Goal: Task Accomplishment & Management: Manage account settings

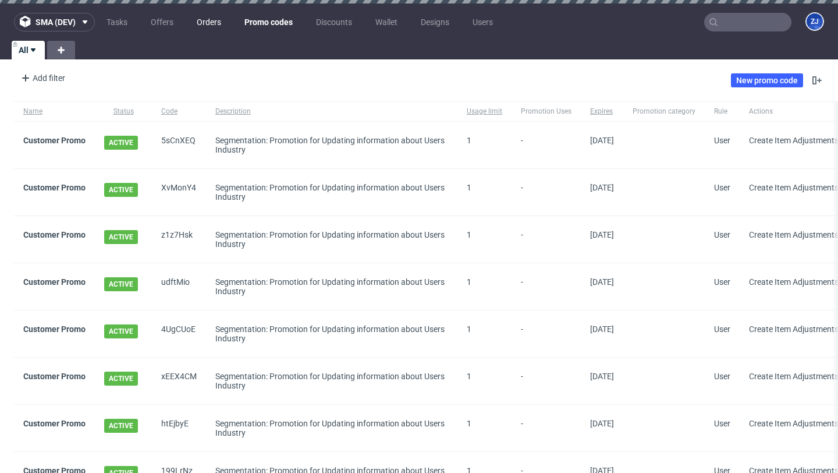
click at [211, 25] on link "Orders" at bounding box center [209, 22] width 38 height 19
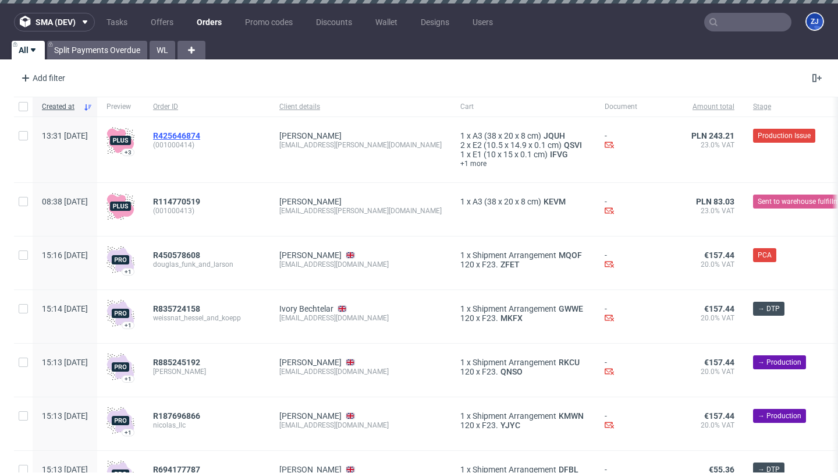
click at [200, 136] on span "R425646874" at bounding box center [176, 135] width 47 height 9
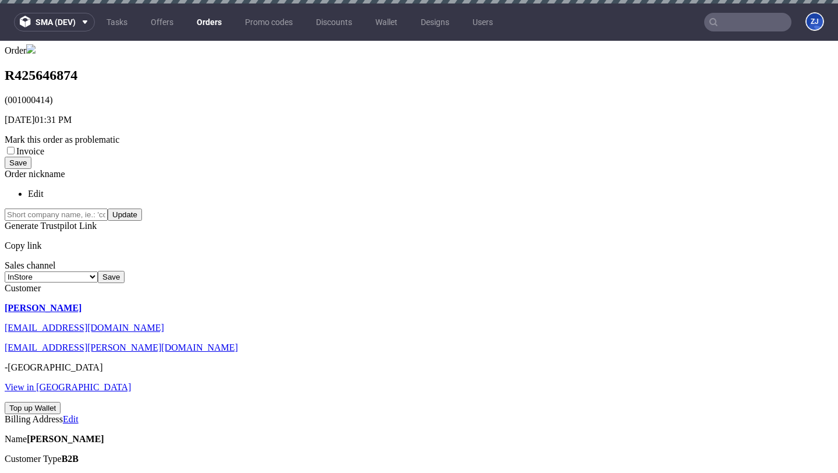
scroll to position [215, 0]
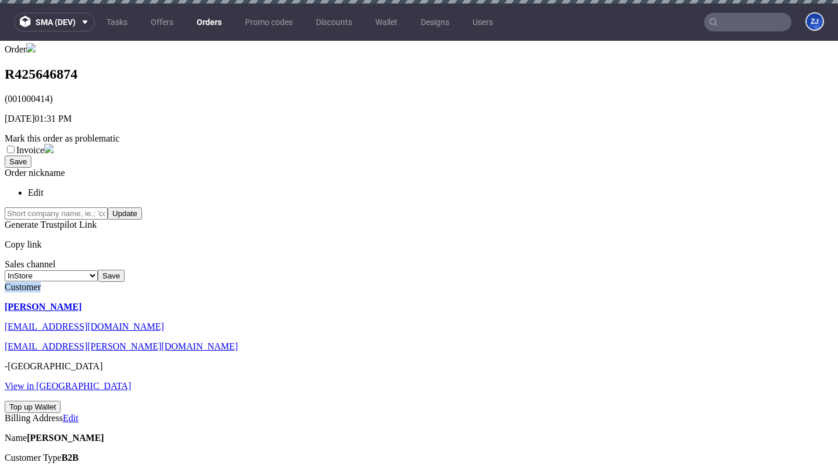
drag, startPoint x: 74, startPoint y: 189, endPoint x: 6, endPoint y: 190, distance: 67.5
copy div "Customer"
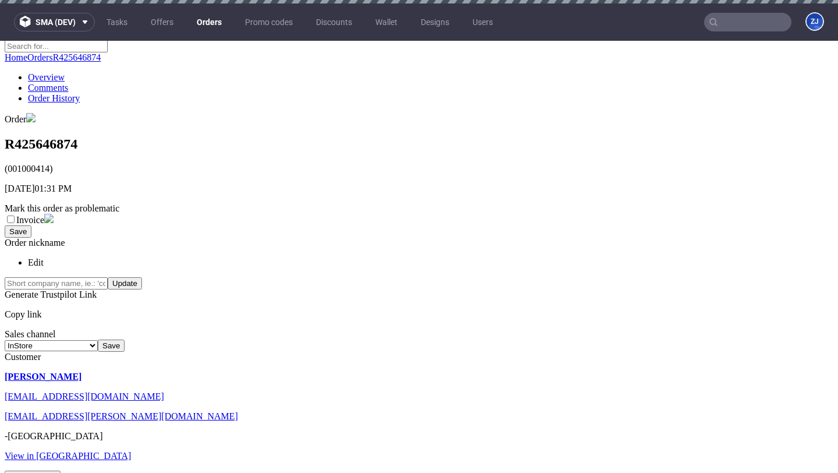
scroll to position [146, 0]
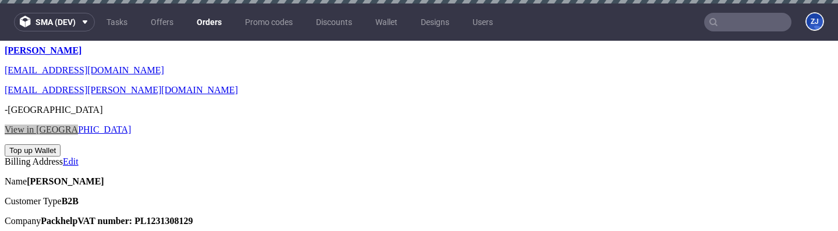
scroll to position [470, 0]
click at [120, 217] on strong "VAT number: PL1231308129" at bounding box center [134, 222] width 115 height 10
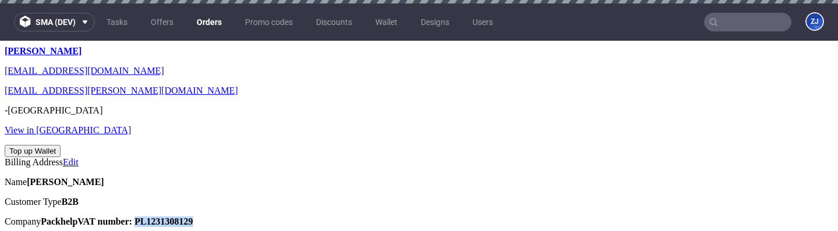
click at [120, 217] on strong "VAT number: PL1231308129" at bounding box center [134, 222] width 115 height 10
copy strong "PL1231308129"
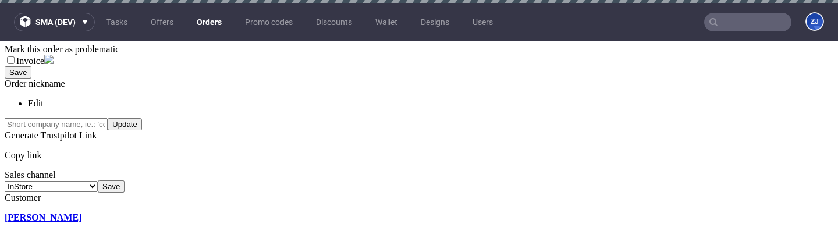
scroll to position [306, 0]
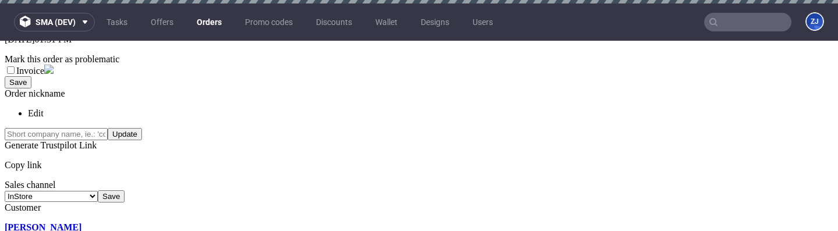
scroll to position [331, 0]
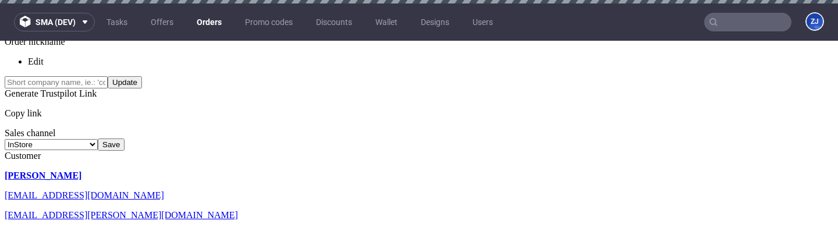
scroll to position [350, 0]
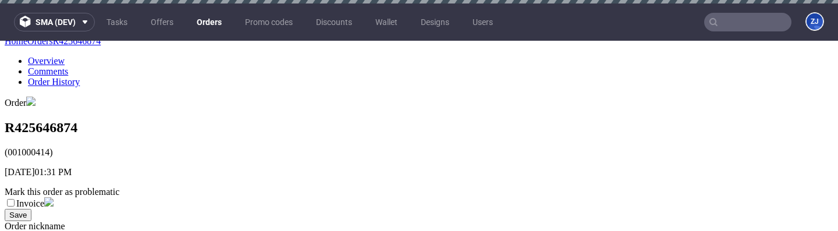
scroll to position [343, 0]
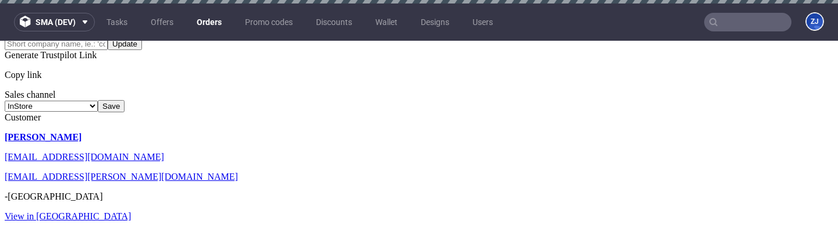
scroll to position [408, 0]
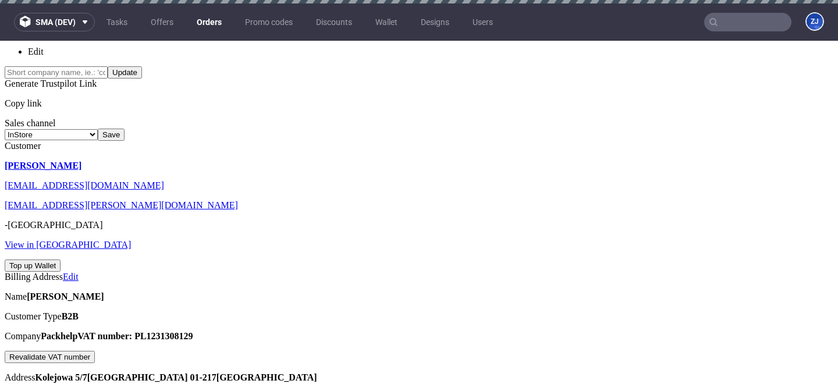
scroll to position [349, 0]
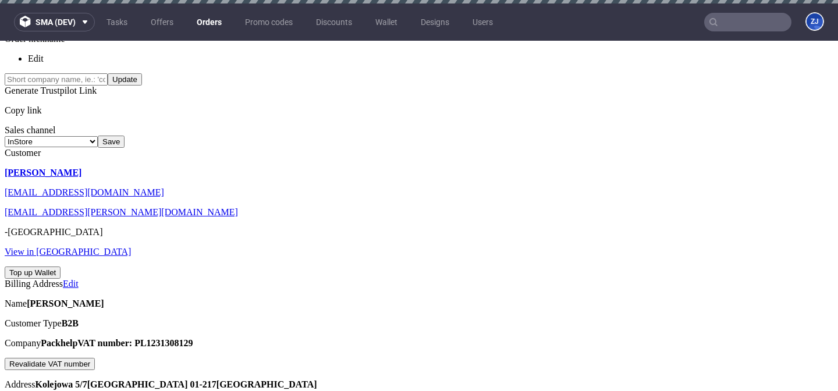
click at [38, 230] on div at bounding box center [419, 267] width 829 height 0
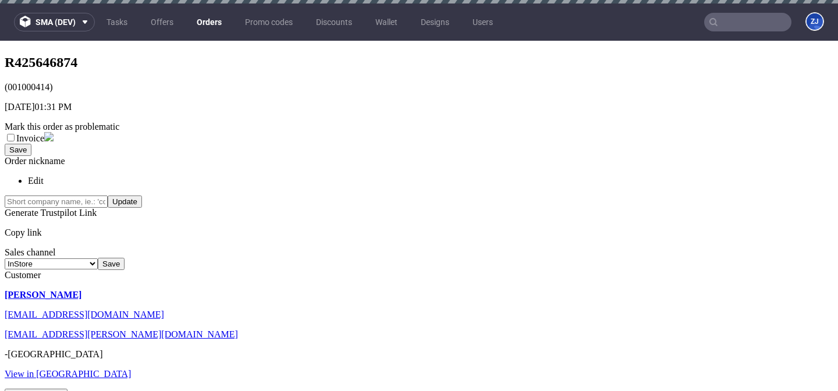
scroll to position [227, 0]
click at [68, 388] on button "Generate SIMP" at bounding box center [36, 394] width 63 height 12
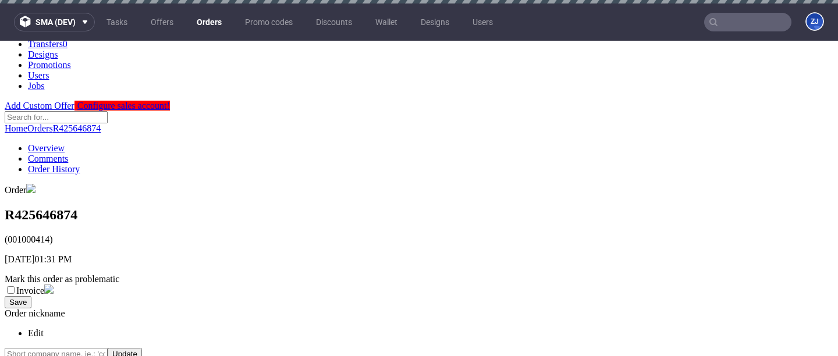
scroll to position [372, 0]
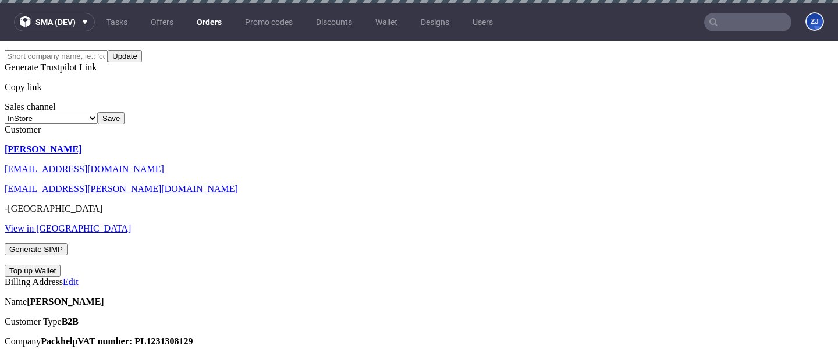
click at [68, 117] on button "Generate SIMP" at bounding box center [36, 249] width 63 height 12
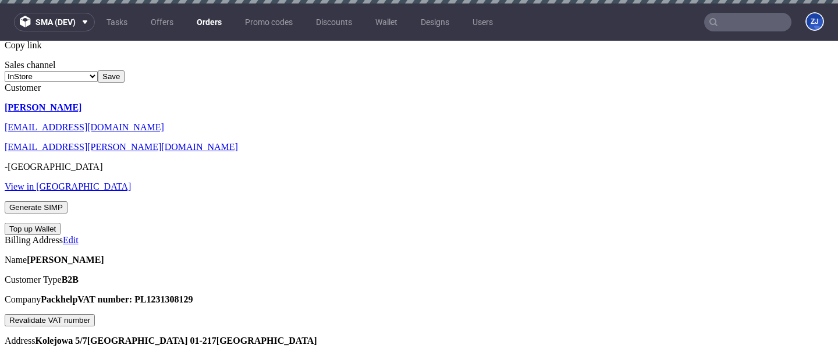
scroll to position [339, 0]
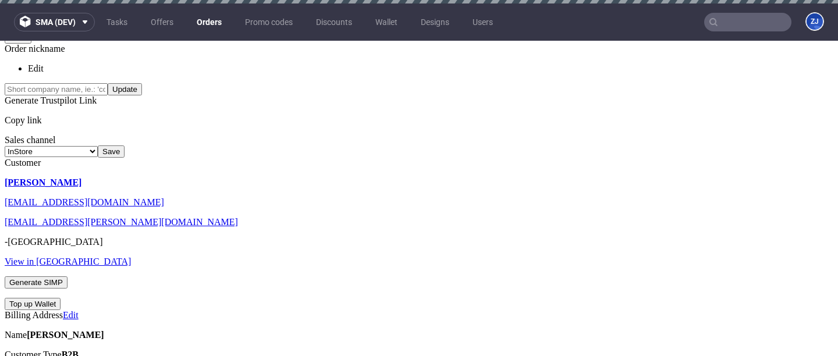
click at [68, 276] on input "Generate SIMP" at bounding box center [36, 282] width 63 height 12
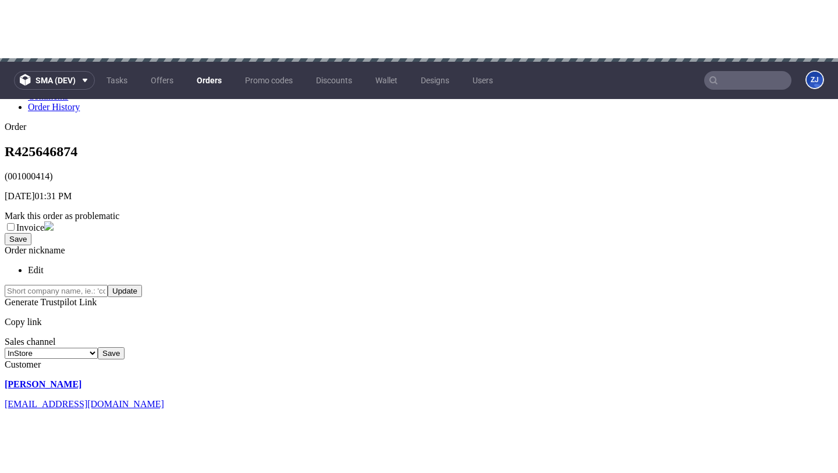
scroll to position [327, 0]
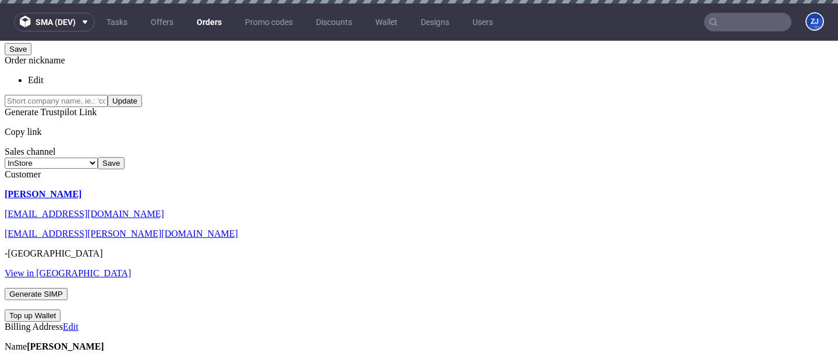
click at [68, 288] on input "Generate SIMP" at bounding box center [36, 294] width 63 height 12
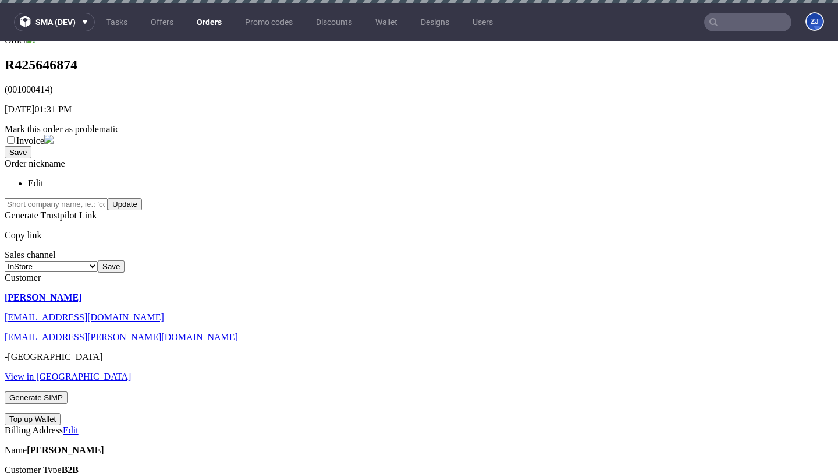
scroll to position [297, 0]
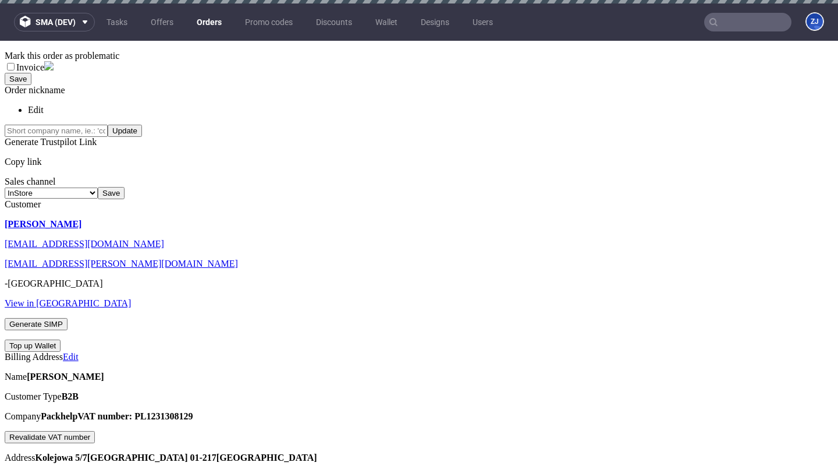
click at [68, 318] on input "Generate SIMP" at bounding box center [36, 324] width 63 height 12
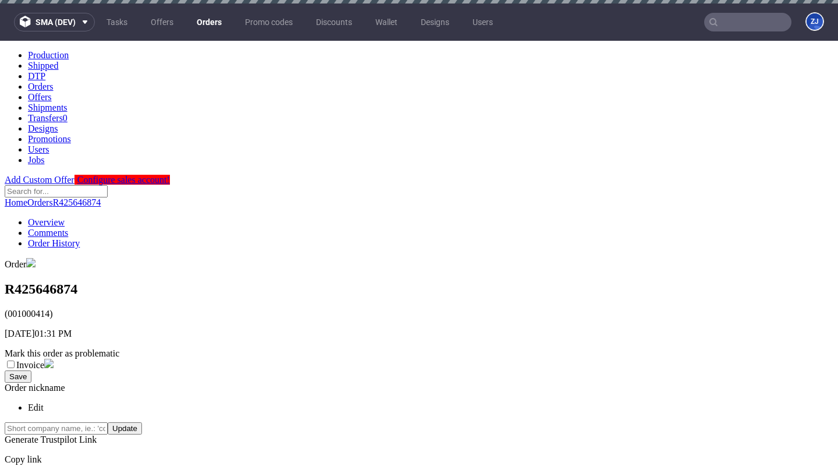
scroll to position [289, 0]
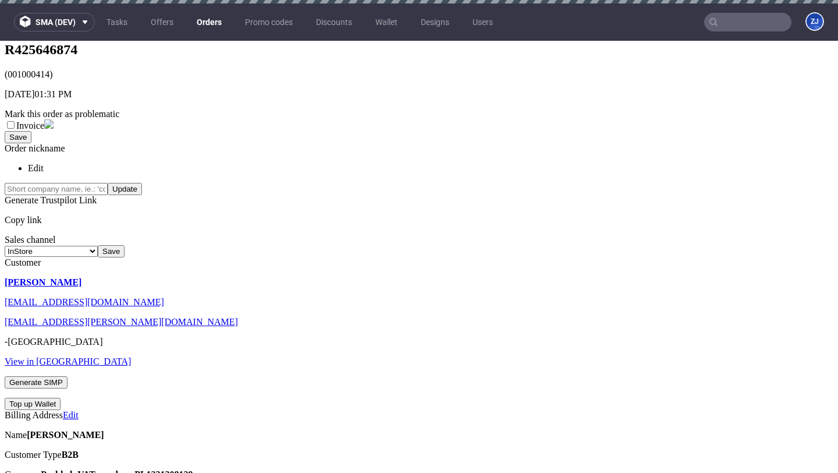
scroll to position [243, 0]
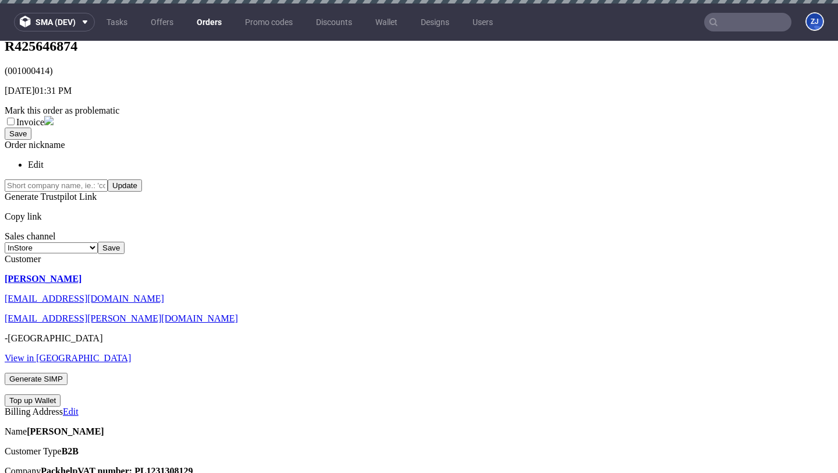
click at [68, 373] on input "Generate SIMP" at bounding box center [36, 379] width 63 height 12
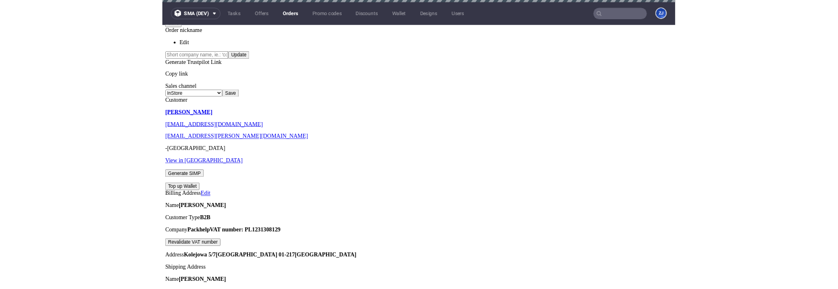
scroll to position [334, 0]
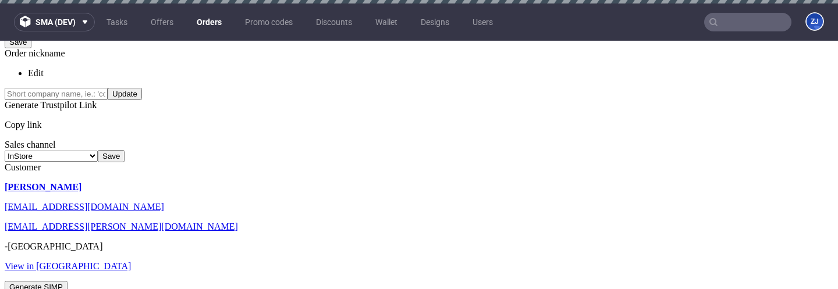
click at [68, 281] on input "Generate SIMP" at bounding box center [36, 287] width 63 height 12
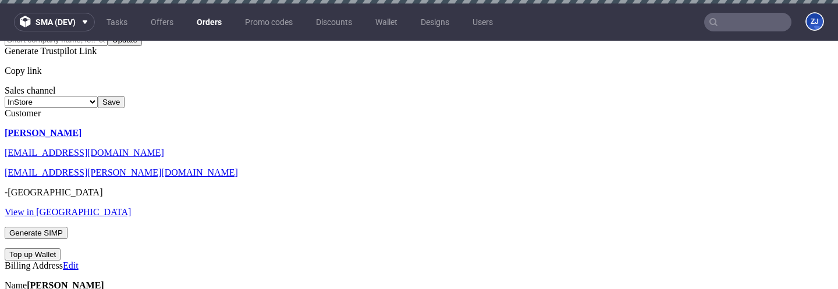
scroll to position [384, 0]
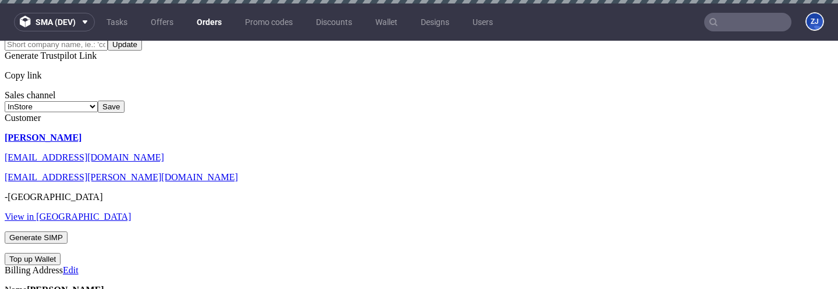
click at [68, 232] on input "Generate SIMP" at bounding box center [36, 238] width 63 height 12
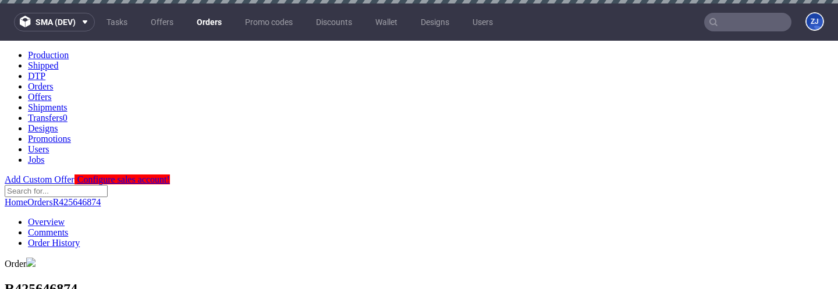
click at [206, 20] on link "Orders" at bounding box center [209, 22] width 39 height 19
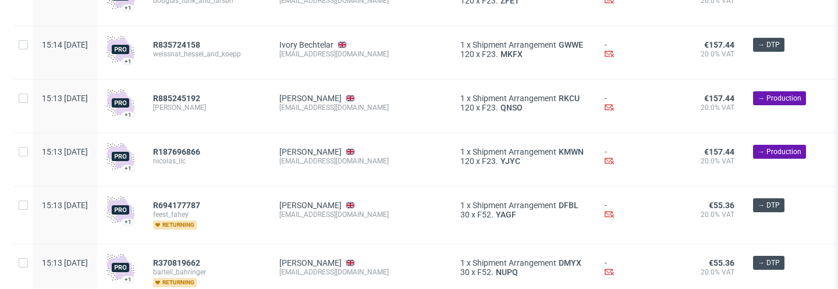
scroll to position [350, 0]
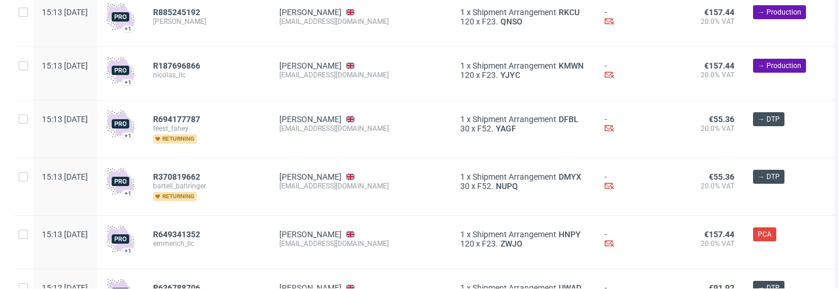
click at [211, 172] on div "R370819662 bartell_bahringer returning" at bounding box center [207, 186] width 126 height 57
click at [200, 177] on span "R370819662" at bounding box center [176, 176] width 47 height 9
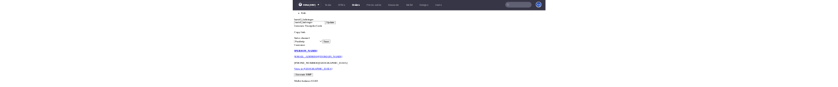
scroll to position [338, 0]
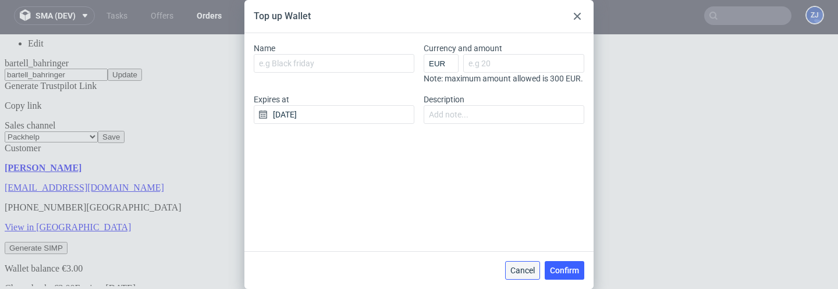
click at [517, 267] on span "Cancel" at bounding box center [522, 271] width 24 height 8
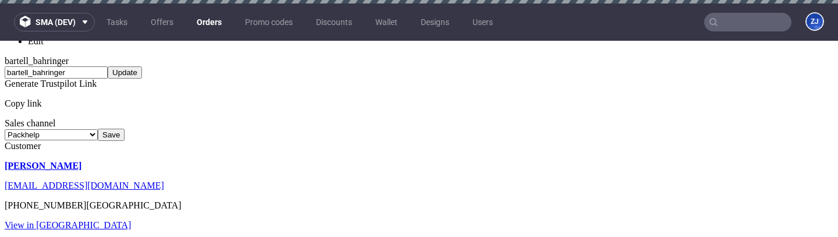
scroll to position [362, 0]
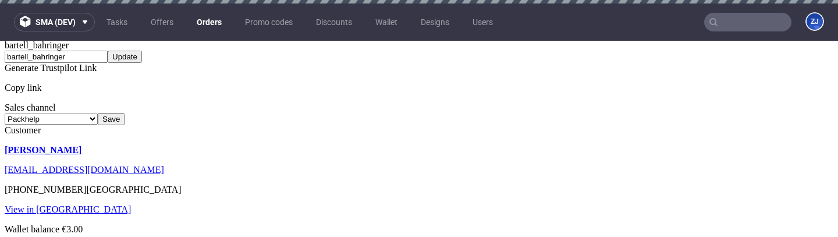
click at [18, 87] on div at bounding box center [419, 224] width 829 height 0
click at [20, 87] on div at bounding box center [419, 224] width 829 height 0
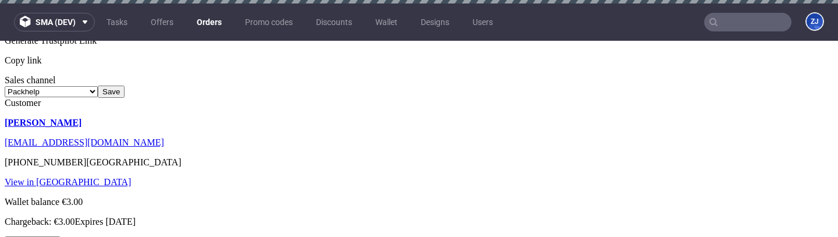
scroll to position [389, 0]
click at [19, 197] on div at bounding box center [419, 197] width 829 height 0
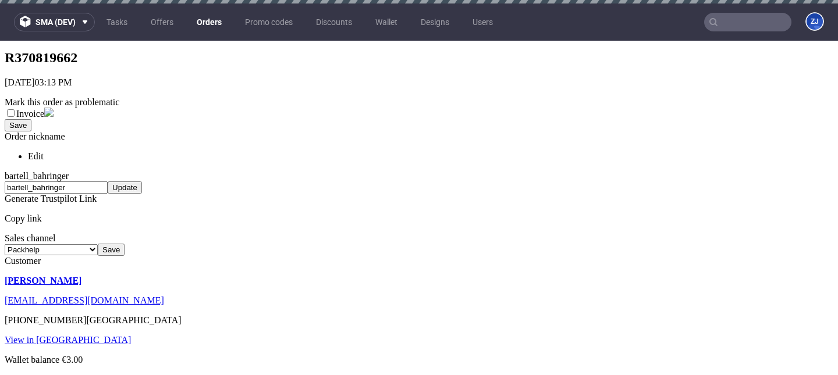
scroll to position [237, 0]
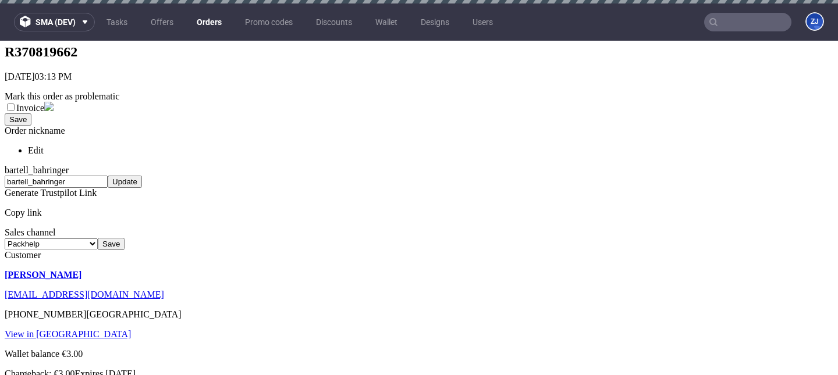
click at [20, 236] on div at bounding box center [419, 349] width 829 height 0
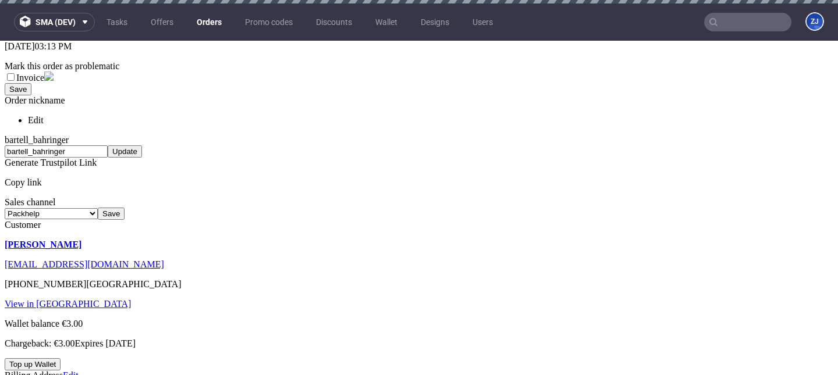
scroll to position [267, 0]
click at [20, 320] on div at bounding box center [419, 320] width 829 height 0
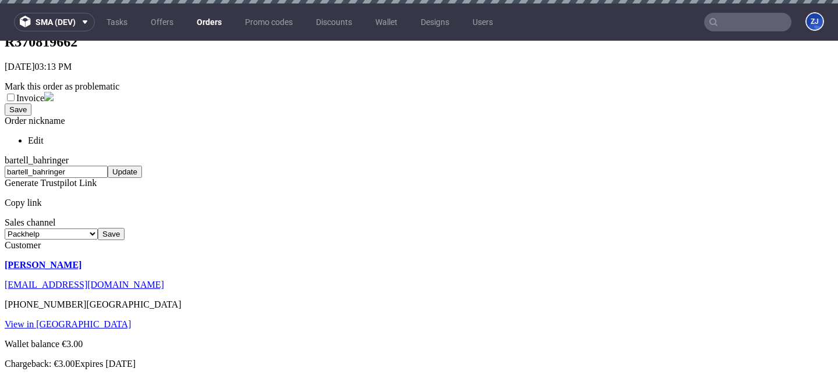
scroll to position [360, 0]
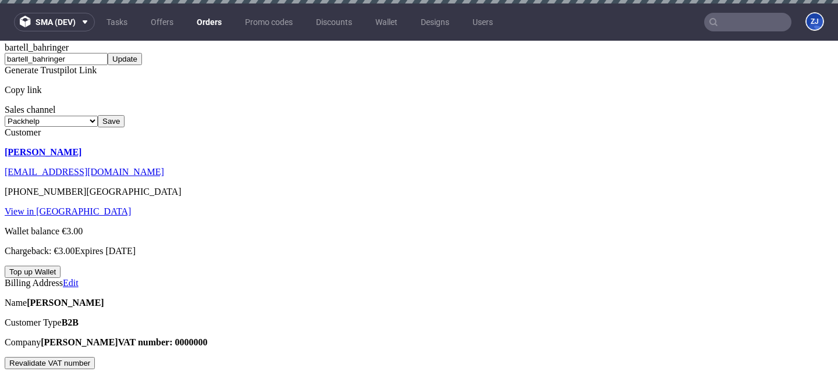
click at [19, 226] on div at bounding box center [419, 226] width 829 height 0
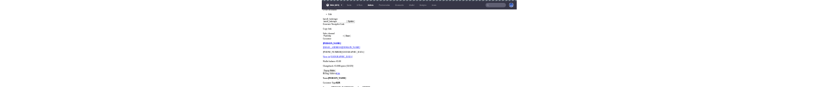
scroll to position [295, 0]
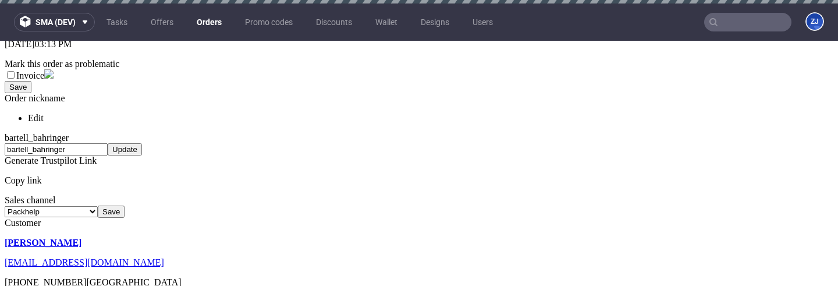
scroll to position [332, 0]
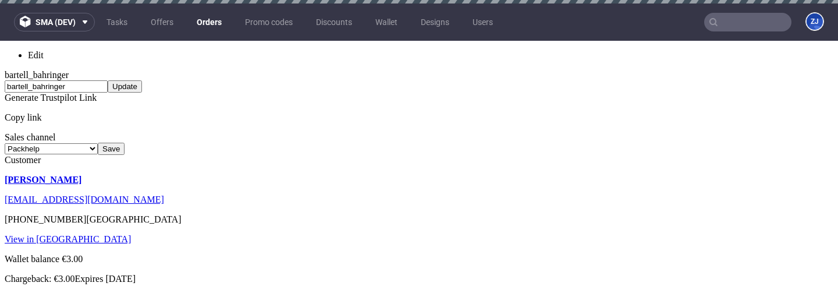
click at [22, 87] on div at bounding box center [419, 254] width 829 height 0
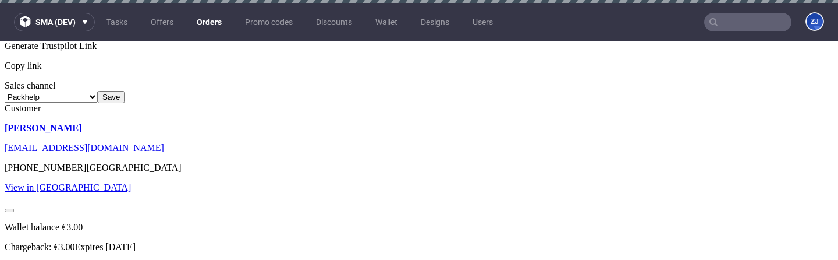
scroll to position [384, 0]
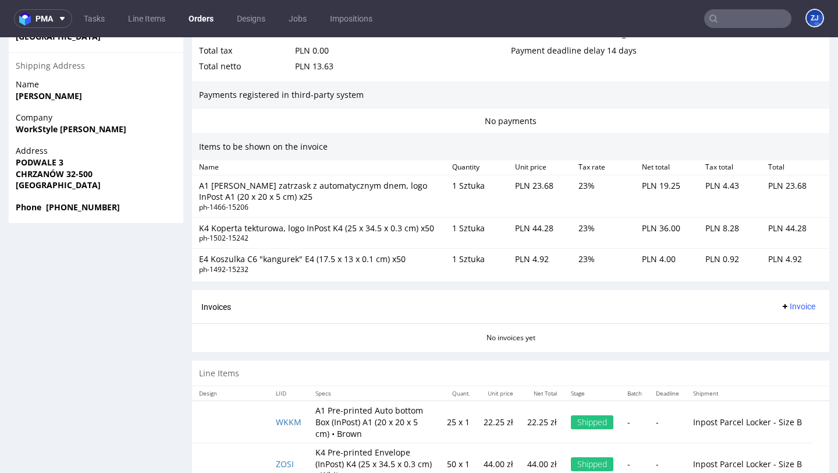
scroll to position [759, 0]
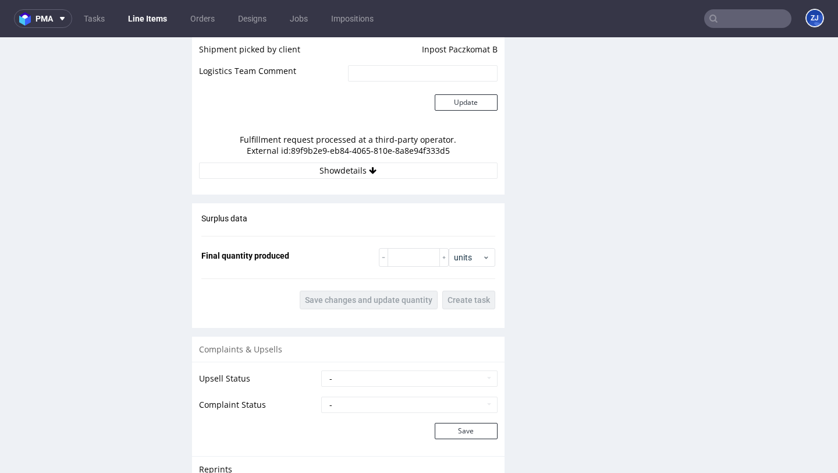
scroll to position [1152, 0]
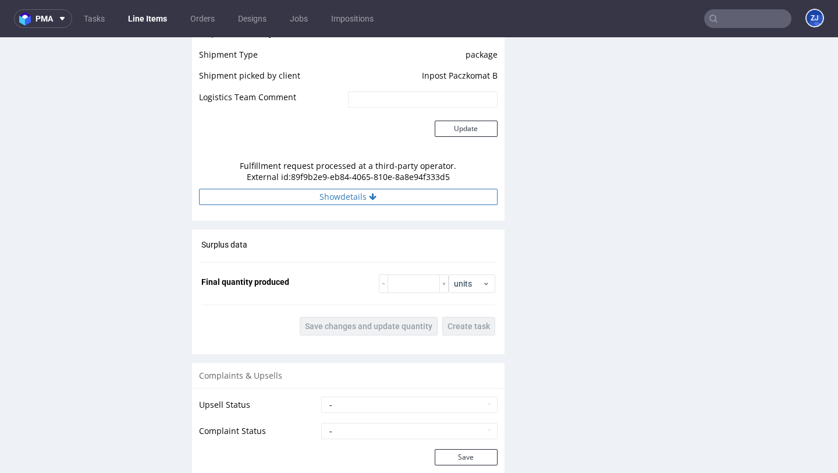
click at [329, 189] on button "Show details" at bounding box center [348, 197] width 299 height 16
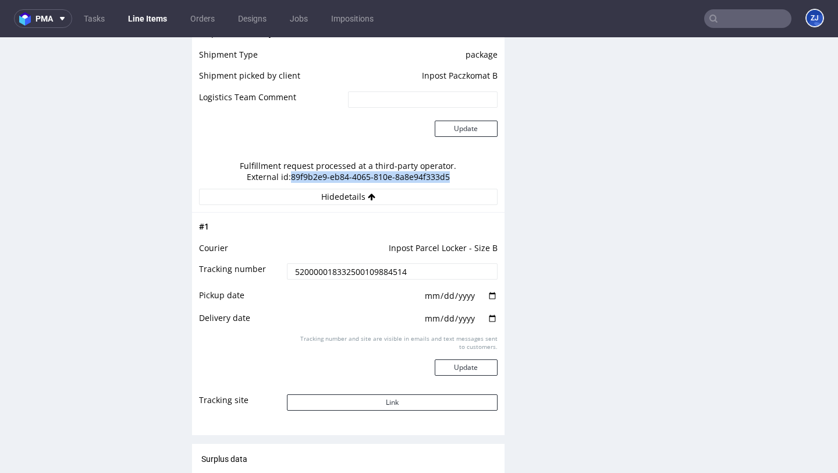
drag, startPoint x: 284, startPoint y: 164, endPoint x: 460, endPoint y: 166, distance: 176.4
click at [460, 166] on div "Fulfillment request processed at a third-party operator. External id: 89f9b2e9-…" at bounding box center [348, 171] width 299 height 34
copy div "89f9b2e9-eb84-4065-810e-8a8e94f333d5"
click at [386, 263] on input "520000018332500109884514" at bounding box center [392, 271] width 210 height 16
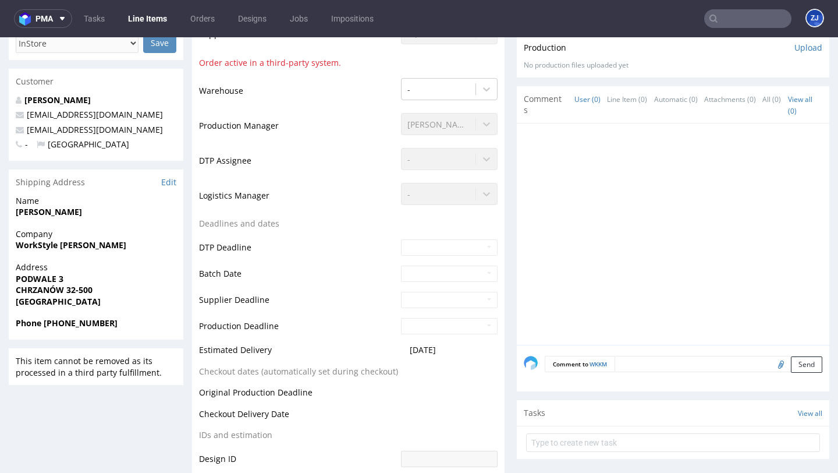
scroll to position [244, 0]
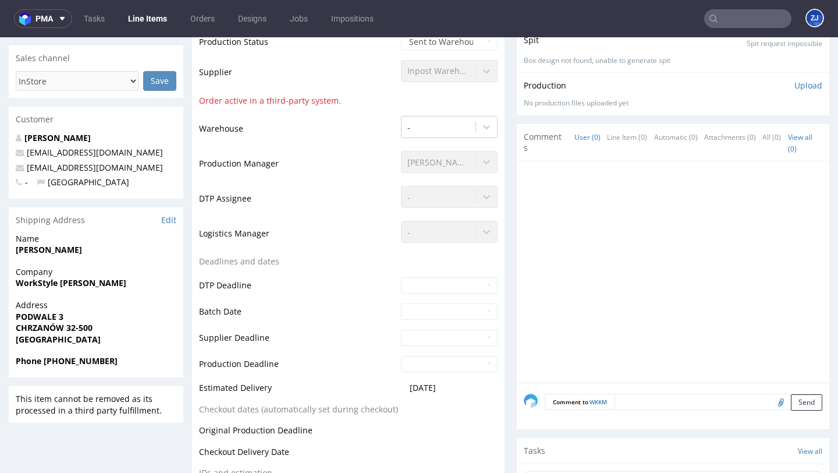
click at [703, 393] on textarea at bounding box center [719, 401] width 208 height 16
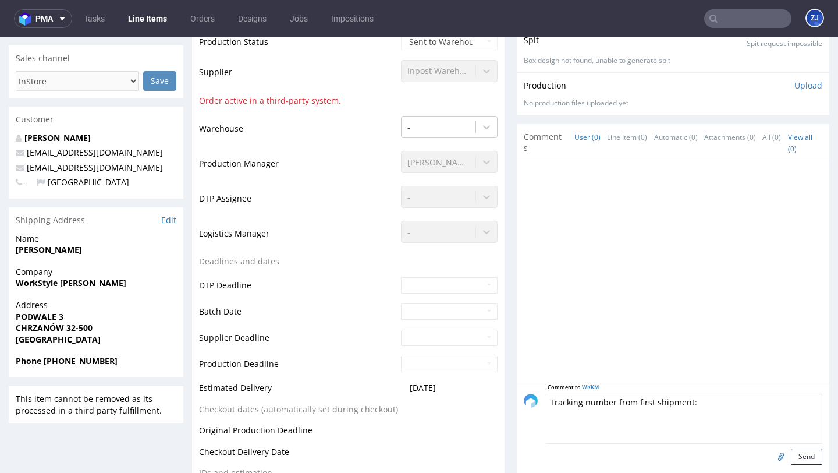
paste textarea "520000018332500109884514"
type textarea "Tracking number from first shipment: 520000018332500109884514"
click at [804, 448] on button "Send" at bounding box center [806, 456] width 31 height 16
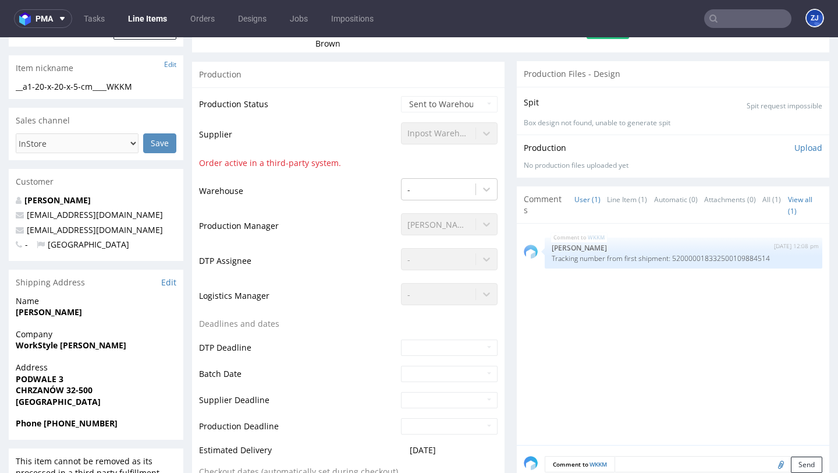
scroll to position [185, 0]
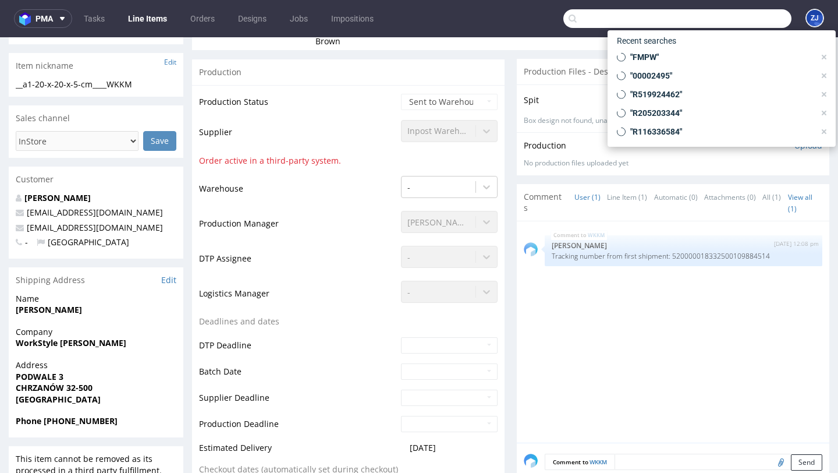
click at [725, 10] on input "text" at bounding box center [677, 18] width 228 height 19
paste input "XDEC"
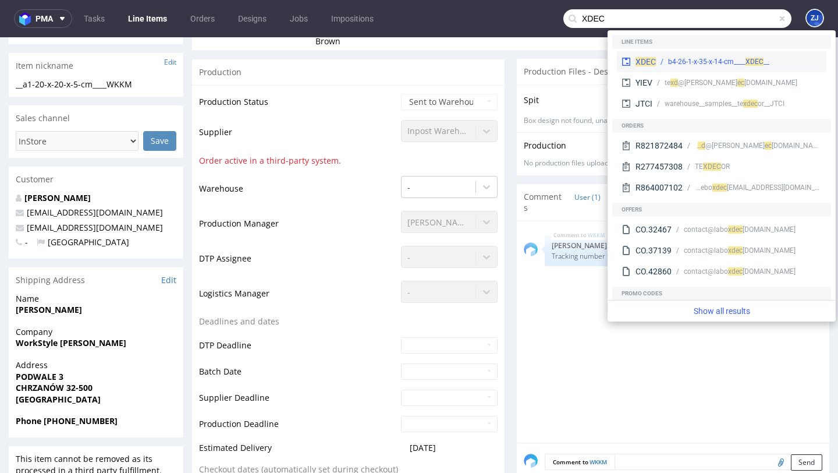
type input "XDEC"
click at [709, 56] on div "__b4-26-1-x-35-x-14-cm____ XDEC" at bounding box center [718, 61] width 101 height 10
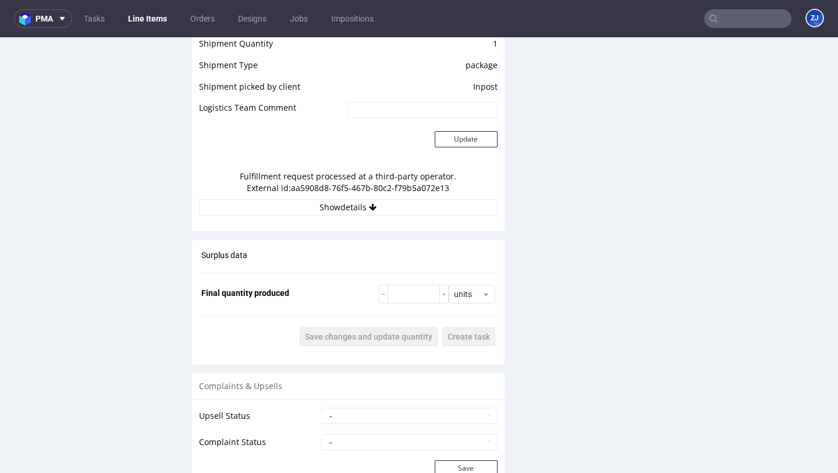
scroll to position [1123, 0]
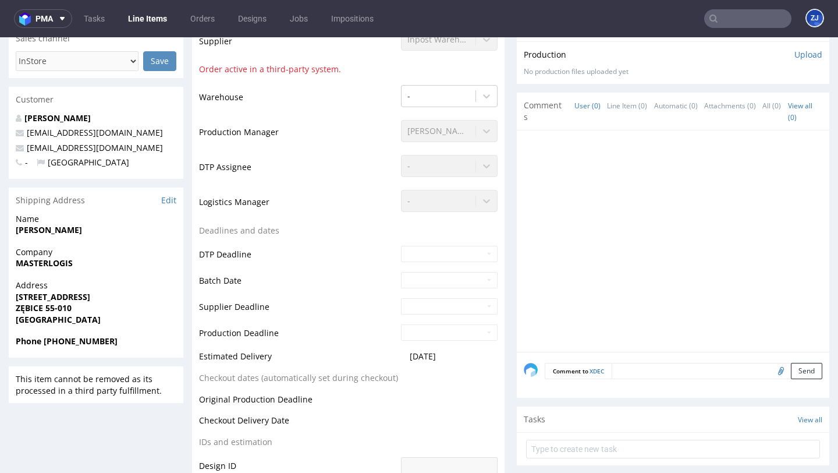
scroll to position [265, 0]
click at [632, 371] on textarea at bounding box center [717, 370] width 211 height 16
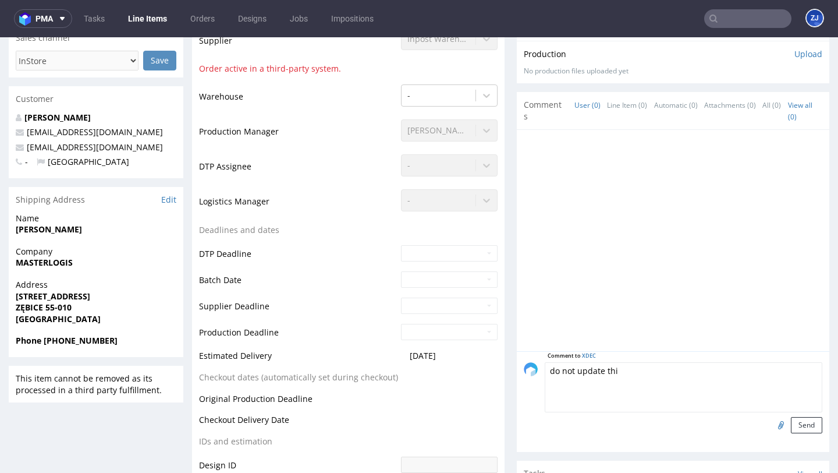
type textarea "do not update this"
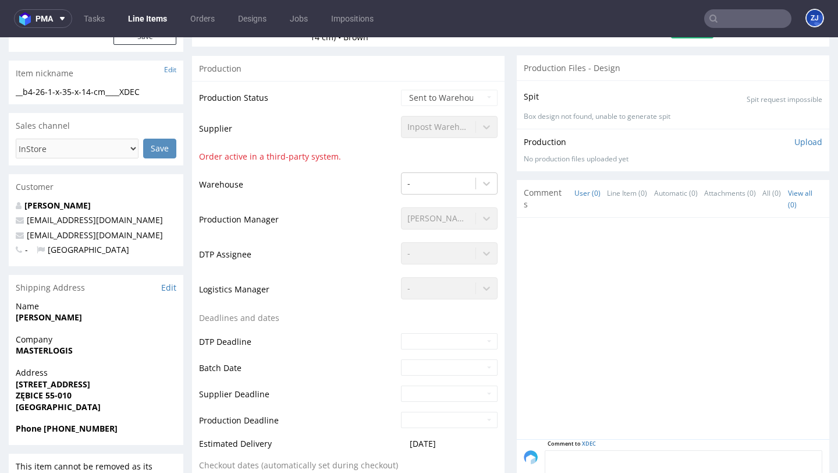
scroll to position [175, 0]
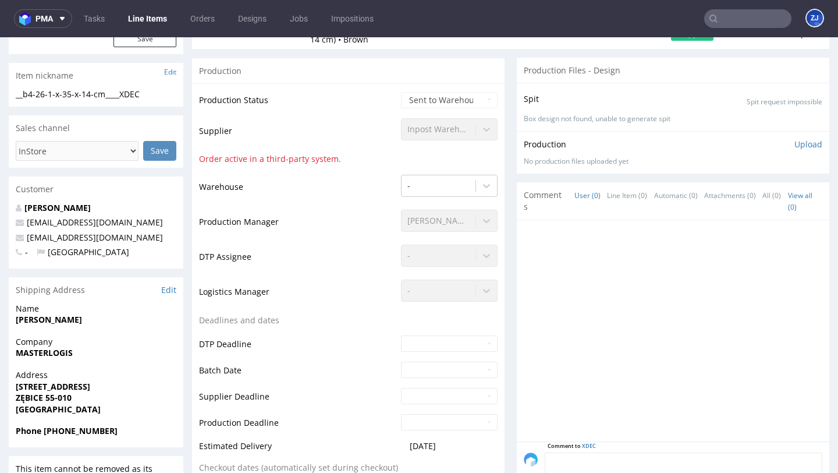
click at [729, 20] on input "text" at bounding box center [747, 18] width 87 height 19
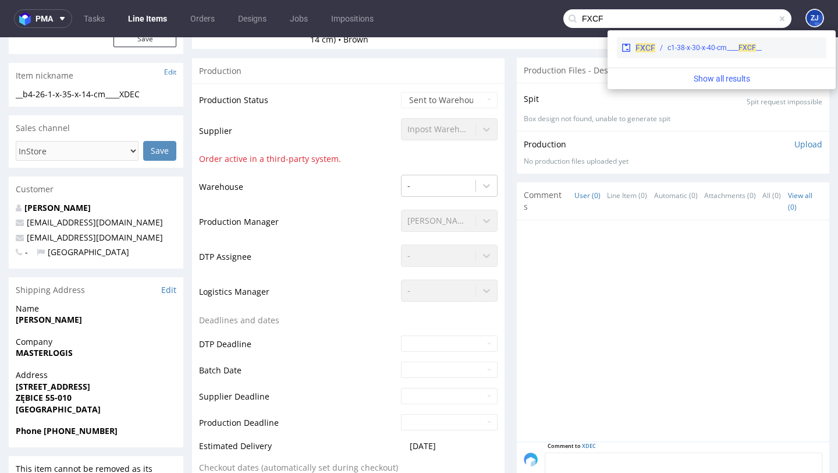
type input "FXCF"
click at [710, 43] on div "__c1-38-x-30-x-40-cm____ FXCF" at bounding box center [715, 47] width 94 height 10
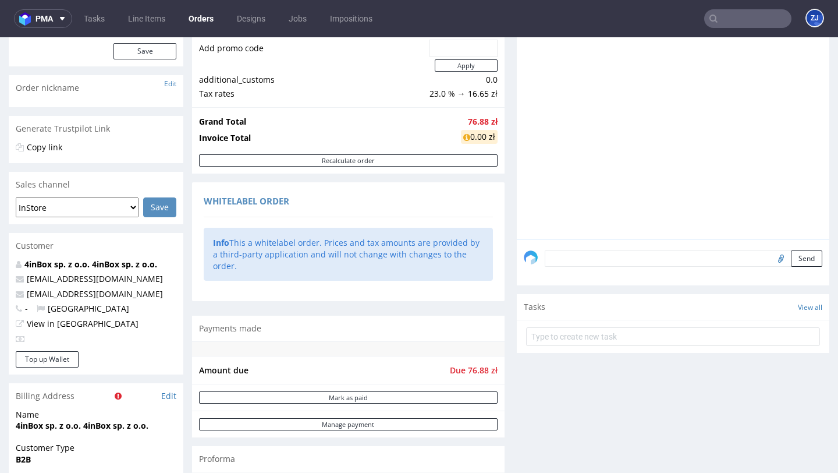
scroll to position [133, 0]
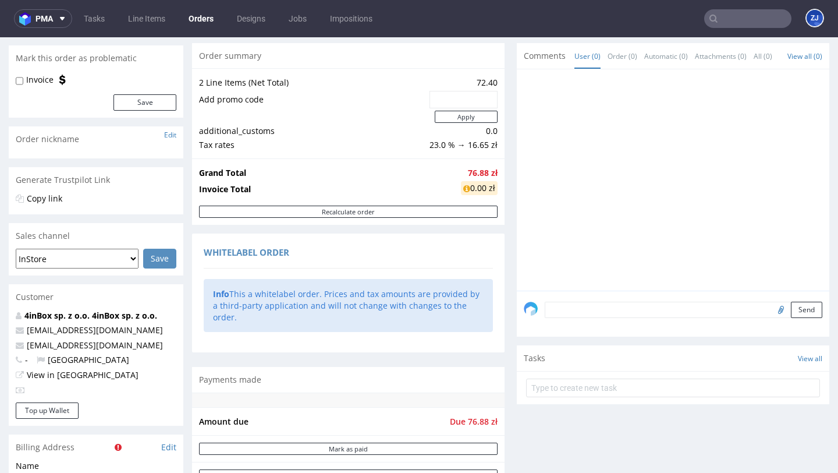
click at [636, 317] on textarea at bounding box center [684, 310] width 278 height 16
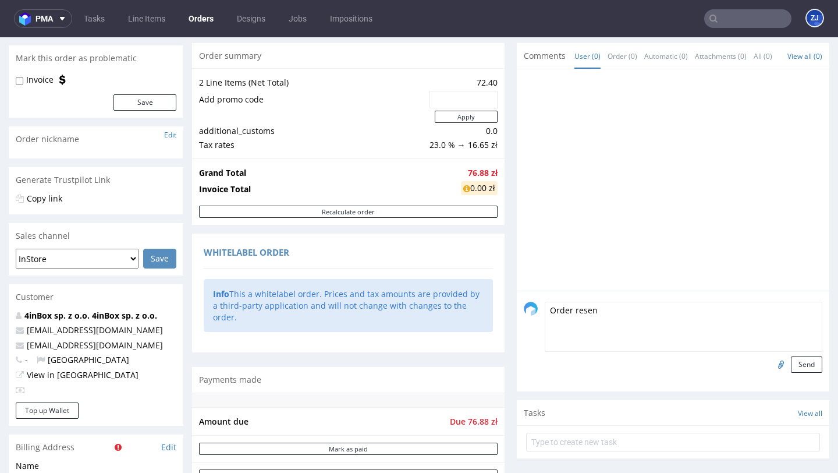
type textarea "Order resent"
drag, startPoint x: 745, startPoint y: 336, endPoint x: 481, endPoint y: 314, distance: 264.6
type textarea "Second order placed with WPR, to fulfill the remaining quantities (client recei…"
click at [805, 373] on button "Send" at bounding box center [806, 364] width 31 height 16
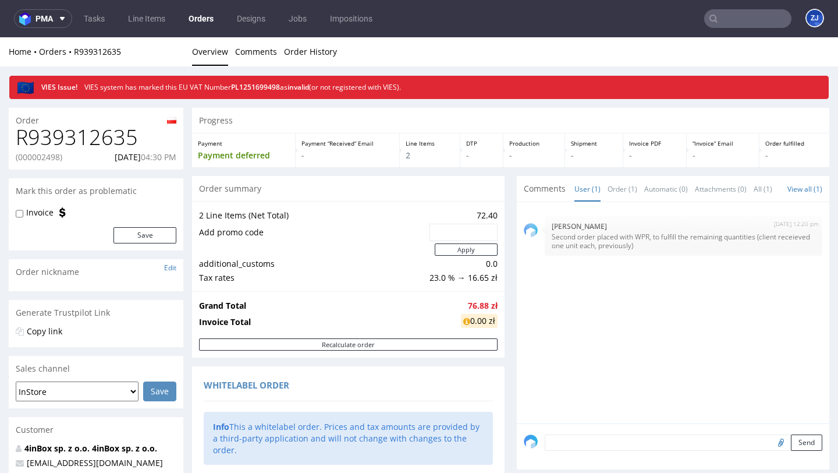
scroll to position [685, 0]
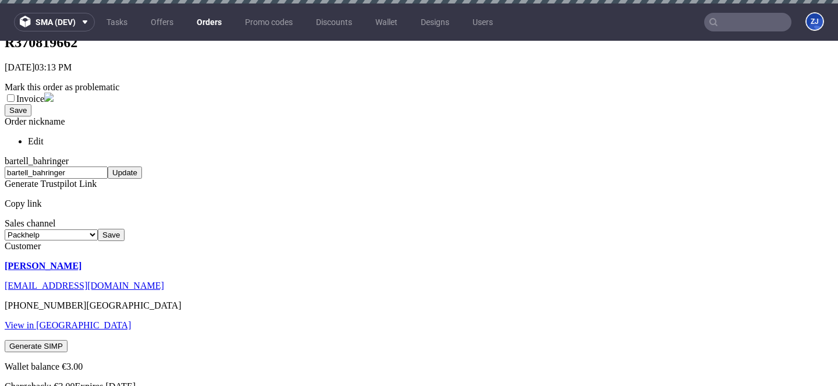
scroll to position [218, 0]
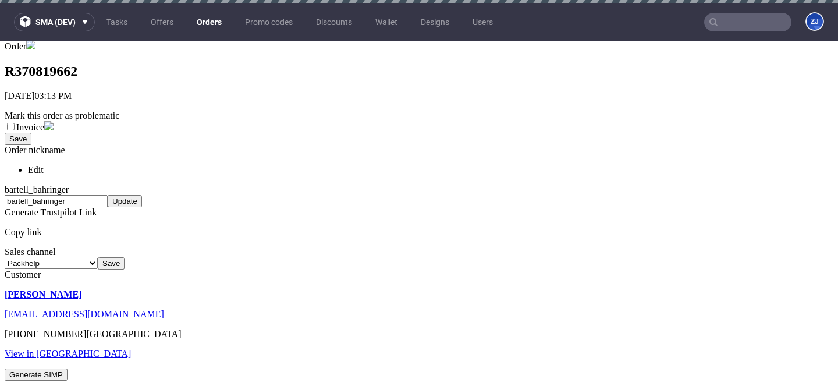
click at [68, 259] on button "Generate SIMP" at bounding box center [36, 374] width 63 height 12
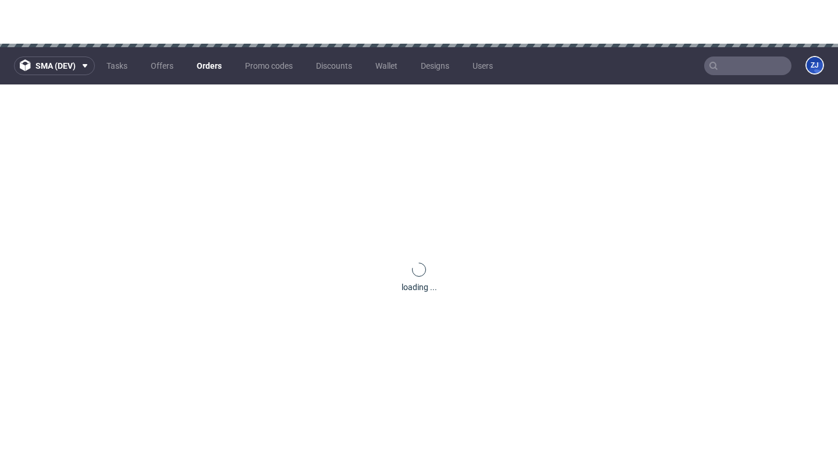
scroll to position [217, 0]
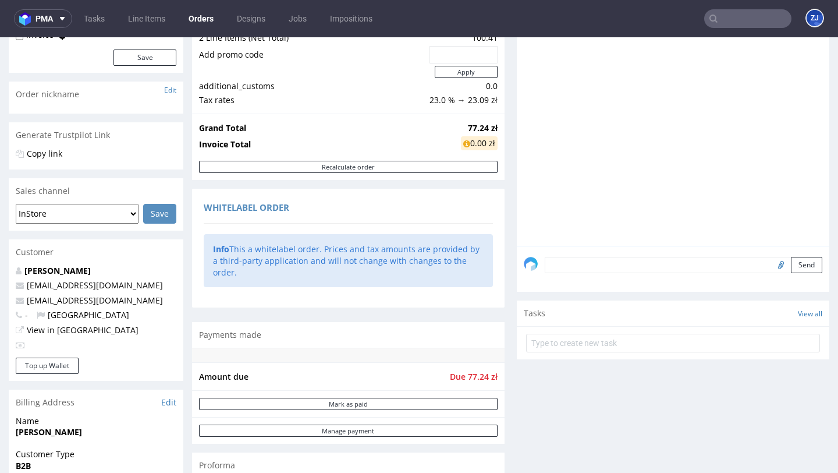
scroll to position [150, 0]
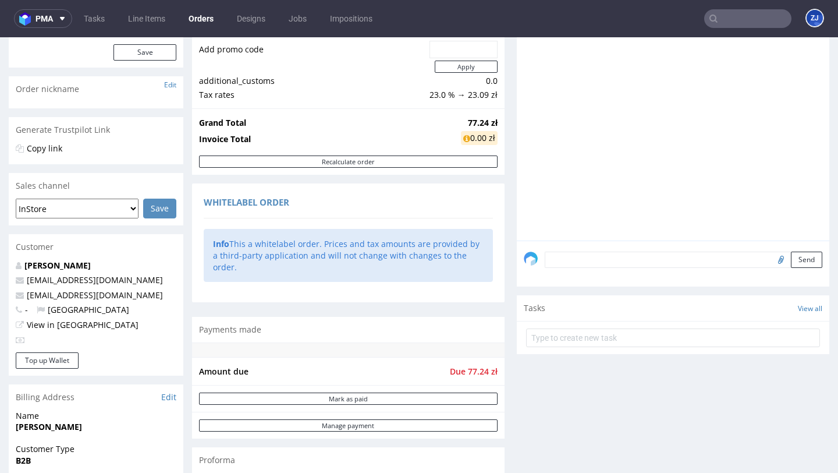
click at [593, 268] on textarea at bounding box center [684, 259] width 278 height 16
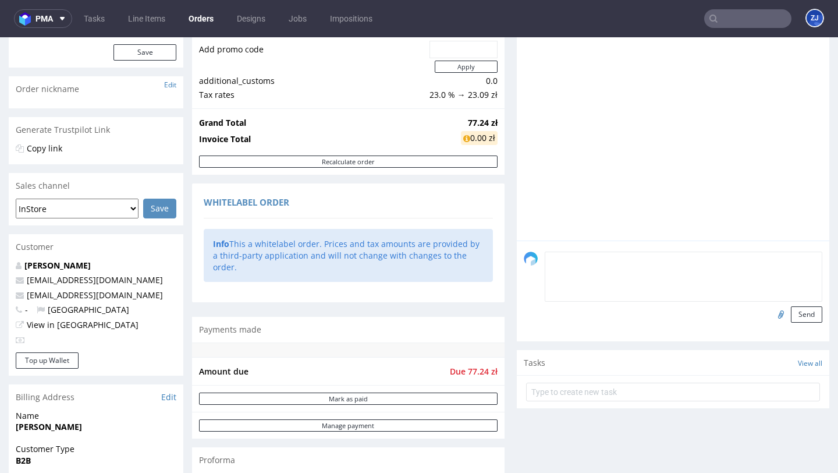
paste textarea "Second order placed with WPR, to fulfill the remaining quantities (client recei…"
click at [665, 271] on textarea "Second order placed with WPR, to fulfill the remaining quantities (client recei…" at bounding box center [684, 276] width 278 height 50
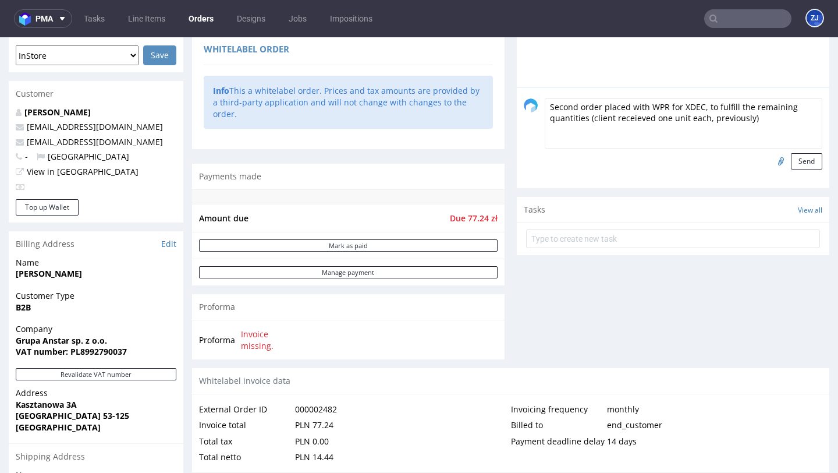
scroll to position [295, 0]
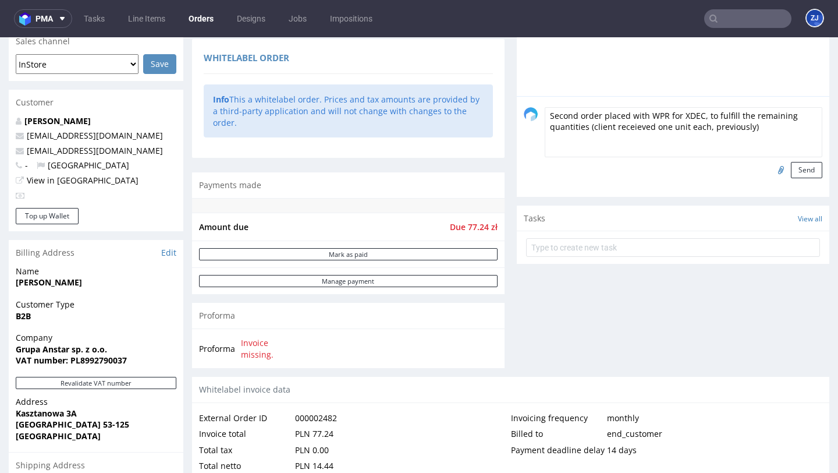
click at [687, 140] on textarea "Second order placed with WPR for XDEC, to fulfill the remaining quantities (cli…" at bounding box center [684, 132] width 278 height 50
type textarea "Second order placed with WPR for XDEC, to fulfill the remaining quantities (cli…"
click at [791, 178] on button "Send" at bounding box center [806, 170] width 31 height 16
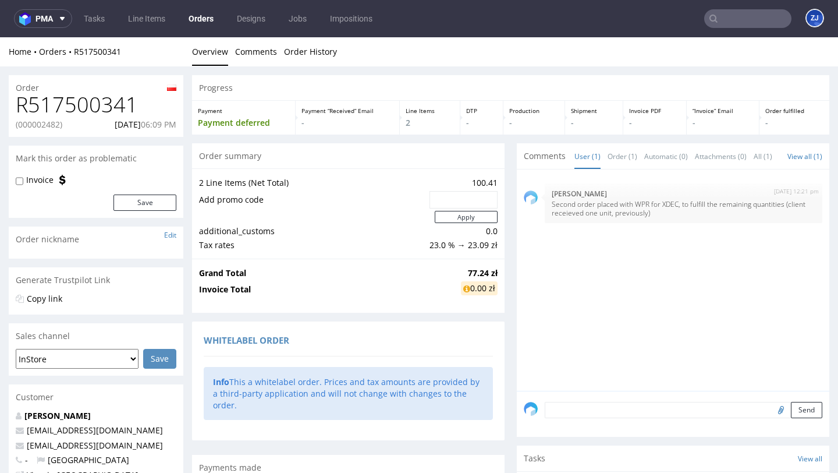
scroll to position [0, 0]
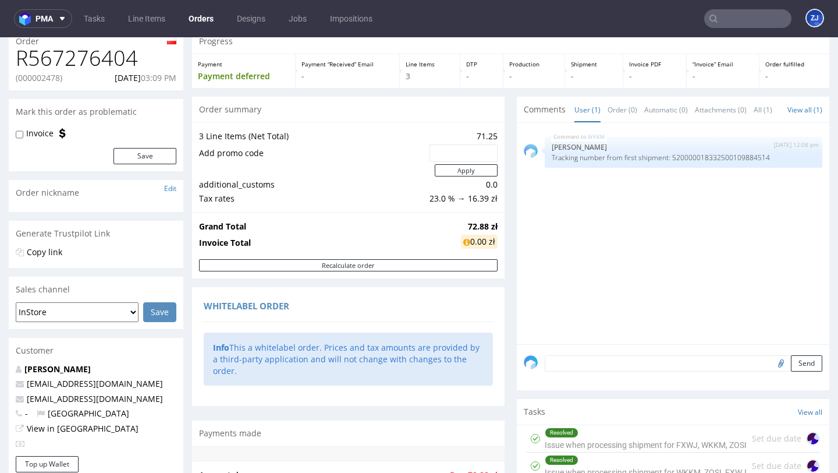
scroll to position [47, 0]
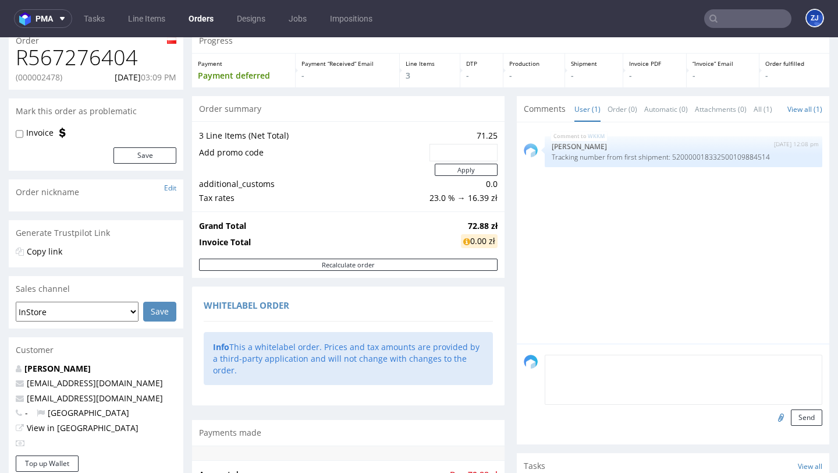
click at [643, 378] on textarea at bounding box center [684, 379] width 278 height 50
paste textarea "Second order placed with WPR, to fulfill the remaining quantities (client recei…"
type textarea "Second order placed with WPR, to fulfill the remaining quantities (client recei…"
click at [806, 425] on button "Send" at bounding box center [806, 417] width 31 height 16
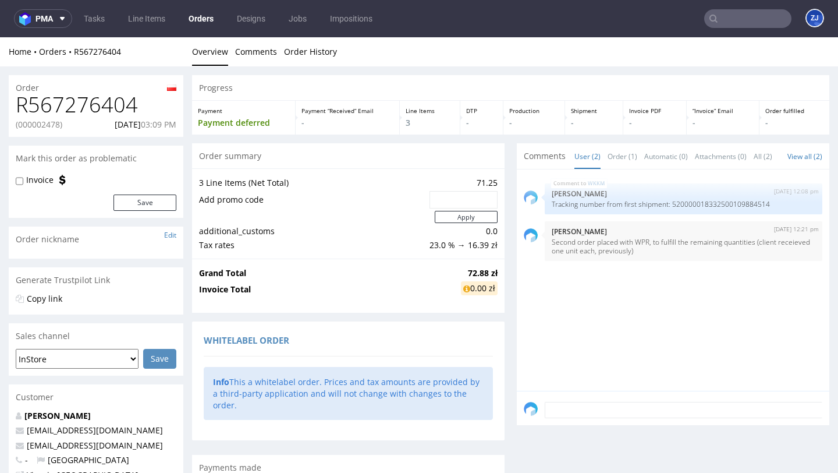
scroll to position [0, 0]
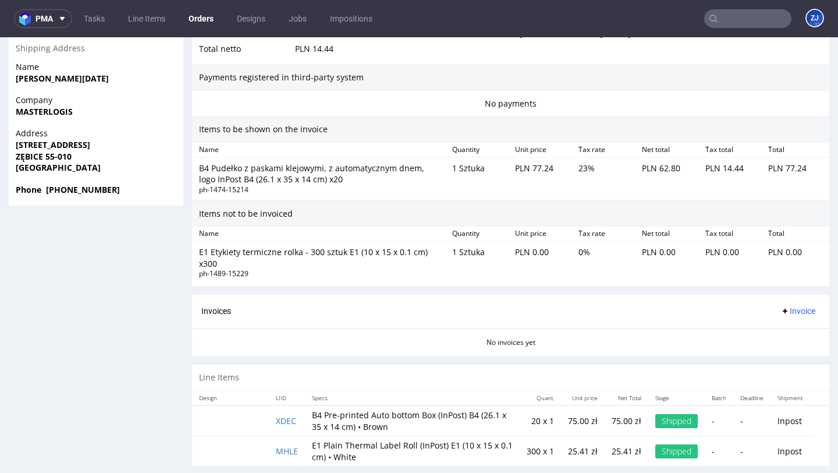
scroll to position [717, 0]
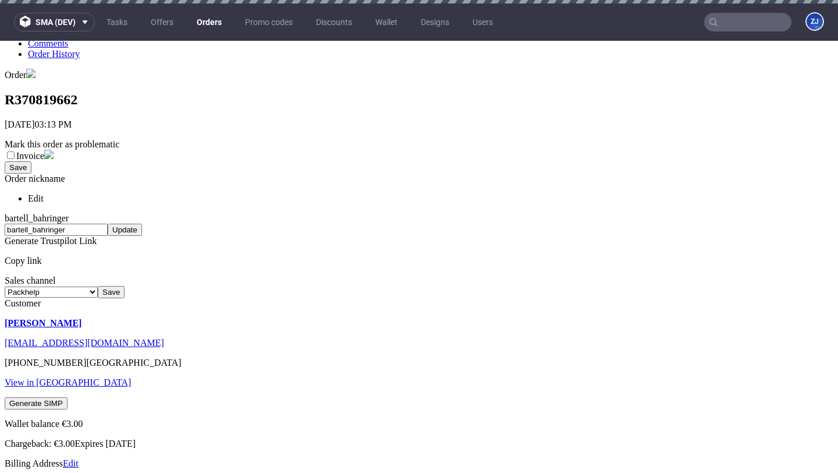
scroll to position [292, 0]
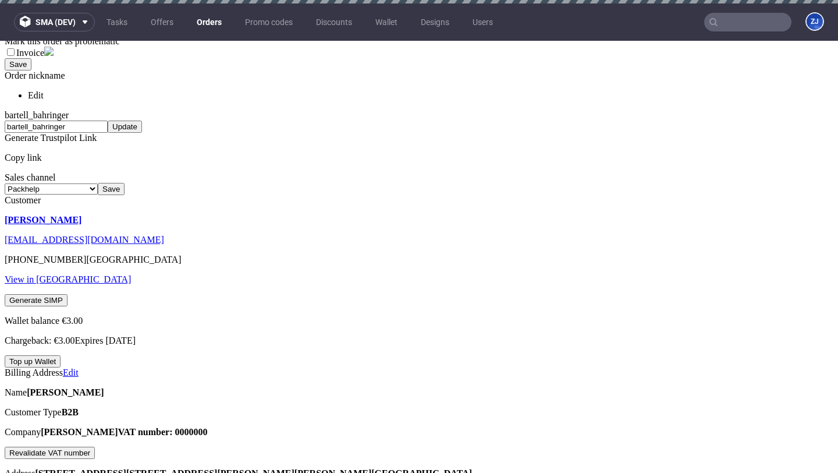
click at [68, 294] on button "Generate SIMP" at bounding box center [36, 300] width 63 height 12
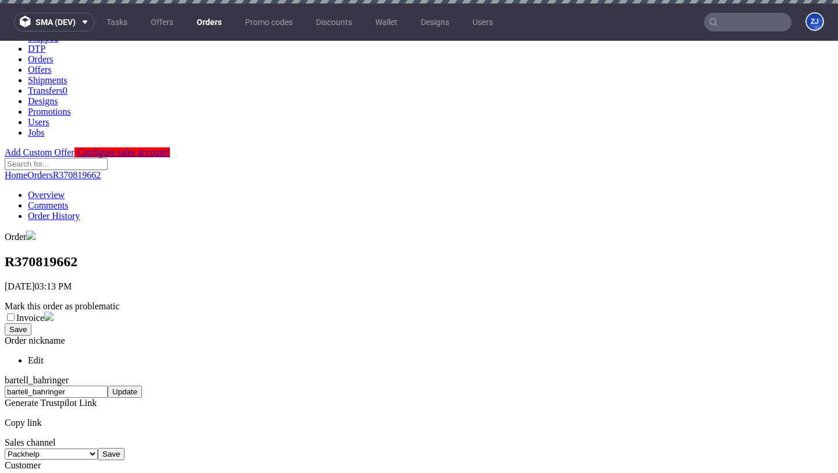
scroll to position [0, 0]
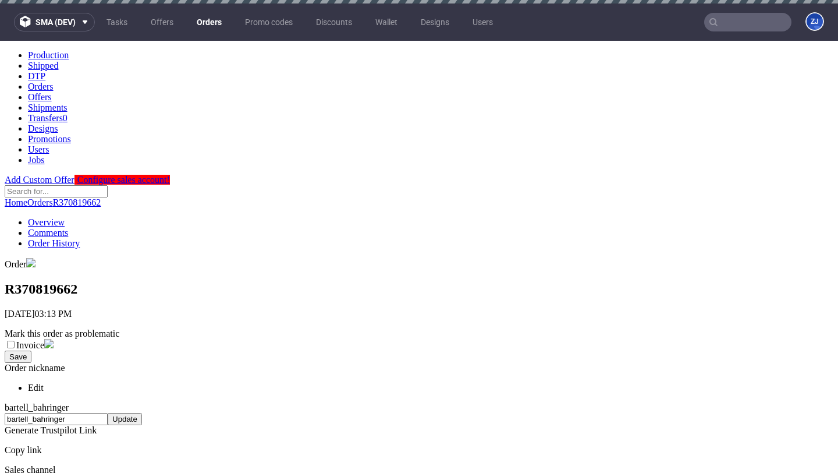
click at [214, 20] on link "Orders" at bounding box center [209, 22] width 39 height 19
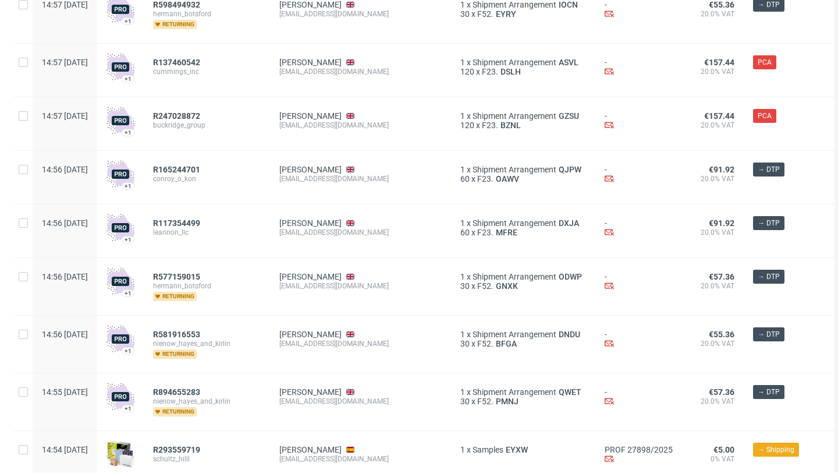
scroll to position [1337, 0]
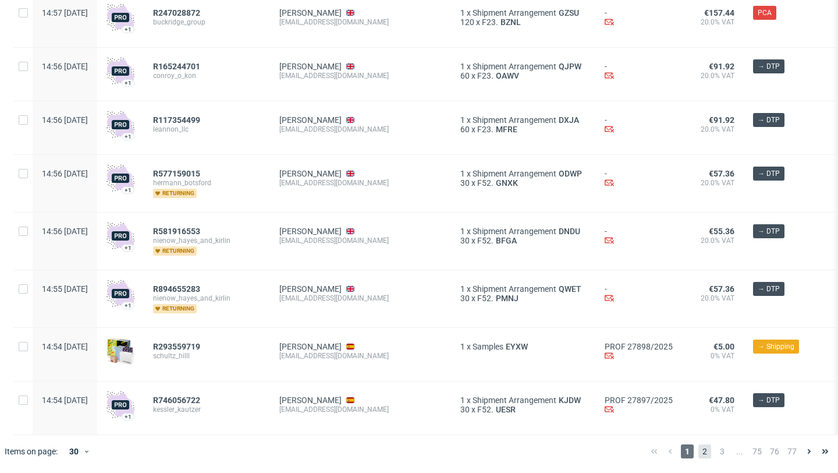
click at [698, 450] on span "2" at bounding box center [704, 451] width 13 height 14
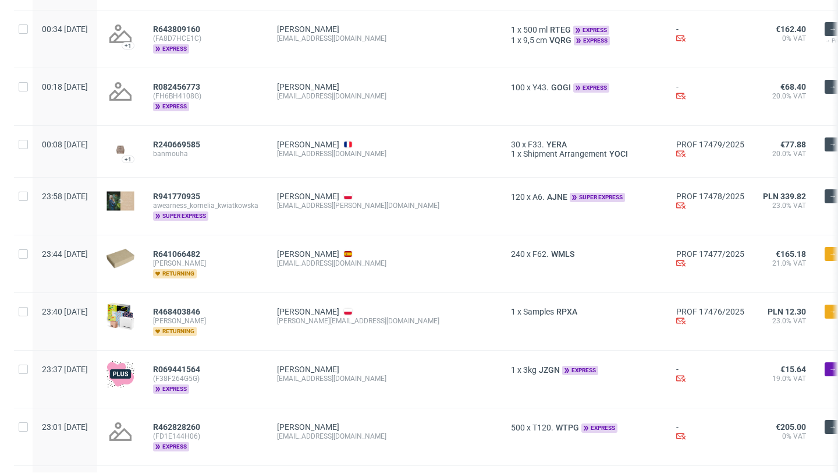
scroll to position [609, 0]
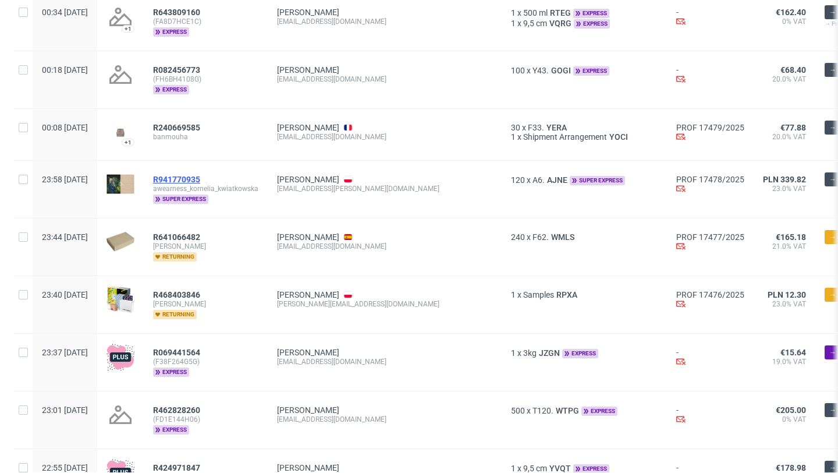
click at [200, 177] on span "R941770935" at bounding box center [176, 179] width 47 height 9
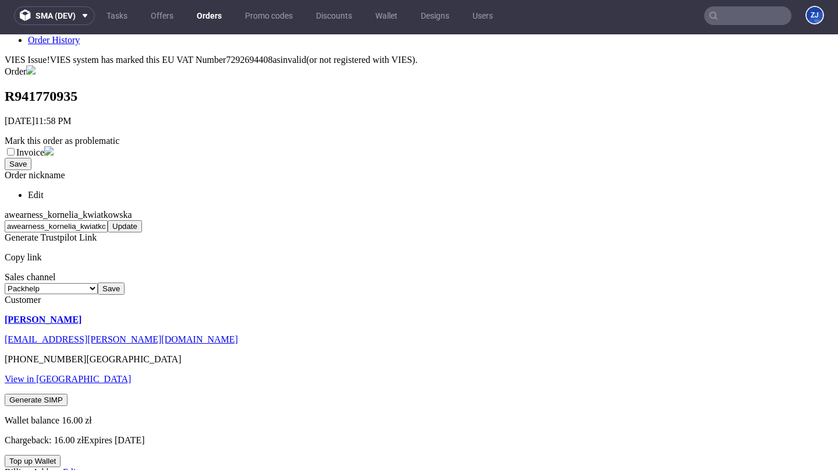
scroll to position [197, 0]
click at [63, 393] on button "Generate SIMP" at bounding box center [36, 399] width 63 height 12
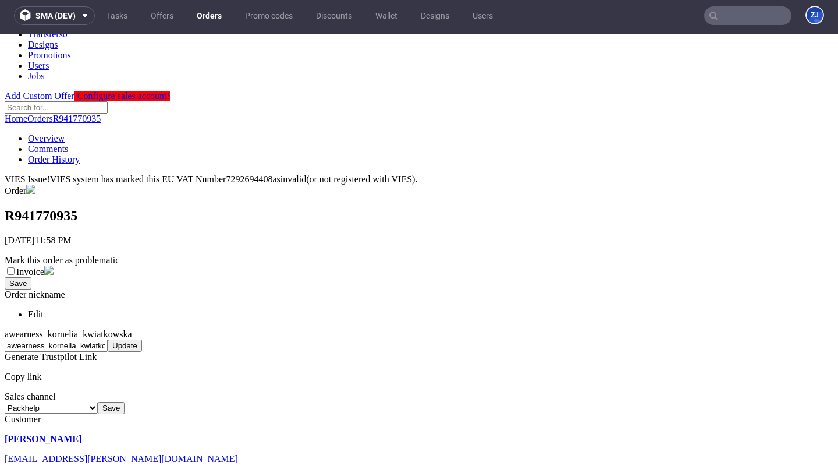
scroll to position [69, 0]
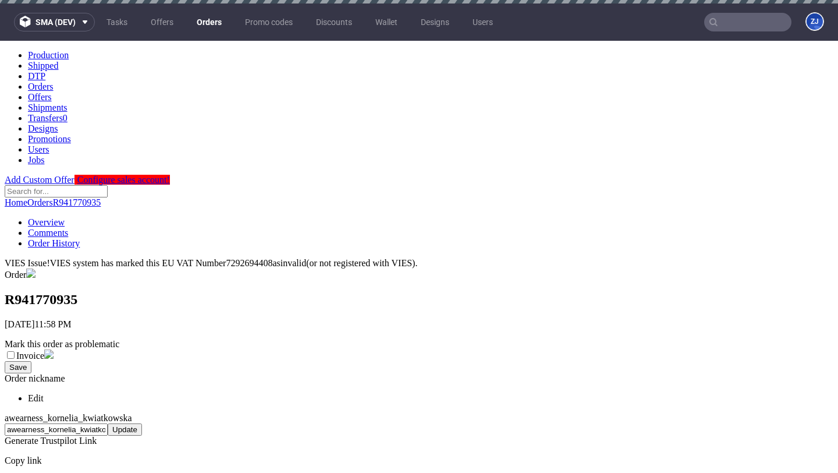
click at [204, 17] on link "Orders" at bounding box center [209, 22] width 39 height 19
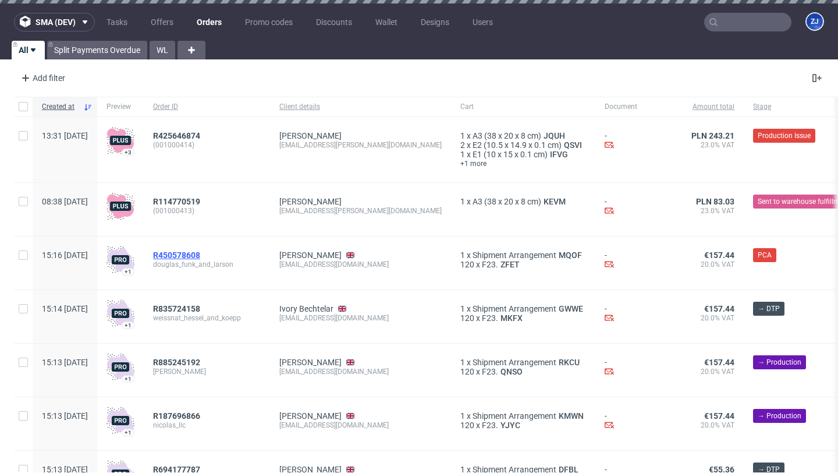
click at [200, 251] on span "R450578608" at bounding box center [176, 254] width 47 height 9
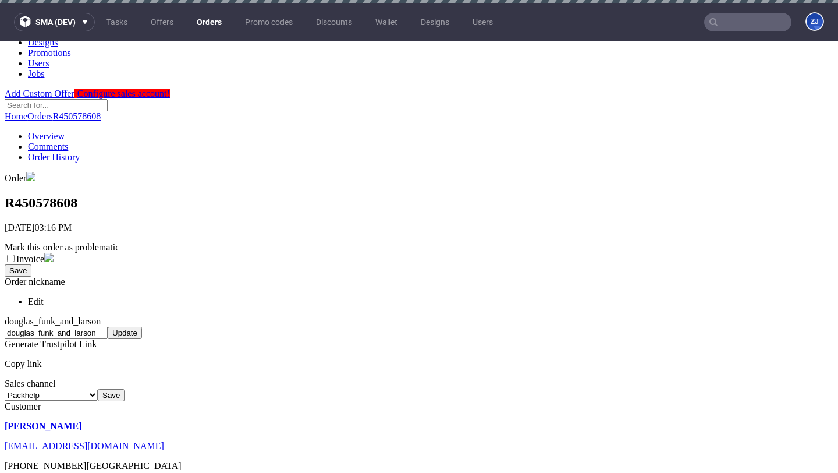
scroll to position [151, 0]
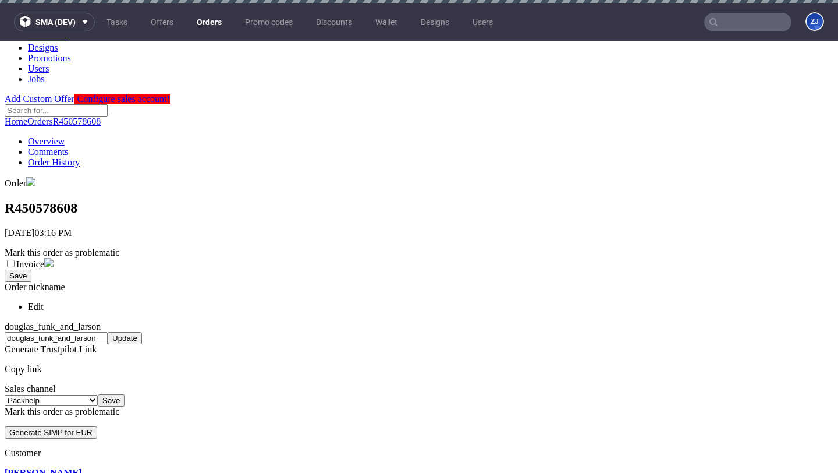
scroll to position [83, 0]
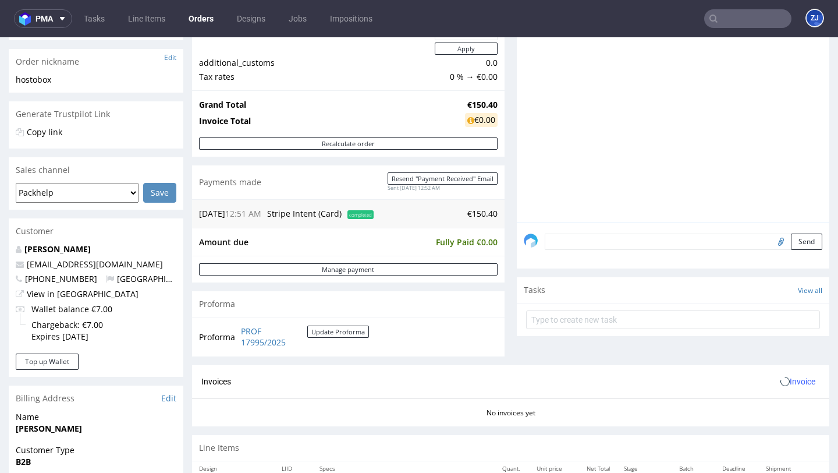
scroll to position [487, 0]
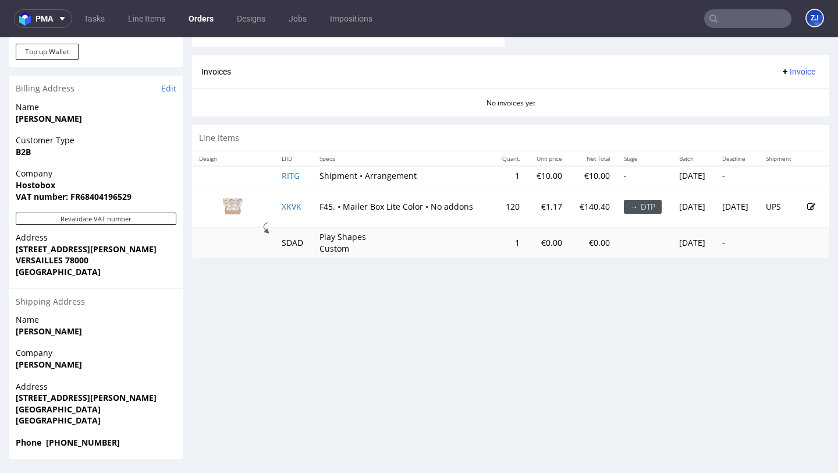
click at [807, 208] on icon at bounding box center [811, 207] width 8 height 8
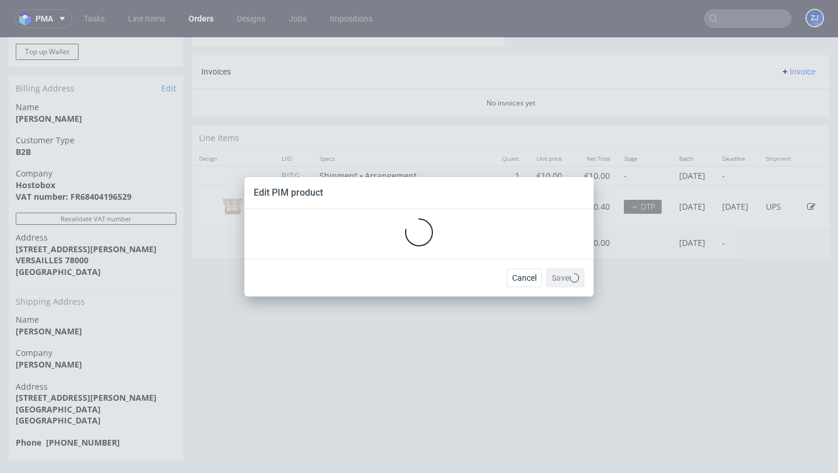
scroll to position [0, 0]
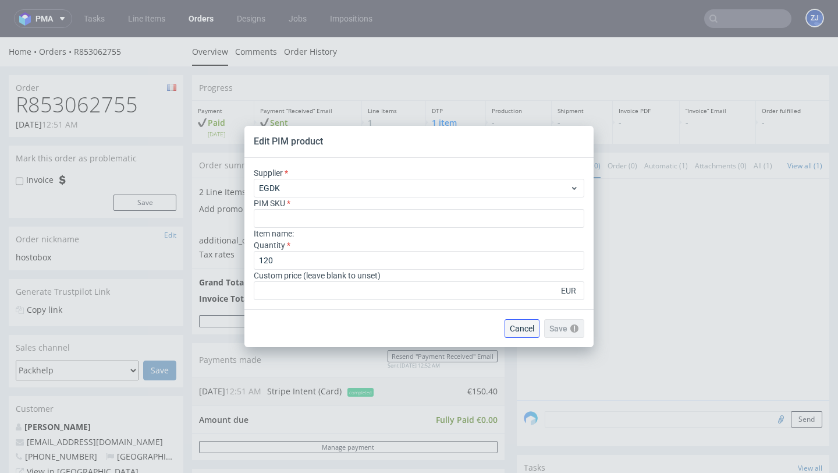
click at [521, 328] on span "Cancel" at bounding box center [522, 328] width 24 height 8
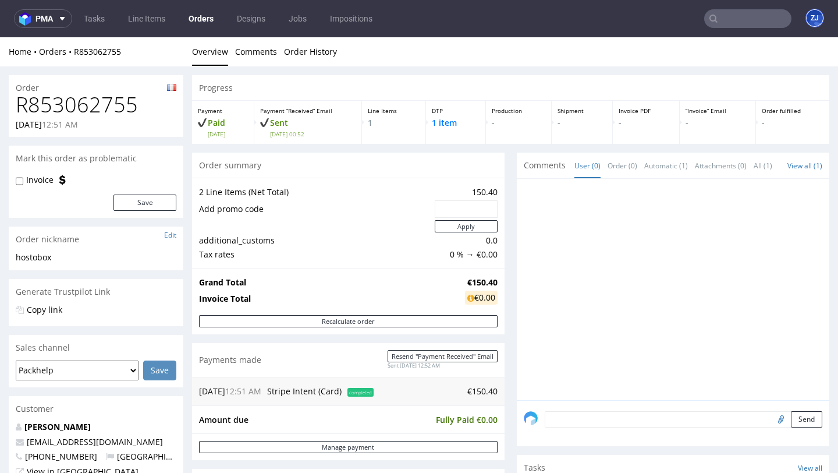
click at [807, 22] on figcaption "ZJ" at bounding box center [815, 18] width 16 height 16
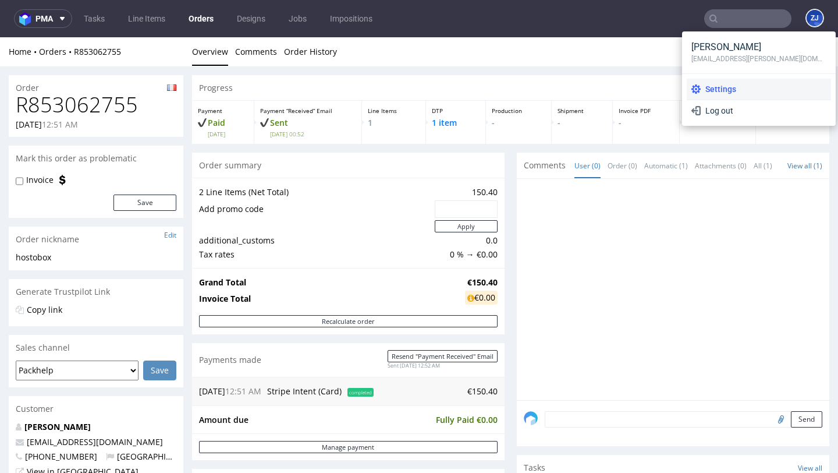
click at [744, 87] on span "Settings" at bounding box center [764, 89] width 126 height 12
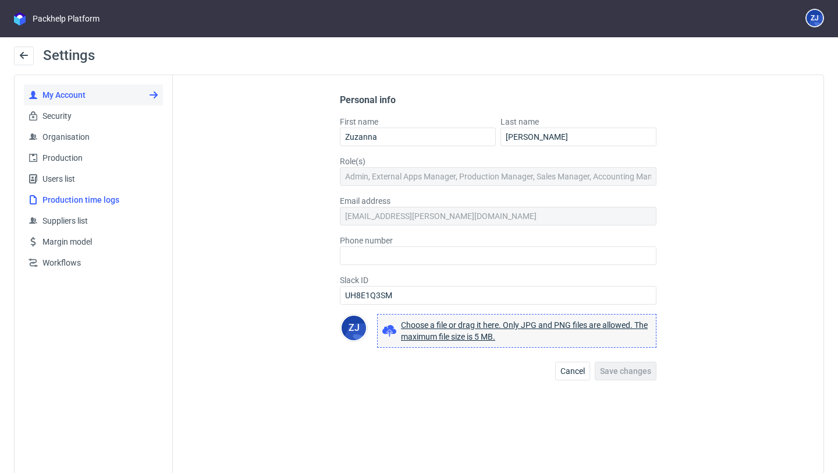
click at [76, 197] on span "Production time logs" at bounding box center [98, 200] width 120 height 12
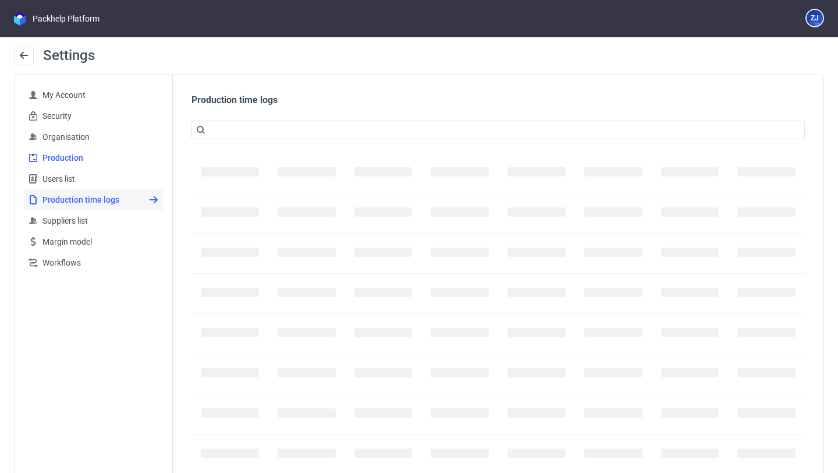
click at [66, 159] on span "Production" at bounding box center [98, 158] width 120 height 12
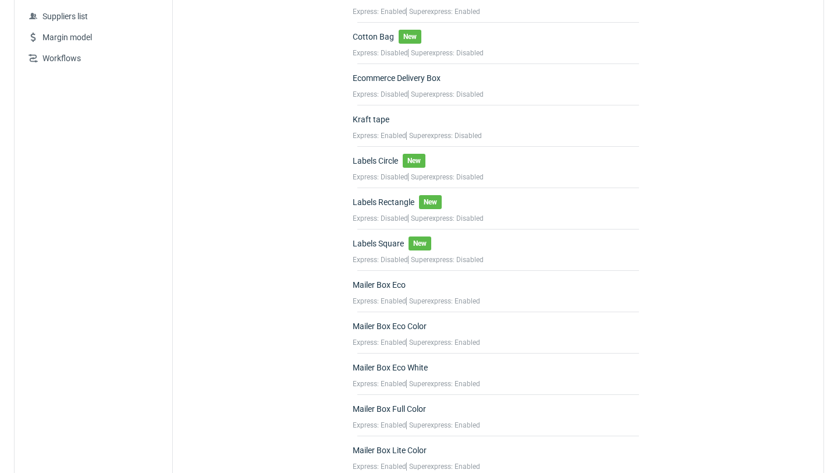
scroll to position [278, 0]
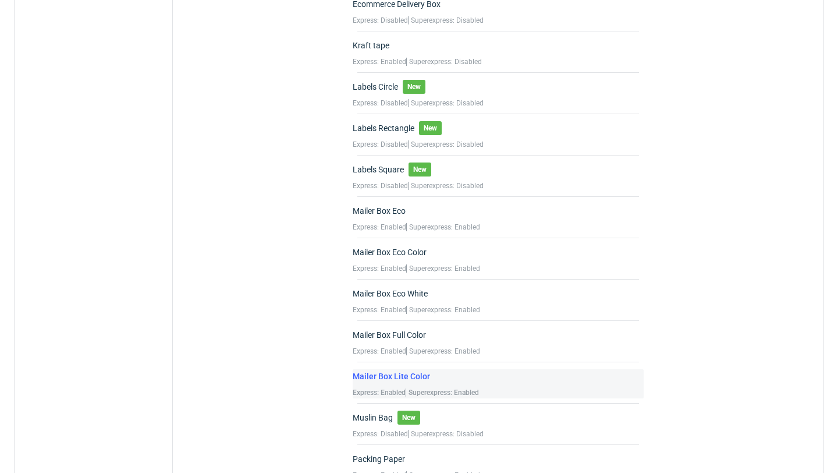
click at [427, 376] on div "Mailer Box Lite Color" at bounding box center [416, 377] width 126 height 17
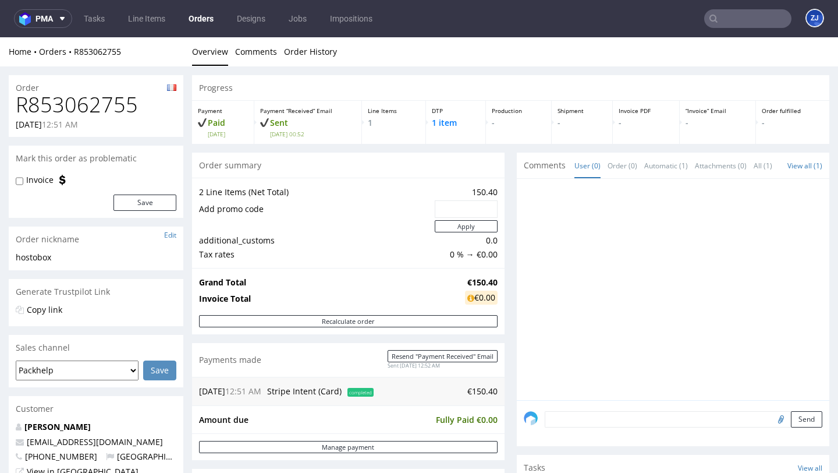
scroll to position [487, 0]
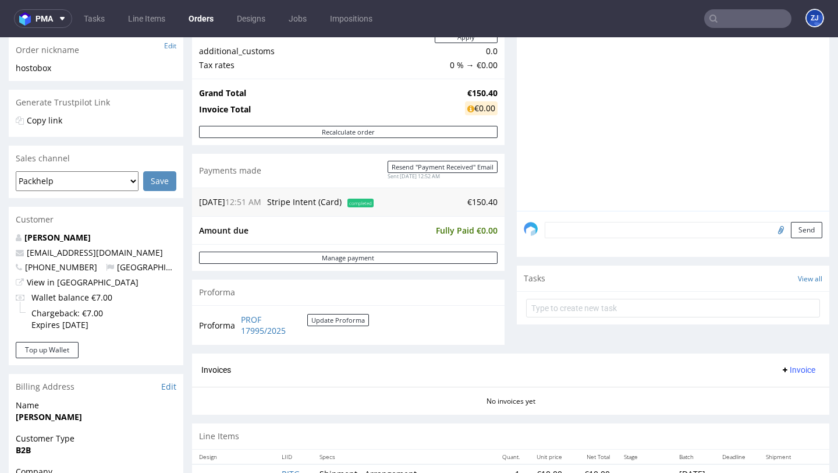
scroll to position [487, 0]
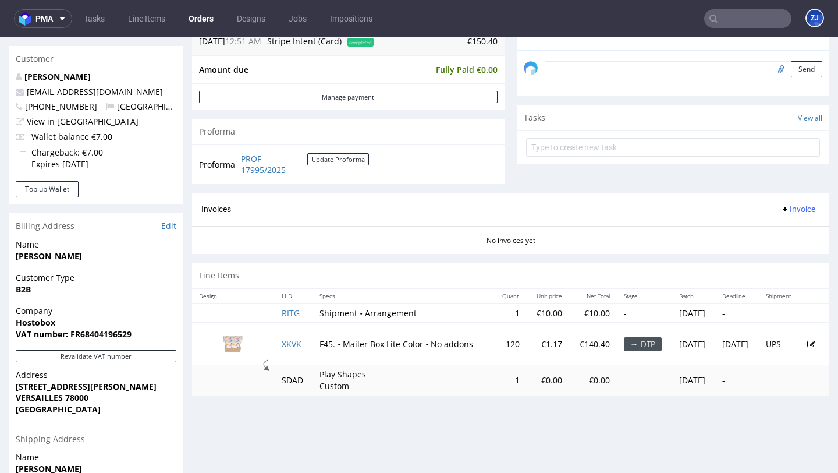
scroll to position [487, 0]
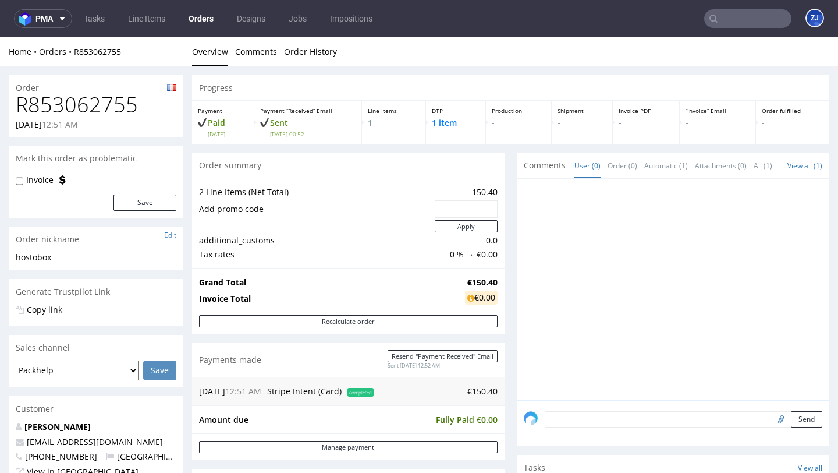
scroll to position [487, 0]
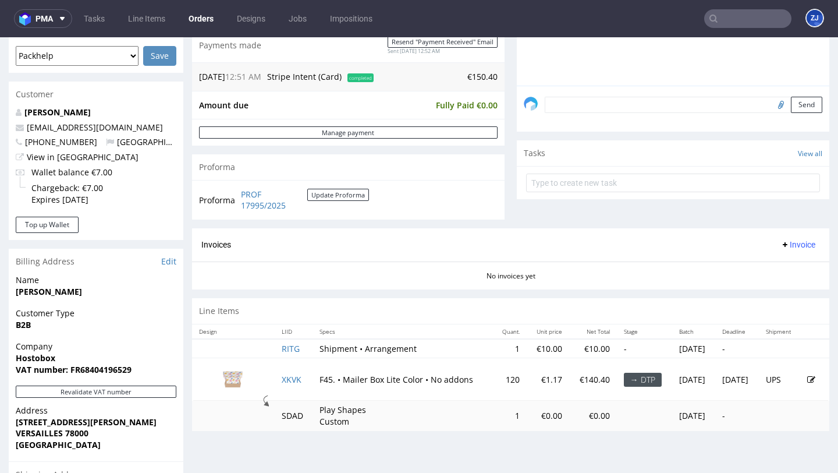
scroll to position [487, 0]
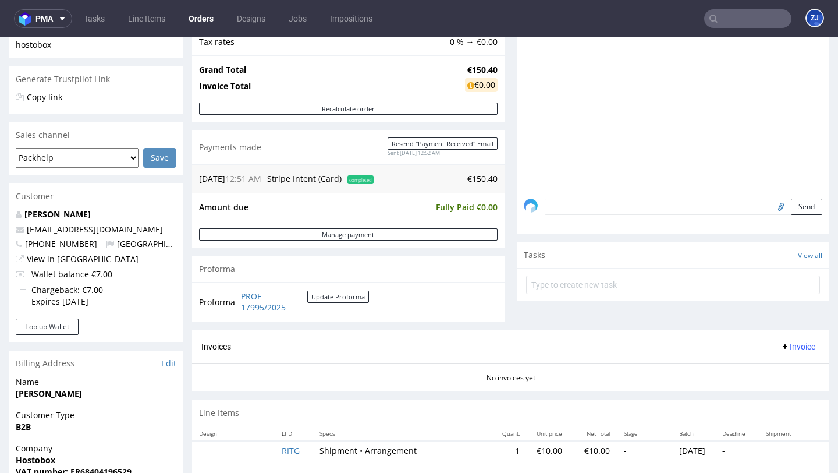
scroll to position [487, 0]
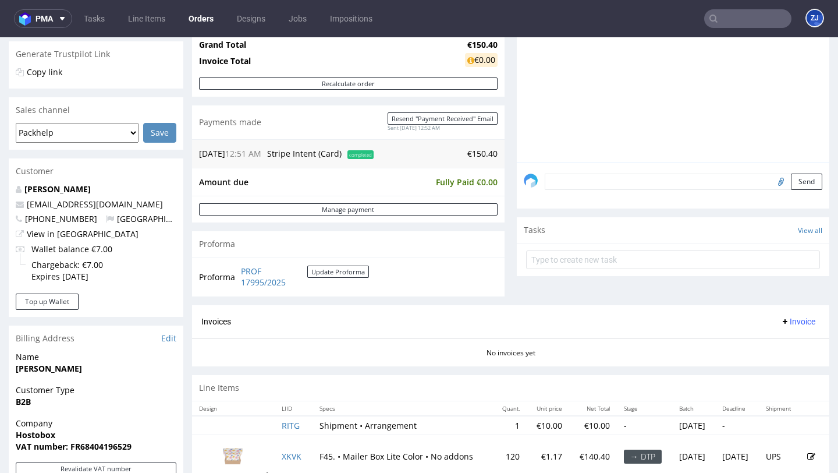
scroll to position [314, 0]
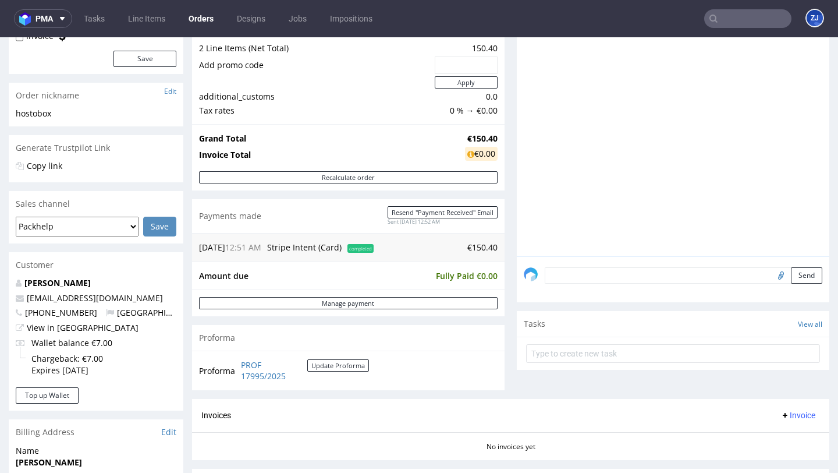
scroll to position [447, 0]
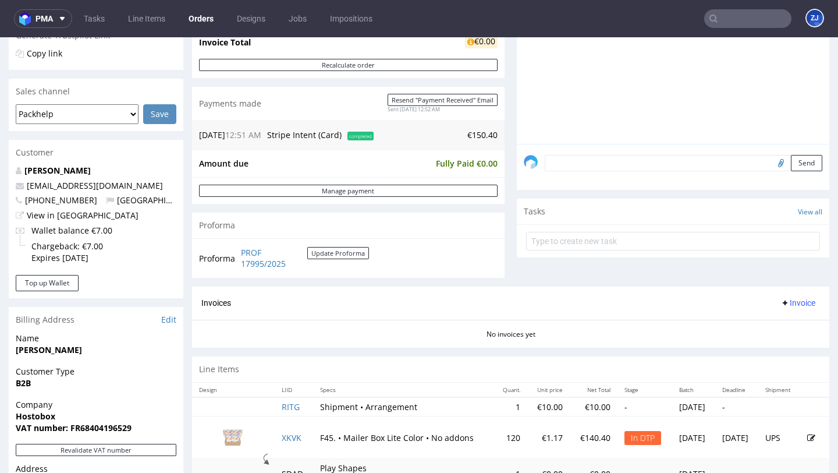
scroll to position [409, 0]
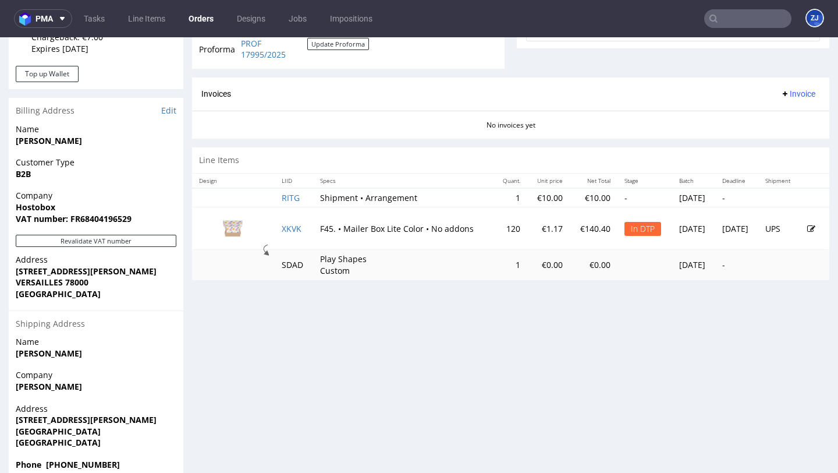
scroll to position [487, 0]
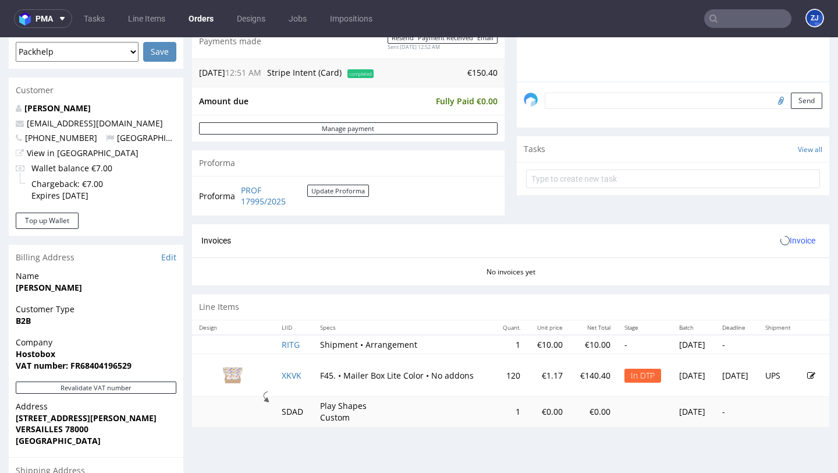
scroll to position [442, 0]
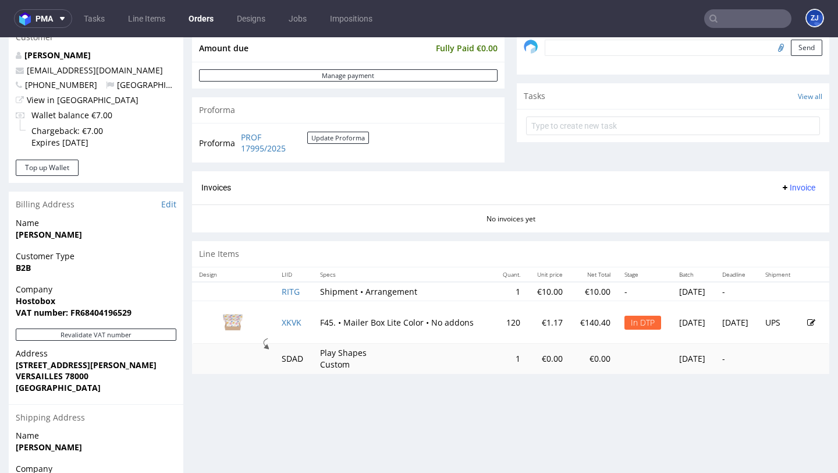
scroll to position [487, 0]
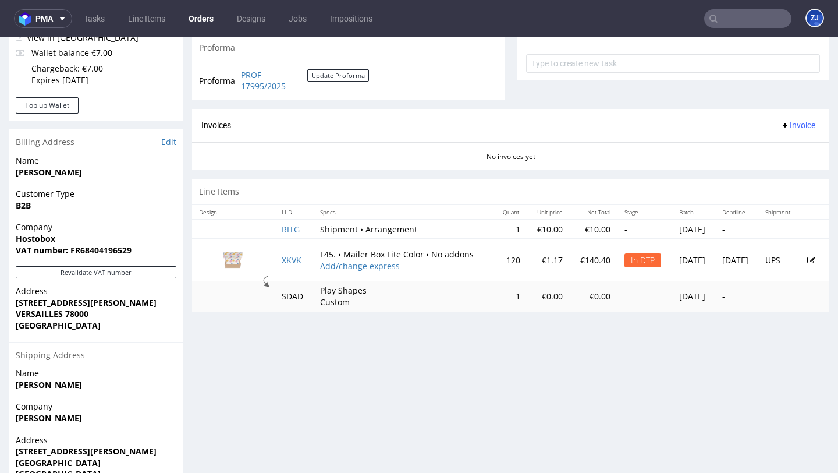
scroll to position [487, 0]
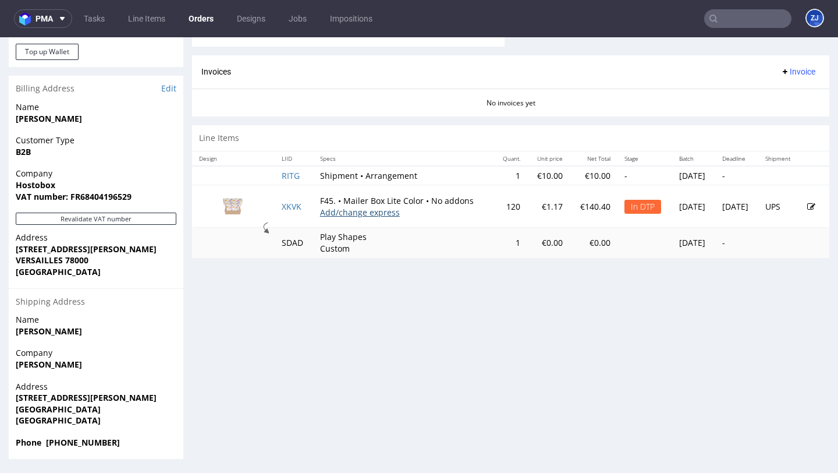
click at [374, 217] on link "Add/change express" at bounding box center [360, 212] width 80 height 11
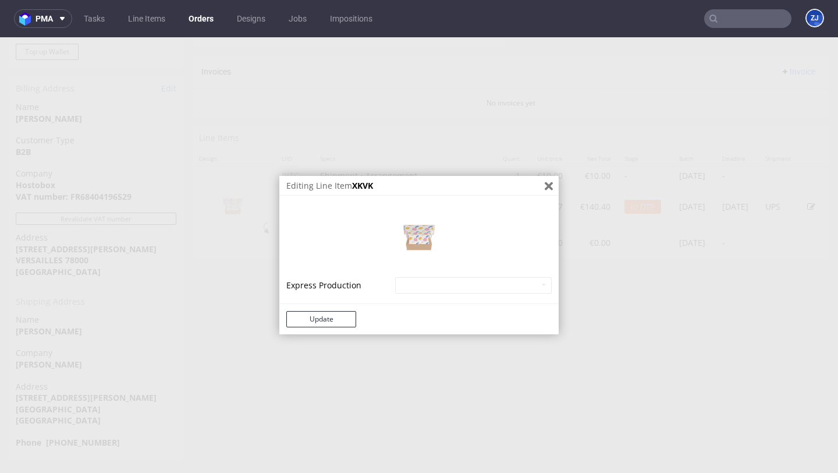
click at [545, 183] on icon "Close" at bounding box center [549, 186] width 8 height 8
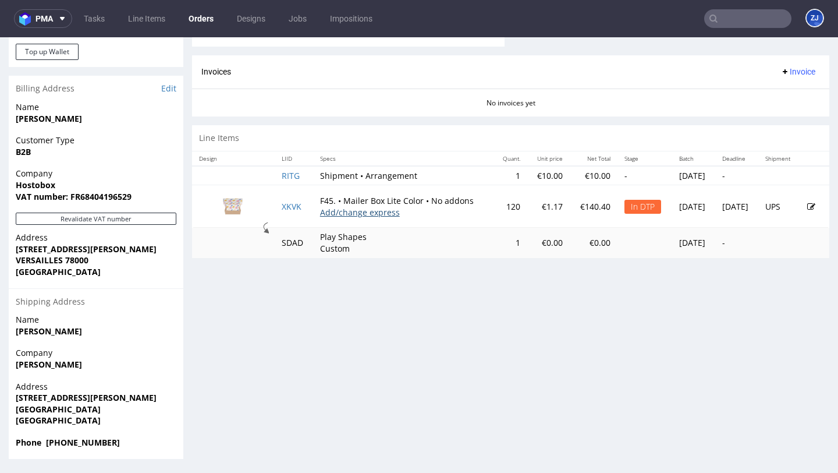
click at [321, 218] on link "Add/change express" at bounding box center [360, 212] width 80 height 11
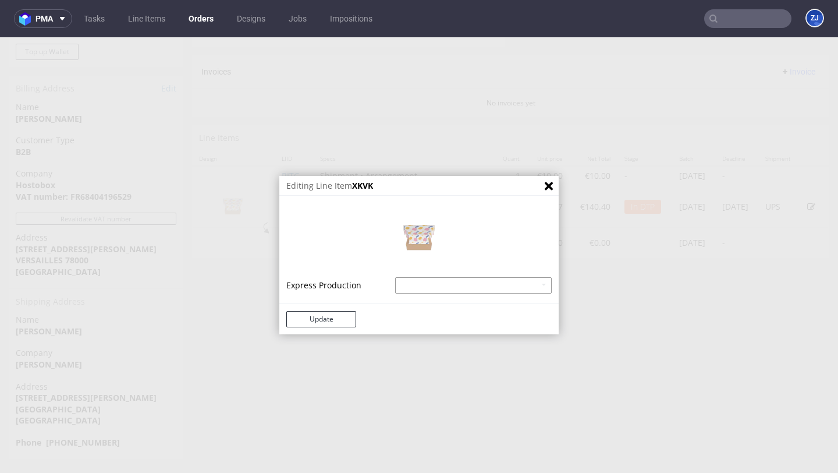
click at [425, 282] on select "Mailer Box Lite Color - superexpress - 40%" at bounding box center [473, 285] width 157 height 16
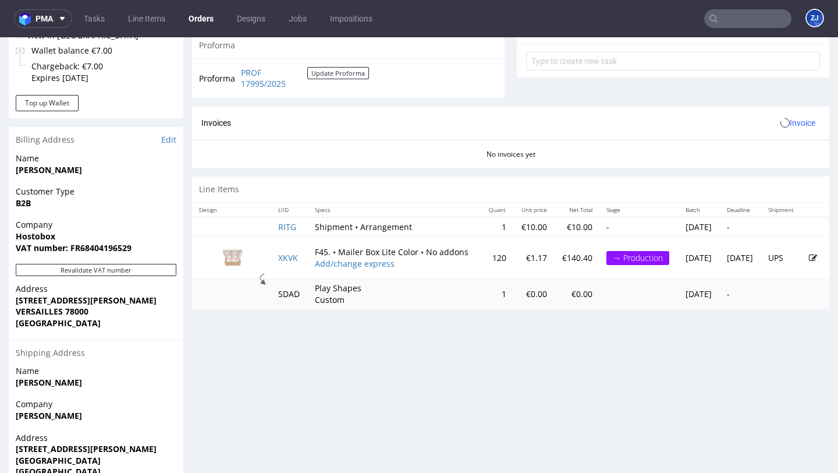
scroll to position [481, 0]
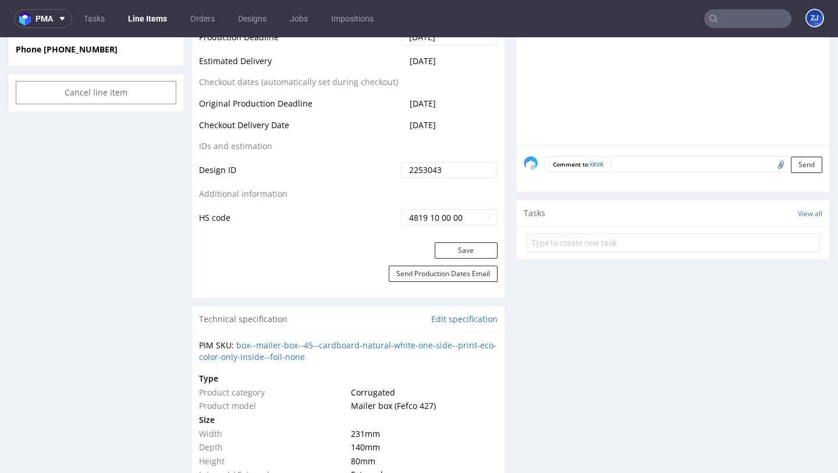
scroll to position [626, 0]
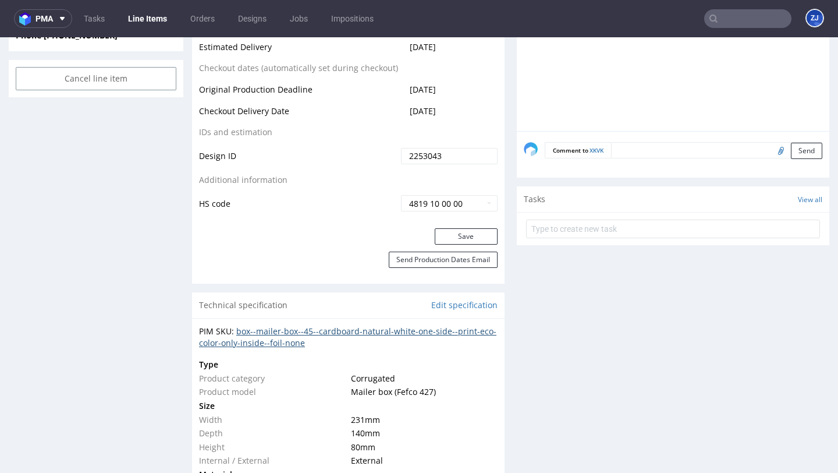
click at [314, 332] on link "box--mailer-box--45--cardboard-natural-white-one-side--print-eco-color-only-ins…" at bounding box center [347, 336] width 297 height 23
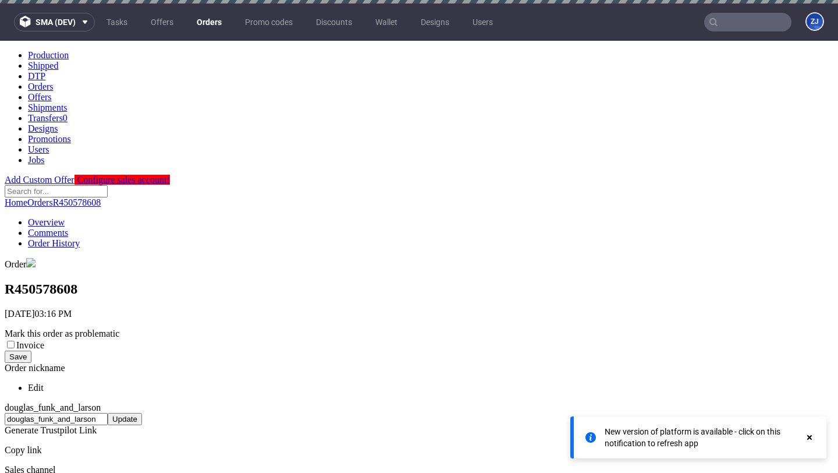
scroll to position [83, 0]
click at [215, 21] on link "Orders" at bounding box center [209, 22] width 39 height 19
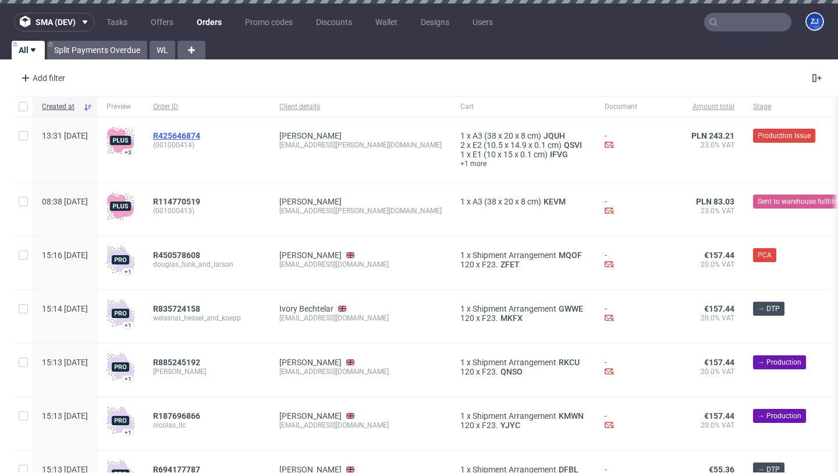
click at [200, 136] on span "R425646874" at bounding box center [176, 135] width 47 height 9
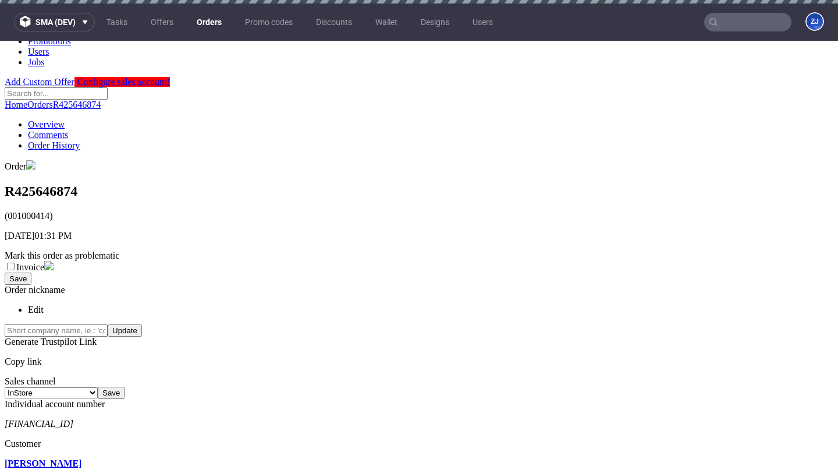
scroll to position [115, 0]
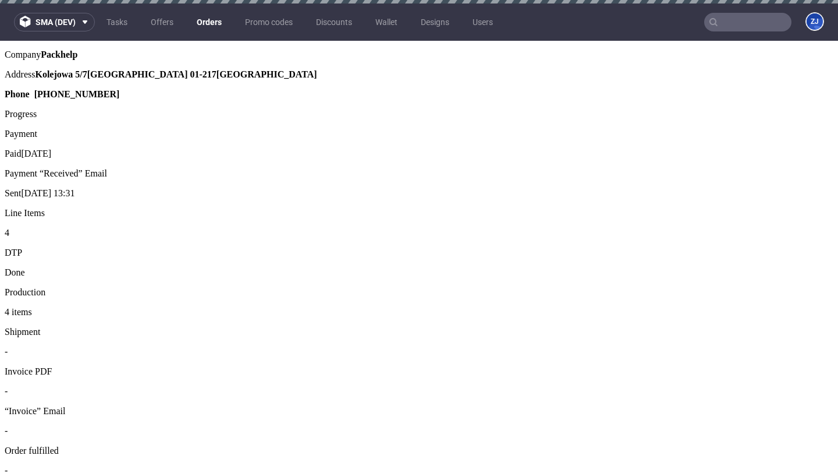
scroll to position [881, 0]
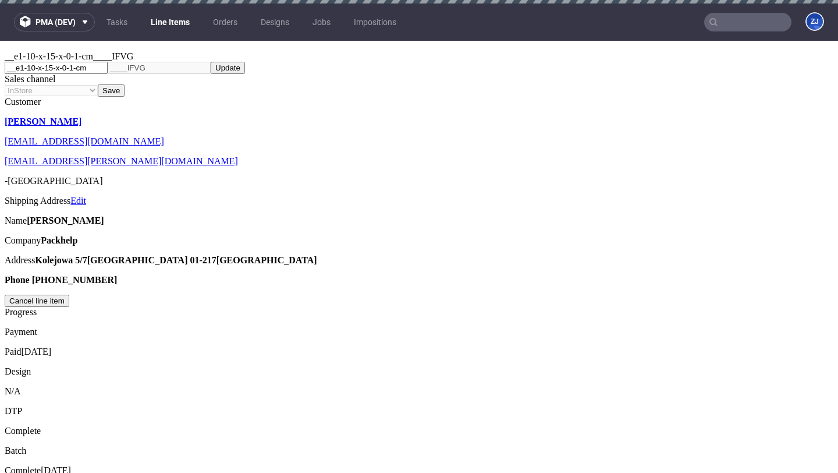
scroll to position [463, 0]
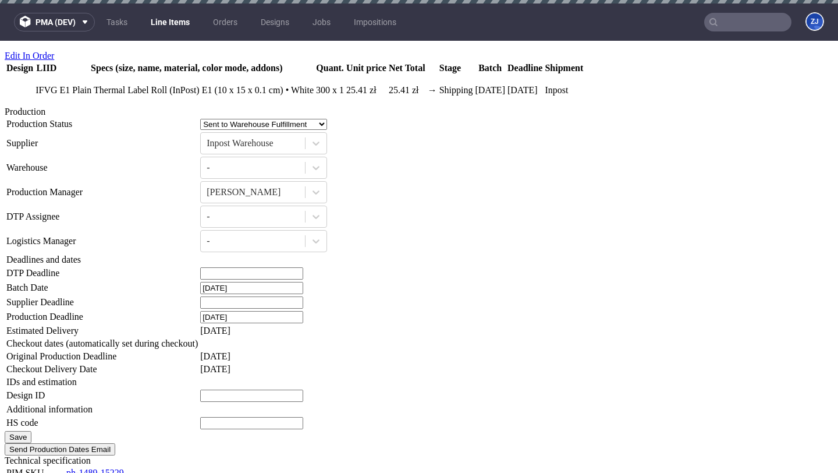
scroll to position [1393, 0]
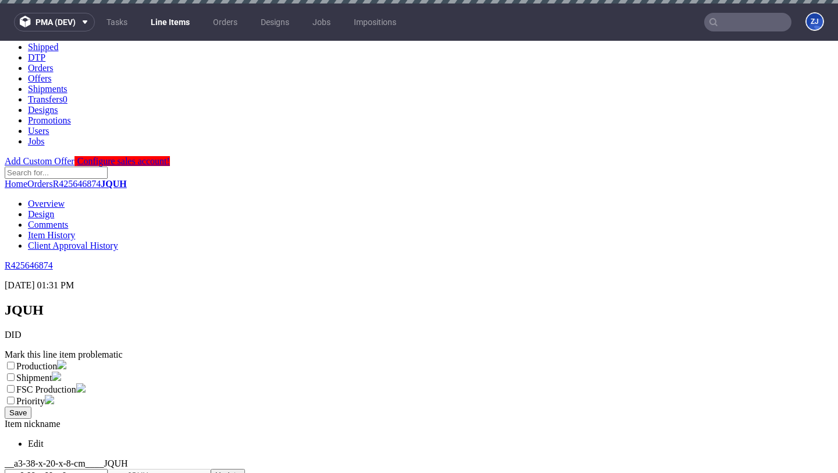
scroll to position [20, 0]
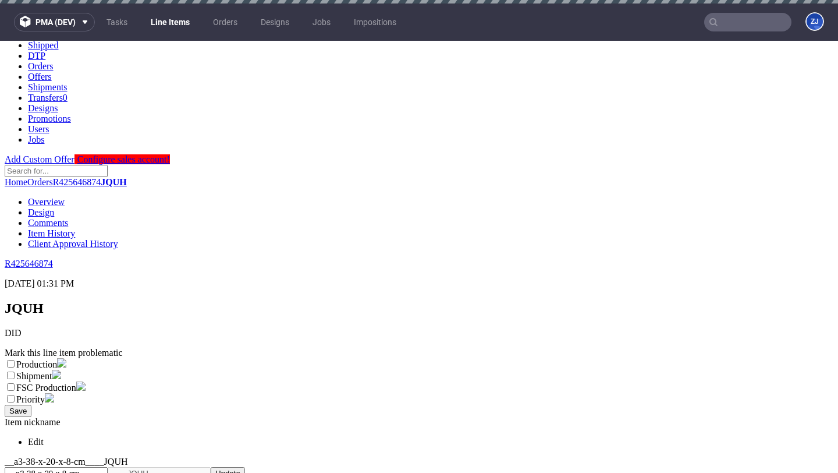
select select "sent_to_warehouse_fulfillment"
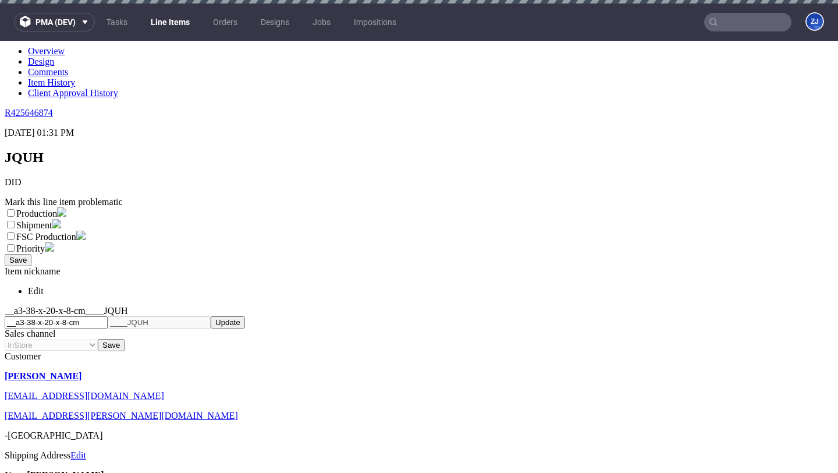
scroll to position [521, 0]
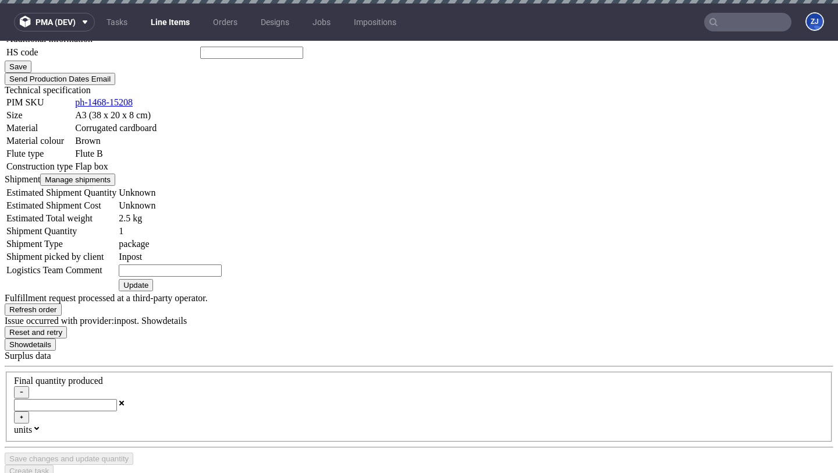
scroll to position [1424, 0]
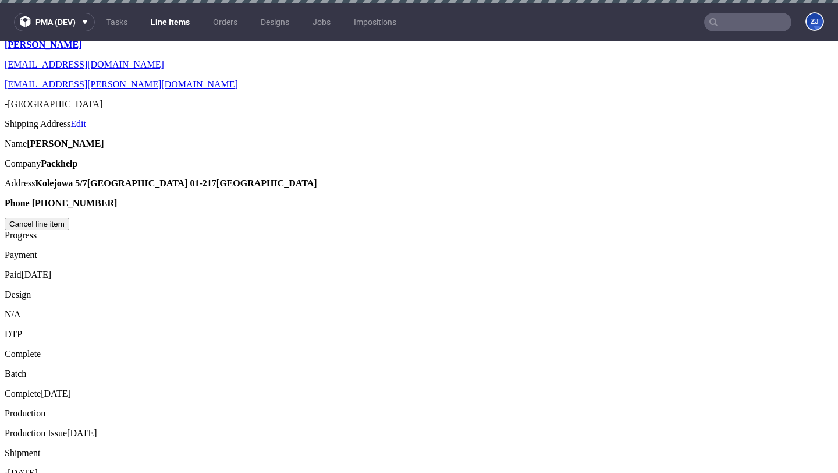
scroll to position [690, 0]
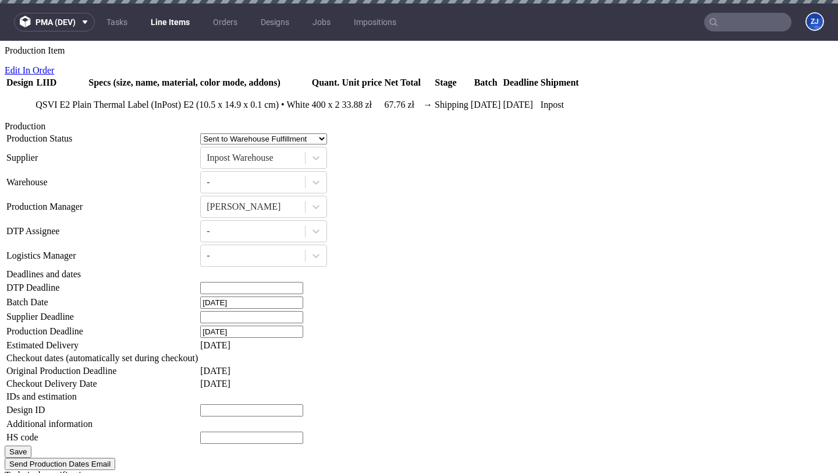
scroll to position [1393, 0]
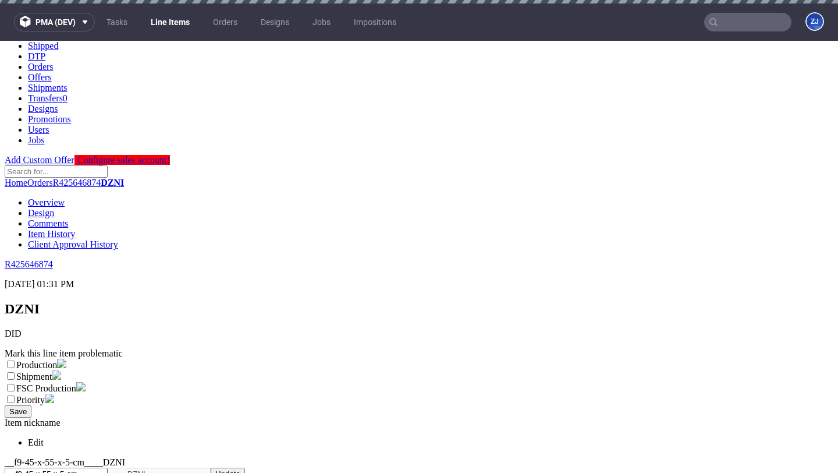
scroll to position [1223, 0]
select select "sent_to_warehouse_fulfillment"
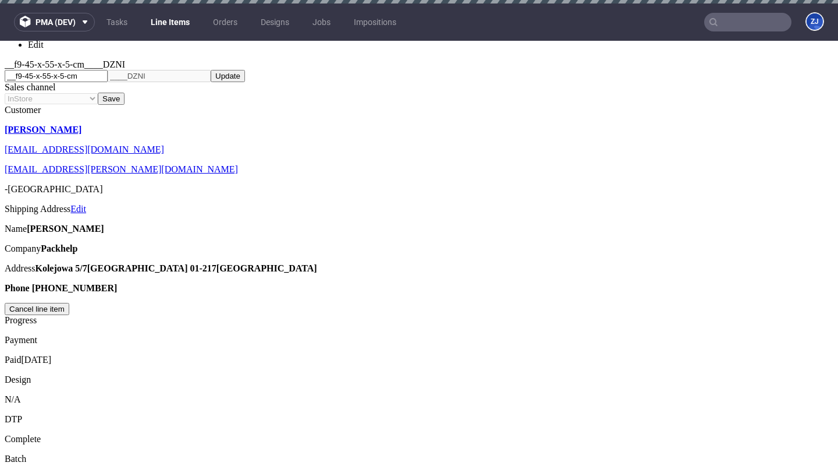
scroll to position [409, 0]
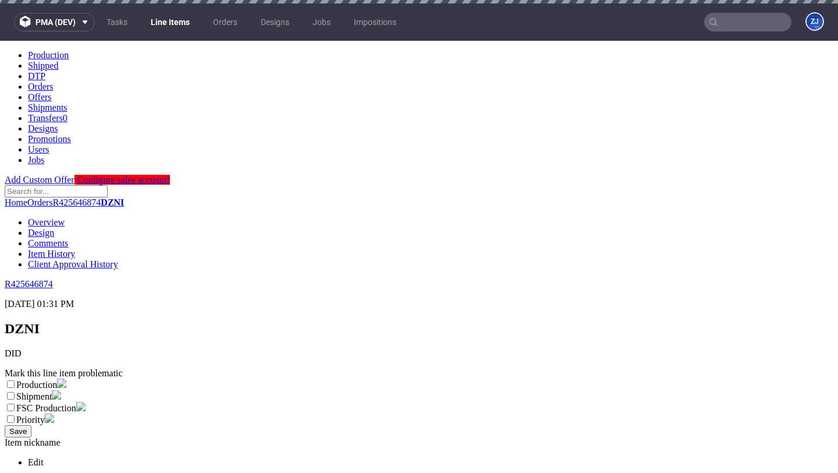
click at [174, 27] on link "Line Items" at bounding box center [170, 22] width 53 height 19
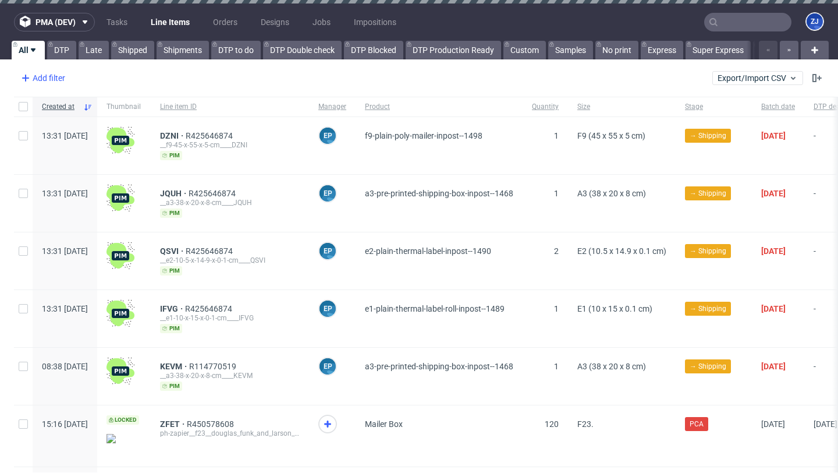
click at [55, 79] on div "Add filter" at bounding box center [41, 78] width 51 height 19
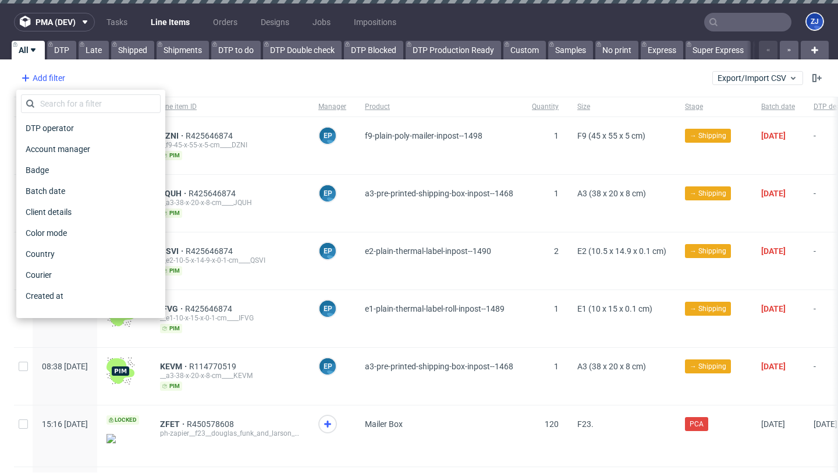
click at [63, 75] on div "Add filter" at bounding box center [41, 78] width 51 height 19
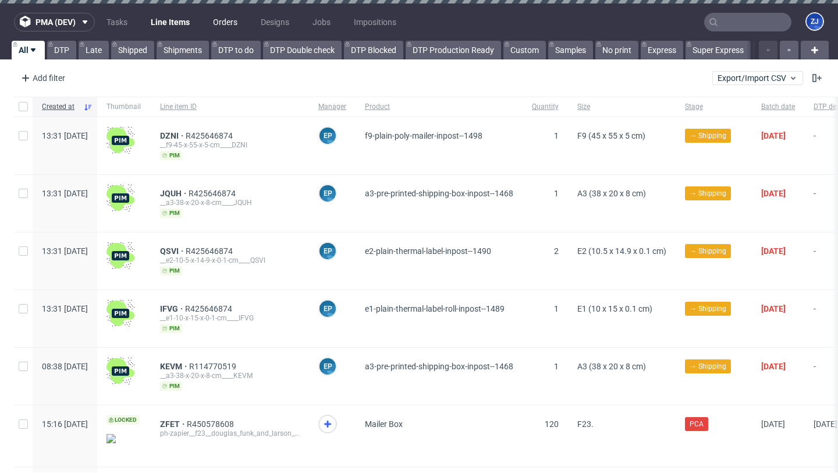
click at [236, 20] on link "Orders" at bounding box center [225, 22] width 38 height 19
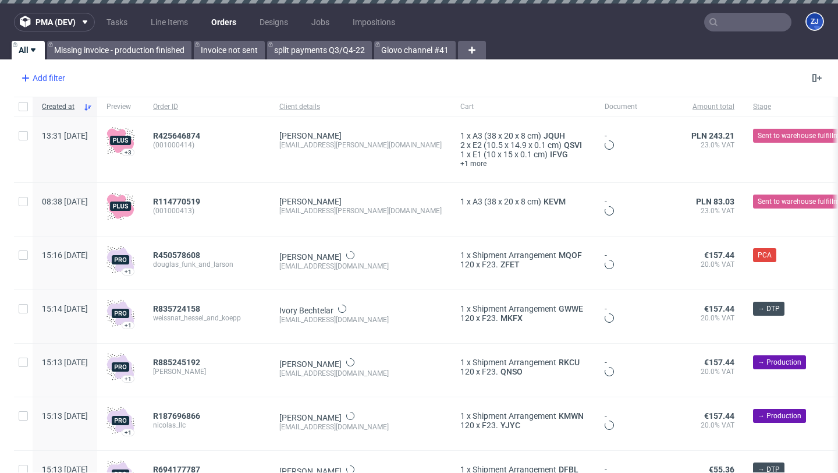
click at [49, 75] on div "Add filter" at bounding box center [41, 78] width 51 height 19
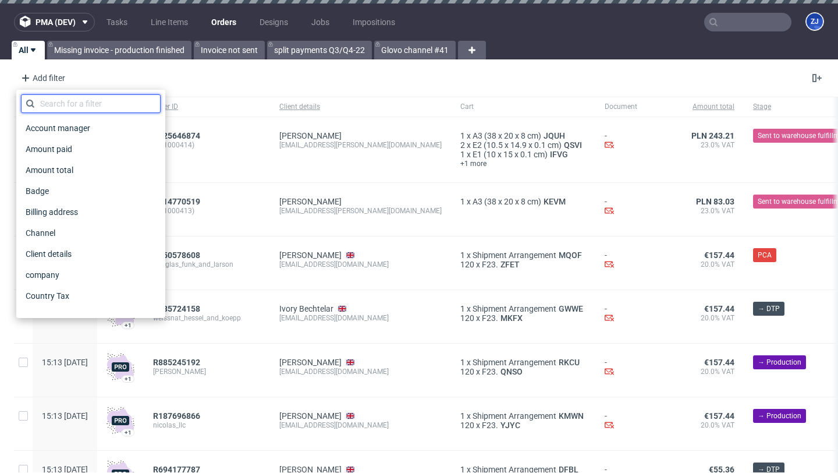
click at [68, 102] on input "text" at bounding box center [91, 103] width 140 height 19
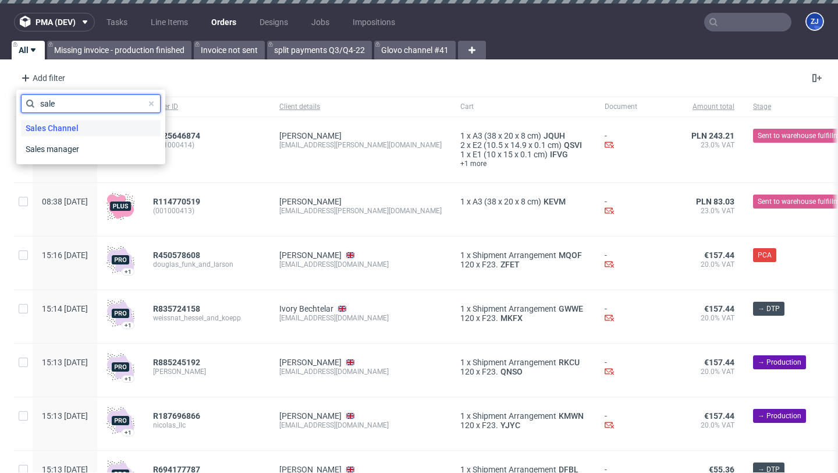
type input "sale"
click at [70, 126] on span "Sales Channel" at bounding box center [52, 128] width 62 height 16
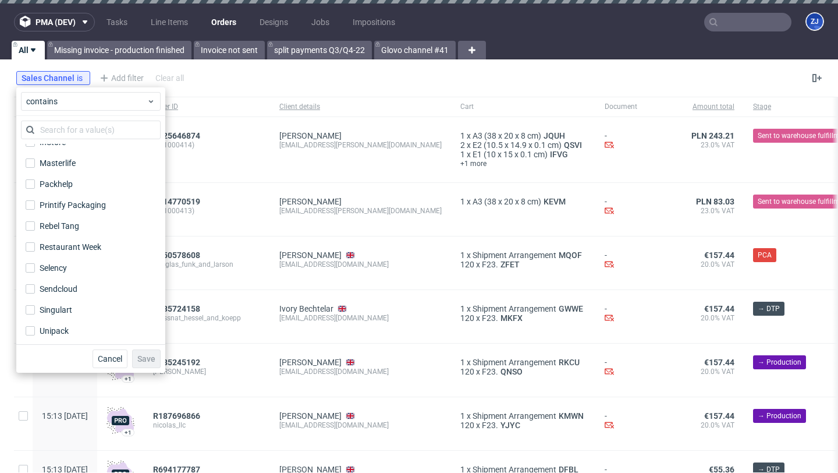
scroll to position [244, 0]
click at [49, 329] on div "Vista Print" at bounding box center [59, 329] width 39 height 12
click at [35, 329] on input "Vista Print" at bounding box center [30, 328] width 9 height 9
checkbox input "true"
click at [140, 355] on span "Save" at bounding box center [146, 358] width 18 height 8
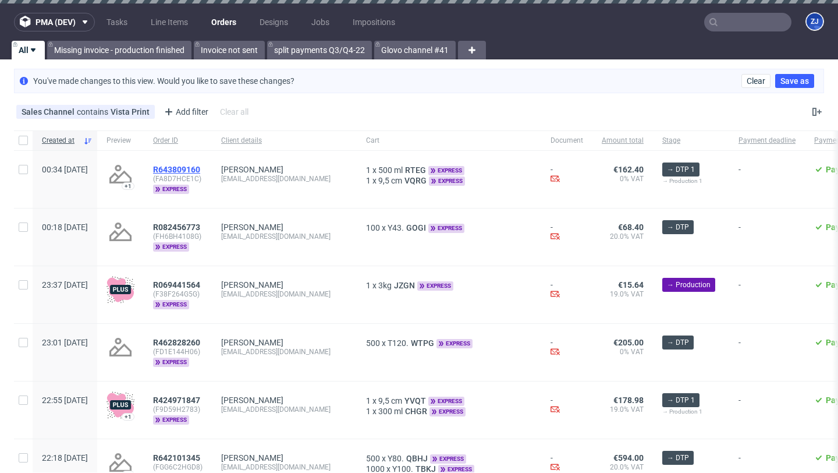
click at [200, 170] on span "R643809160" at bounding box center [176, 169] width 47 height 9
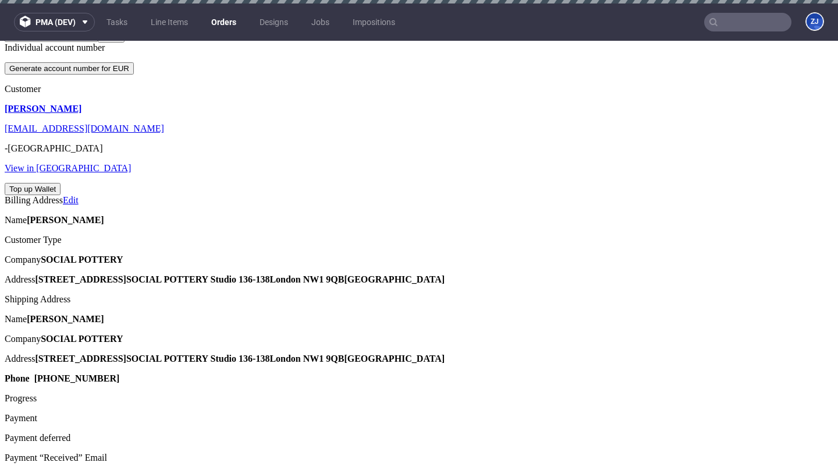
scroll to position [481, 0]
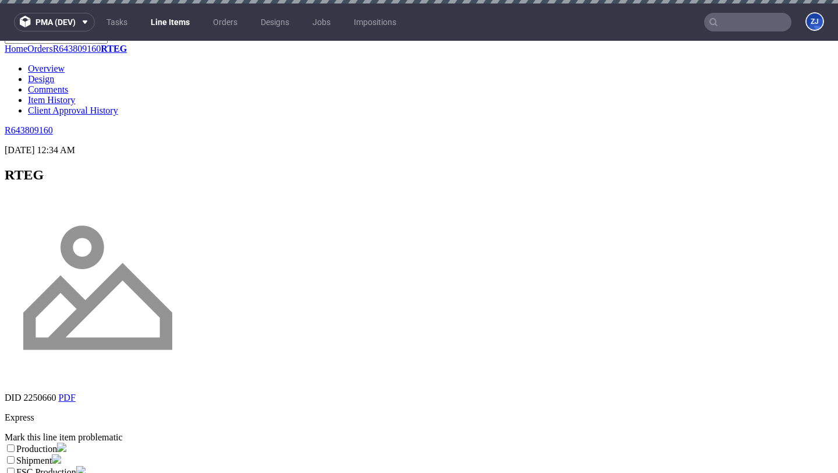
scroll to position [155, 0]
select select "production_complete"
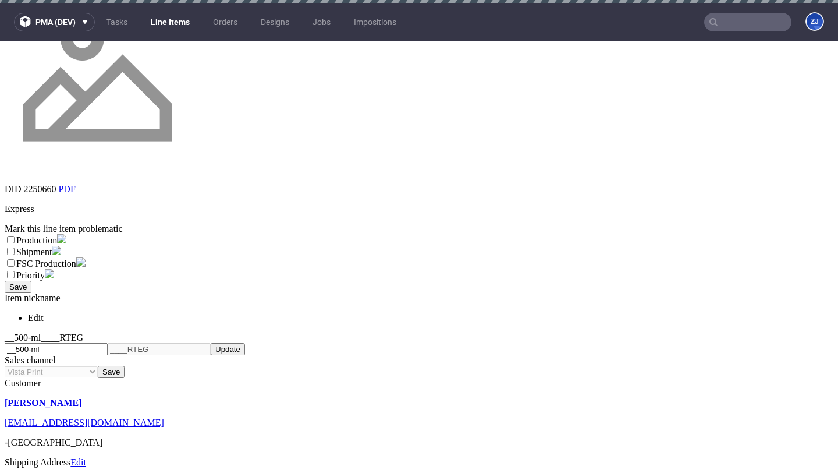
scroll to position [487, 0]
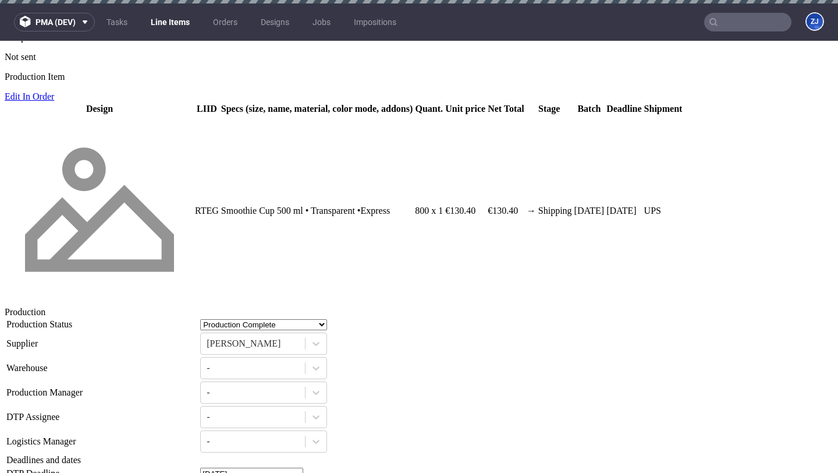
scroll to position [1072, 0]
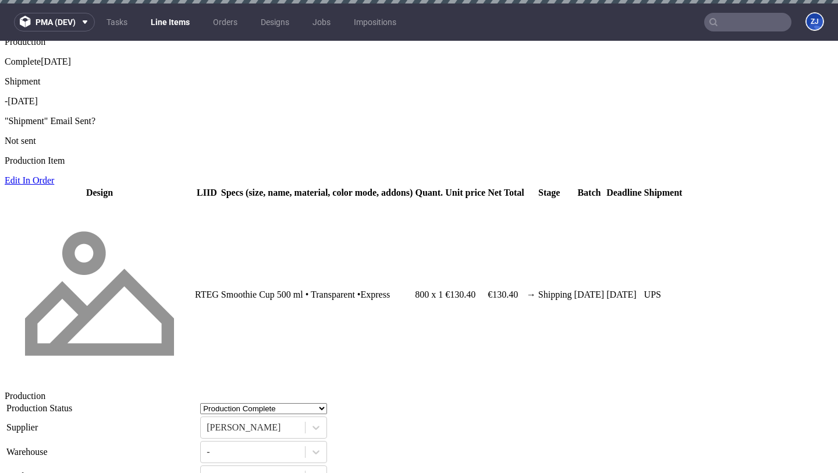
paste input "1Z5A15806895263997"
type input "1Z5A15806895263997"
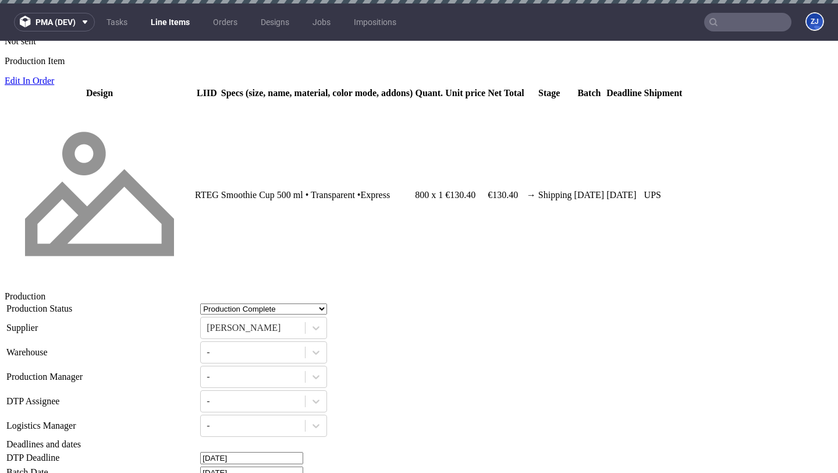
scroll to position [1150, 0]
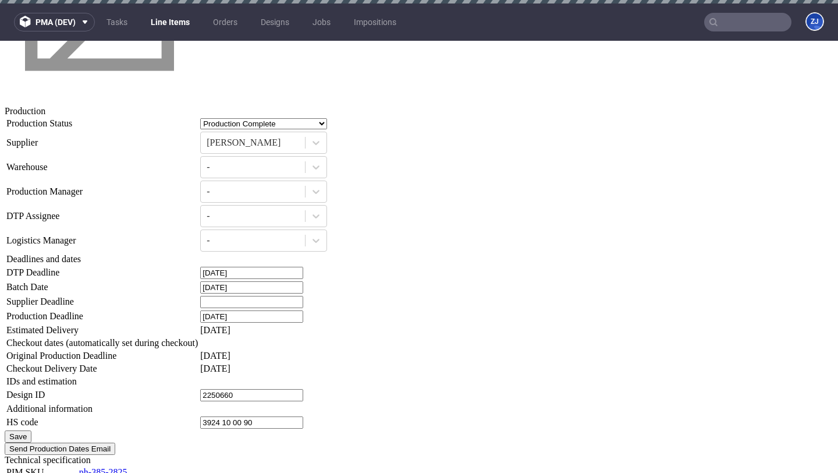
scroll to position [1512, 0]
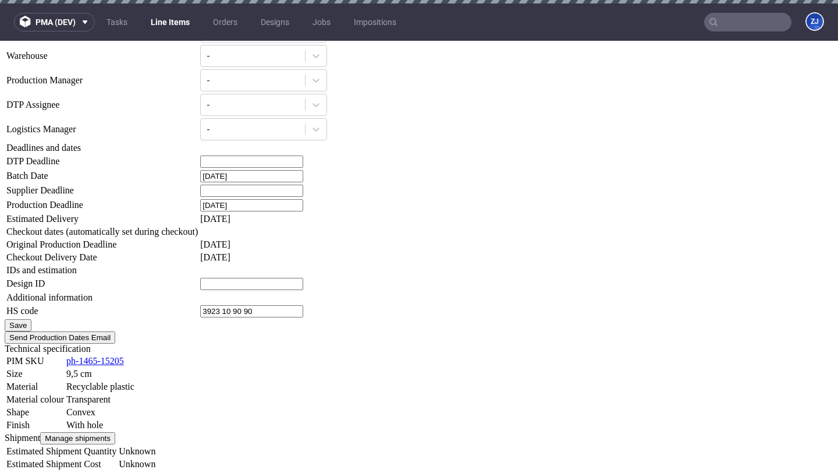
scroll to position [1109, 0]
paste input "1Z5A15806895263997"
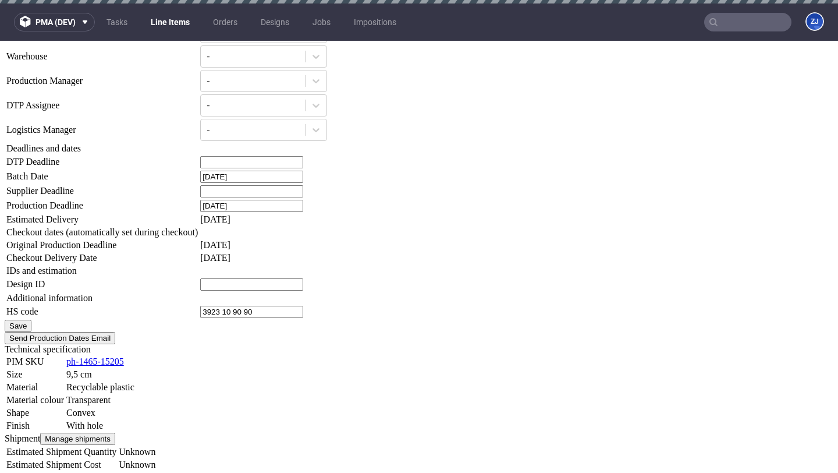
type input "1Z5A15806895263997"
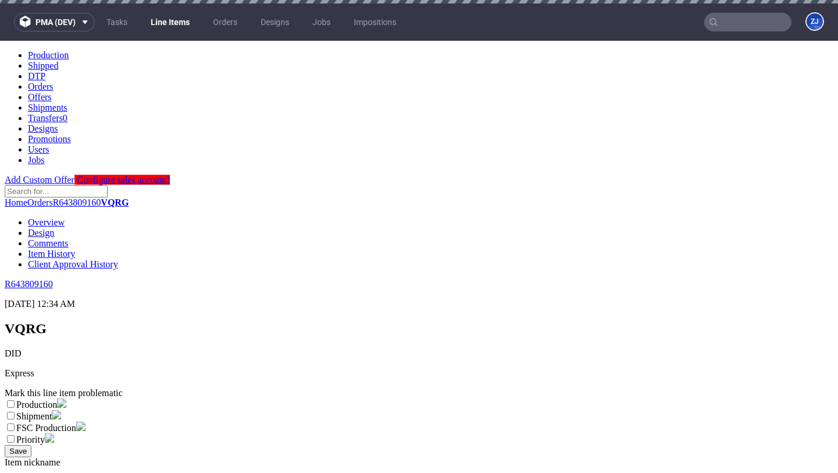
scroll to position [840, 0]
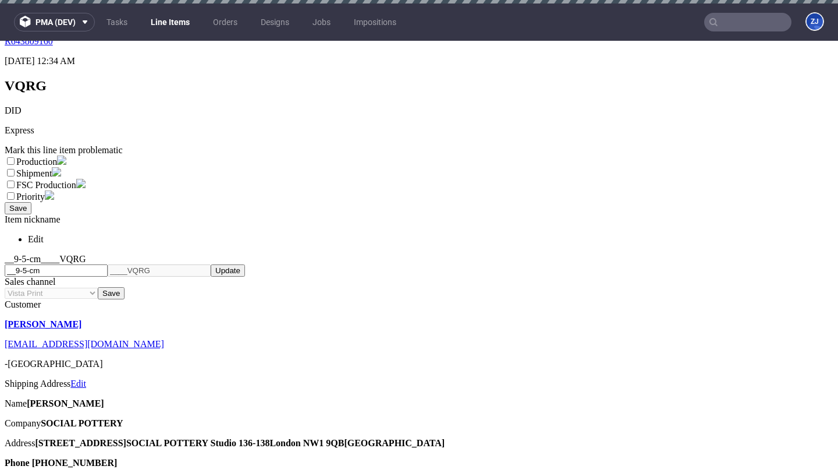
scroll to position [0, 0]
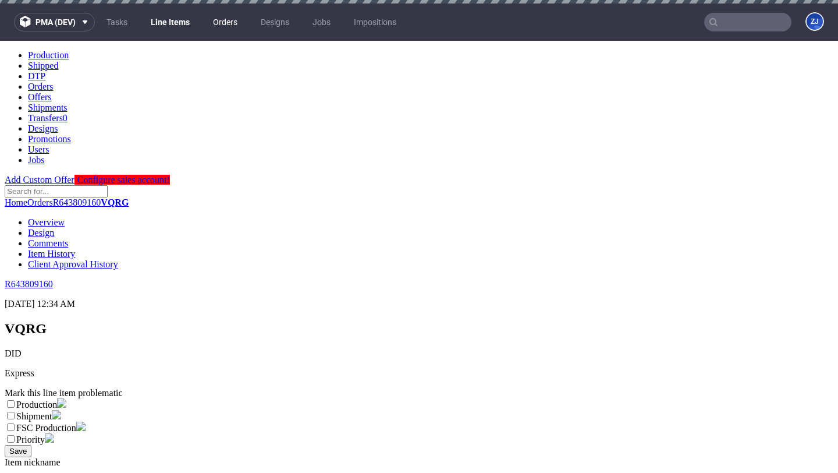
click at [220, 24] on link "Orders" at bounding box center [225, 22] width 38 height 19
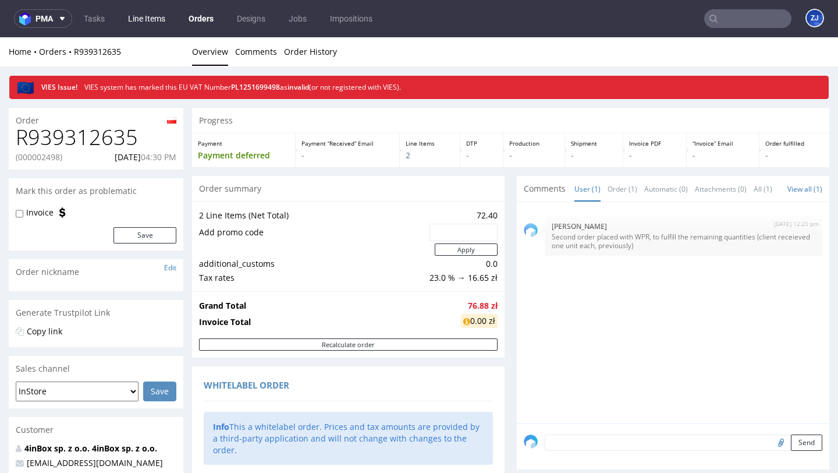
click at [141, 16] on link "Line Items" at bounding box center [146, 18] width 51 height 19
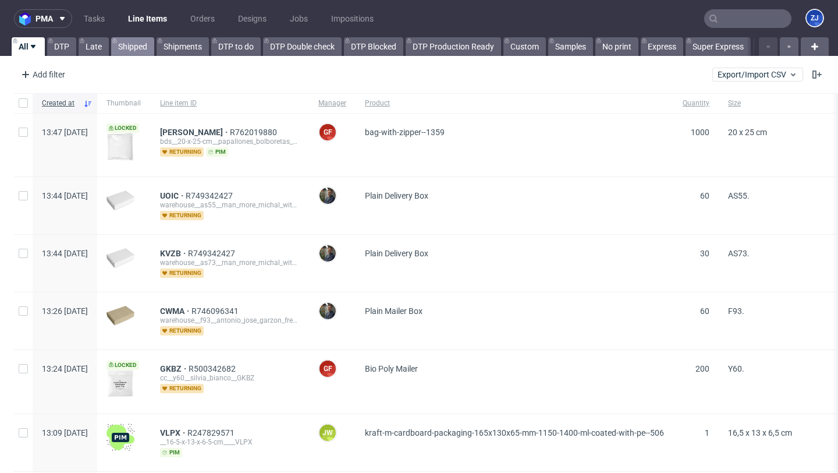
click at [128, 49] on link "Shipped" at bounding box center [132, 46] width 43 height 19
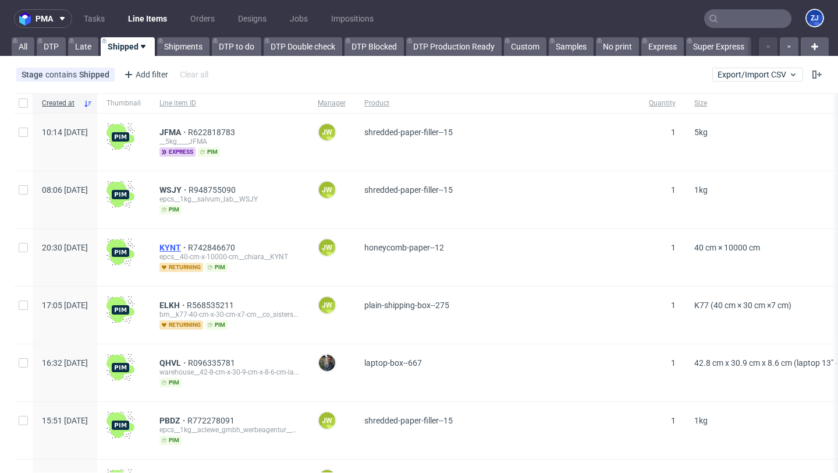
click at [188, 246] on span "KYNT" at bounding box center [173, 247] width 29 height 9
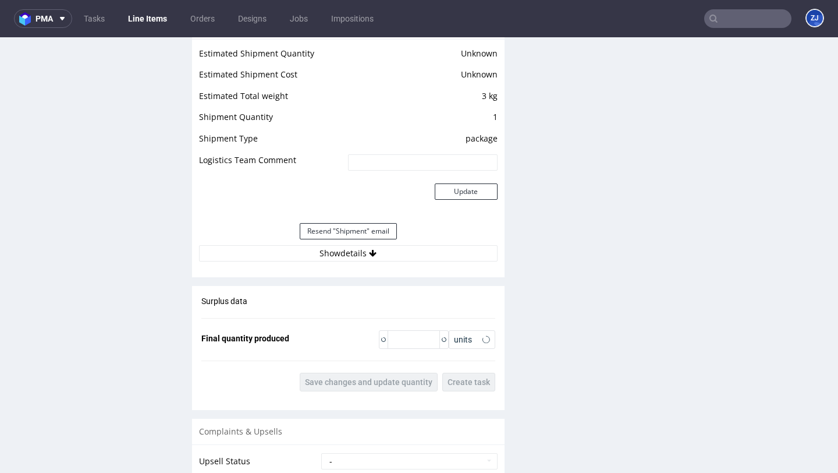
scroll to position [1035, 0]
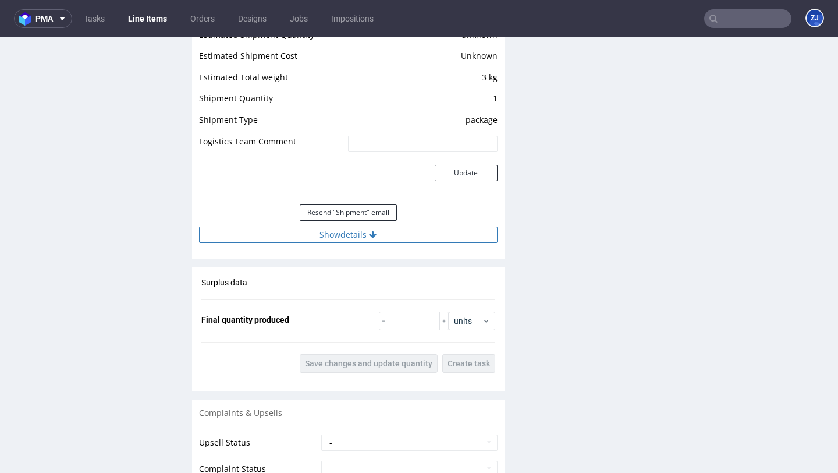
click at [394, 230] on button "Show details" at bounding box center [348, 234] width 299 height 16
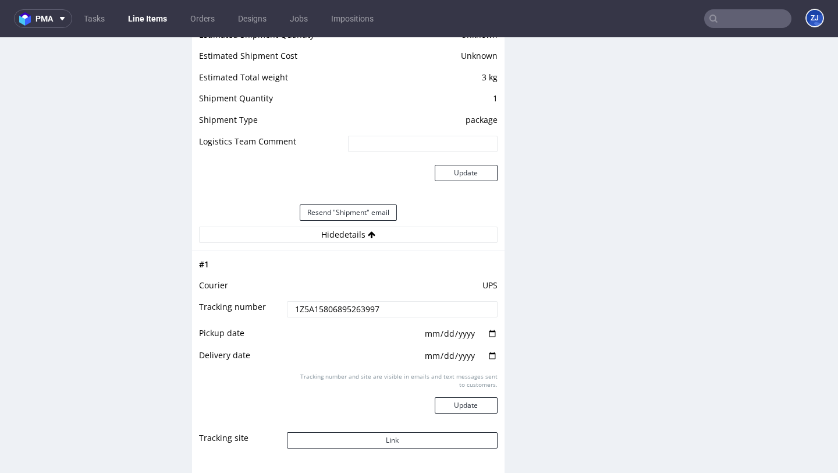
click at [381, 306] on input "1Z5A15806895263997" at bounding box center [392, 309] width 210 height 16
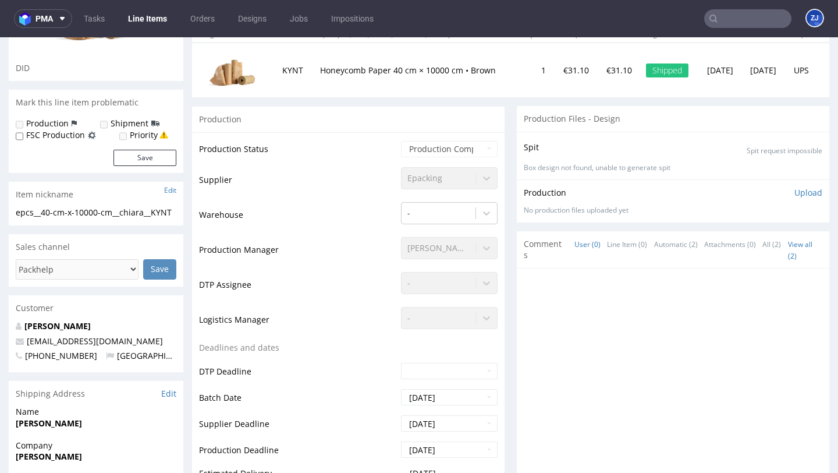
scroll to position [0, 0]
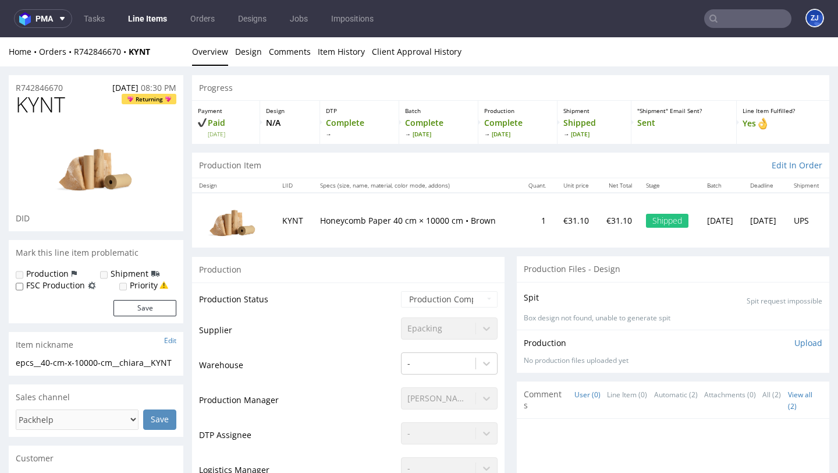
click at [158, 17] on link "Line Items" at bounding box center [147, 18] width 53 height 19
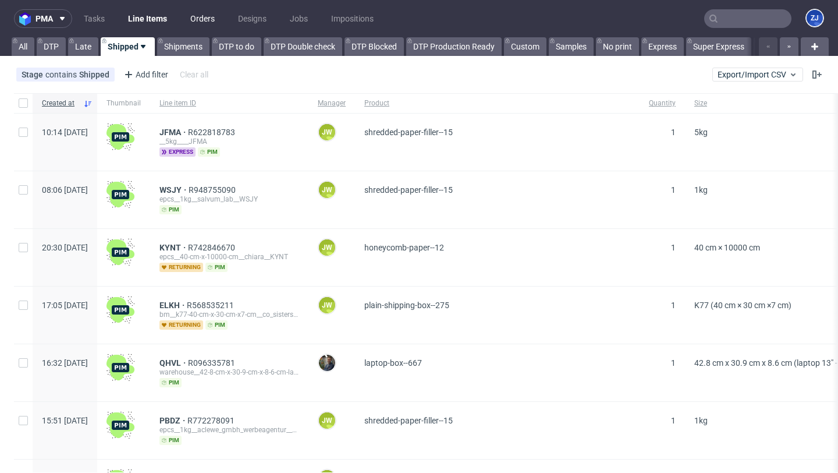
click at [215, 15] on link "Orders" at bounding box center [202, 18] width 38 height 19
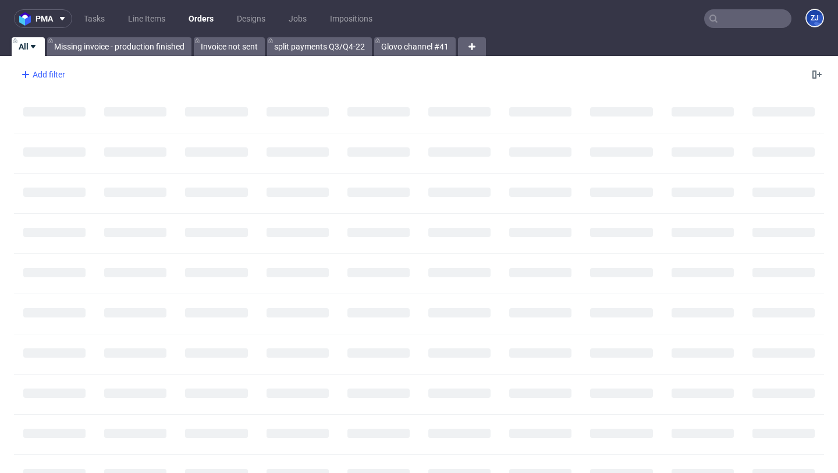
click at [34, 75] on div "Add filter" at bounding box center [41, 74] width 51 height 19
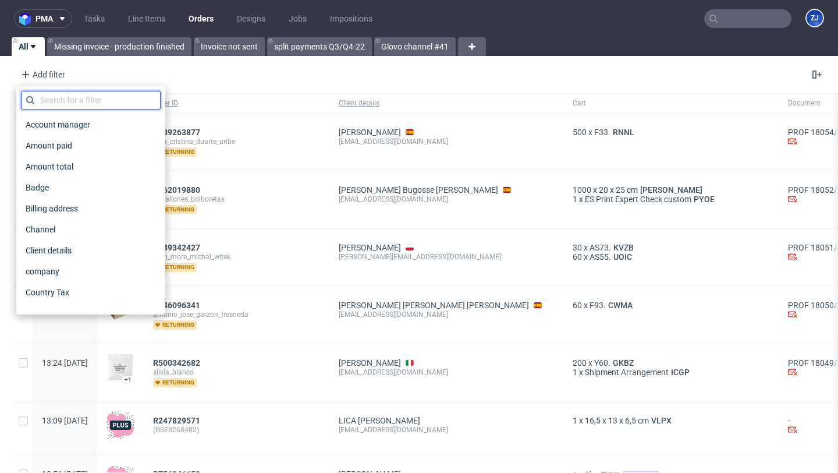
click at [52, 100] on input "text" at bounding box center [91, 100] width 140 height 19
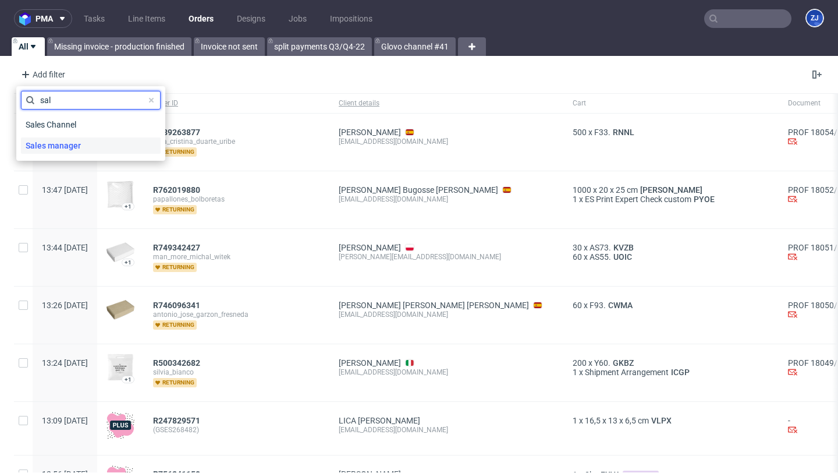
type input "sal"
drag, startPoint x: 70, startPoint y: 139, endPoint x: 68, endPoint y: 127, distance: 11.3
click at [68, 127] on div "Sales Channel Sales manager" at bounding box center [91, 135] width 140 height 42
click at [68, 127] on span "Sales Channel" at bounding box center [52, 124] width 62 height 16
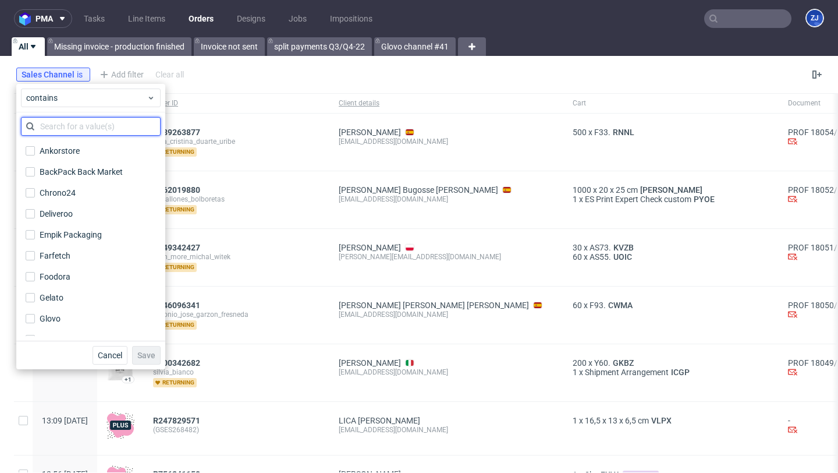
click at [70, 133] on input "text" at bounding box center [91, 126] width 140 height 19
type input "n"
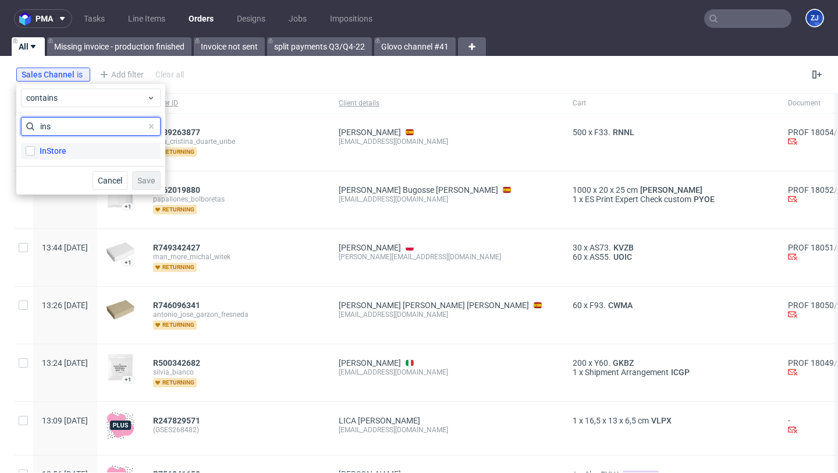
type input "ins"
click at [70, 157] on label "InStore" at bounding box center [91, 151] width 140 height 16
click at [35, 155] on input "InStore" at bounding box center [30, 150] width 9 height 9
checkbox input "true"
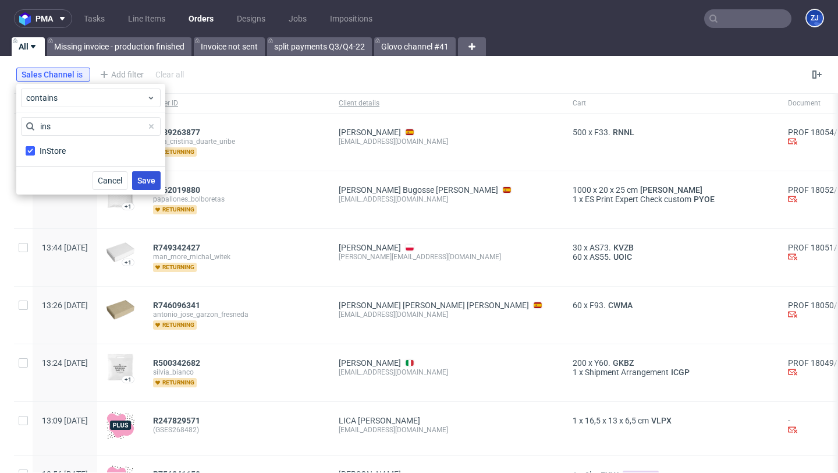
click at [147, 182] on span "Save" at bounding box center [146, 180] width 18 height 8
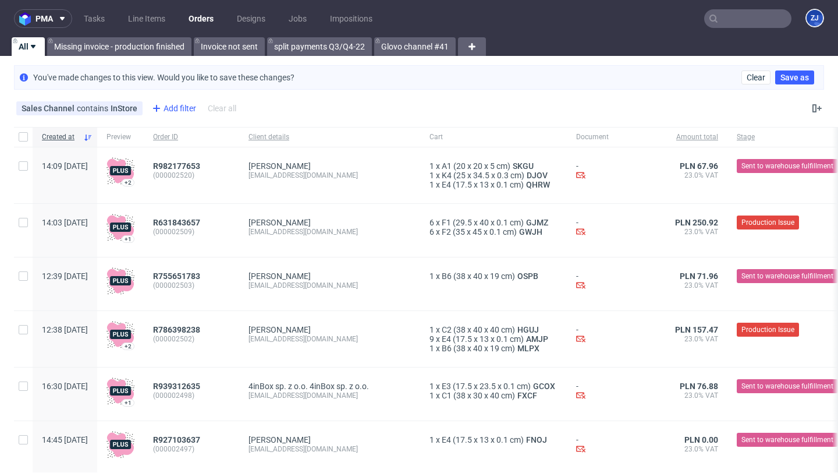
click at [178, 105] on div "Add filter" at bounding box center [172, 108] width 51 height 19
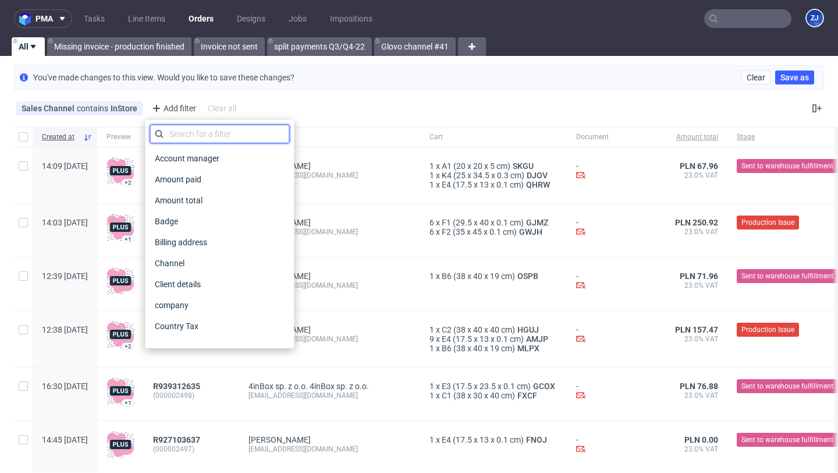
click at [182, 129] on input "text" at bounding box center [220, 134] width 140 height 19
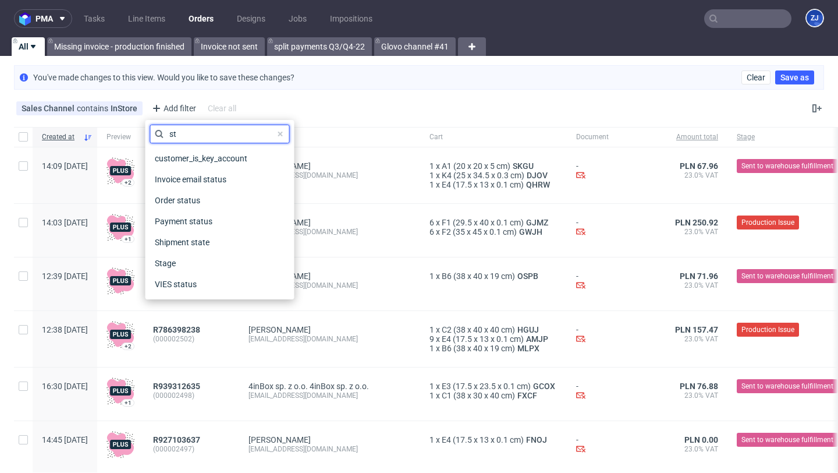
type input "s"
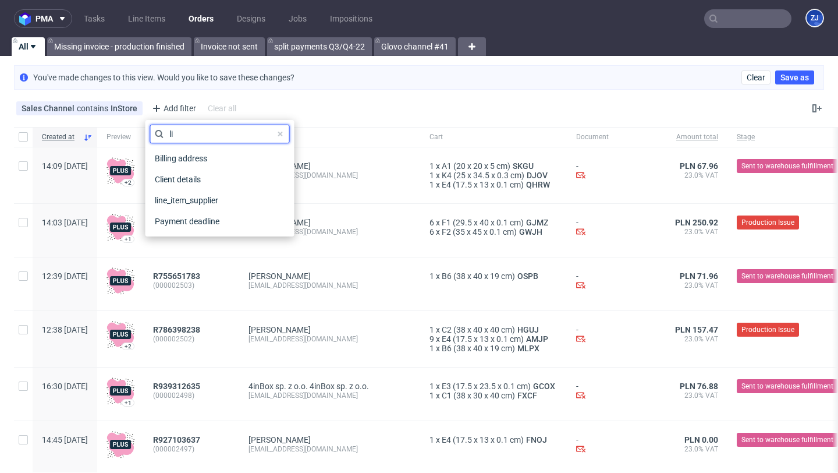
type input "l"
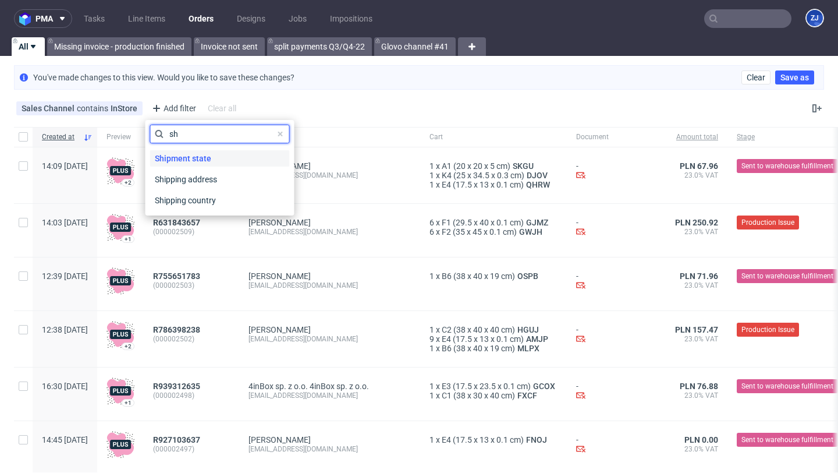
type input "sh"
click at [182, 154] on span "Shipment state" at bounding box center [183, 158] width 66 height 16
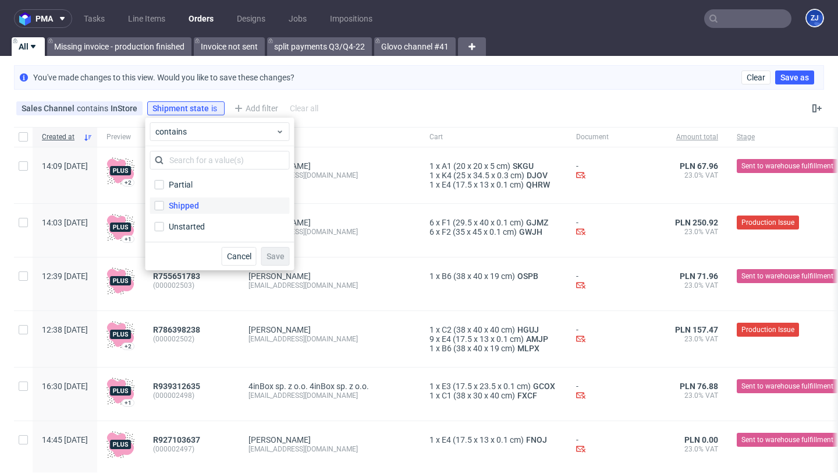
click at [185, 206] on div "Shipped" at bounding box center [184, 206] width 30 height 12
click at [164, 206] on input "Shipped" at bounding box center [159, 205] width 9 height 9
checkbox input "true"
click at [279, 252] on span "Save" at bounding box center [276, 256] width 18 height 8
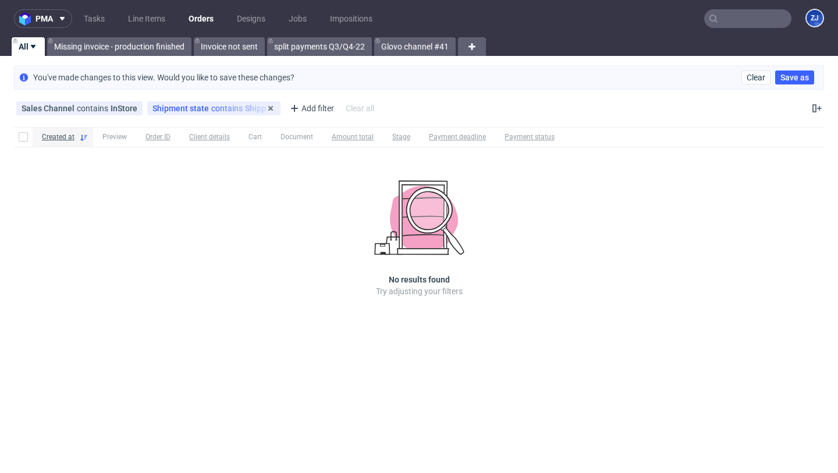
click at [224, 107] on div "Shipment state contains Shipped" at bounding box center [214, 108] width 123 height 9
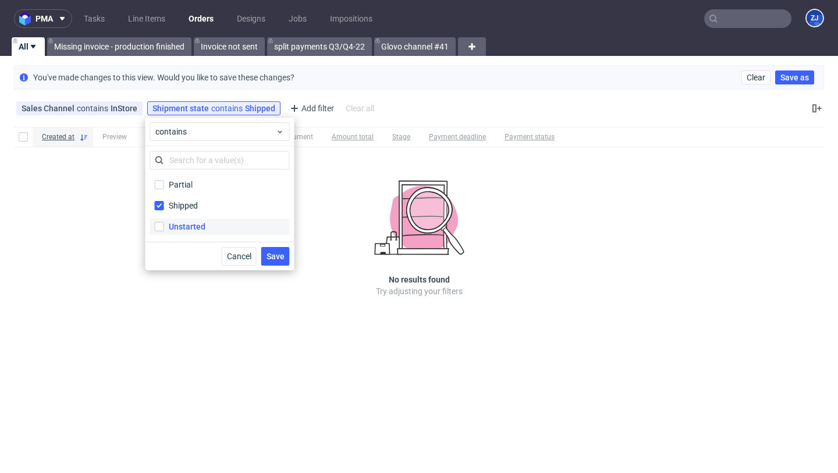
click at [211, 219] on label "Unstarted" at bounding box center [220, 226] width 140 height 16
click at [164, 222] on input "Unstarted" at bounding box center [159, 226] width 9 height 9
checkbox input "true"
click at [205, 205] on label "Shipped" at bounding box center [220, 205] width 140 height 16
click at [164, 205] on input "Shipped" at bounding box center [159, 205] width 9 height 9
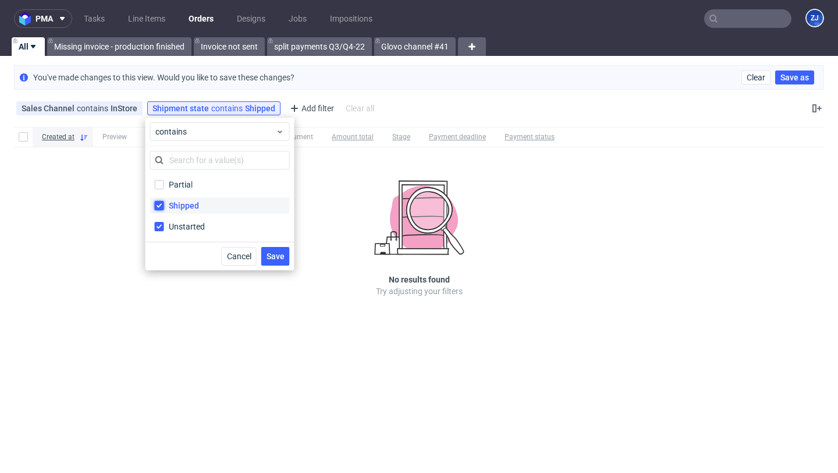
checkbox input "false"
click at [205, 225] on label "Unstarted" at bounding box center [220, 226] width 140 height 16
click at [164, 225] on input "Unstarted" at bounding box center [159, 226] width 9 height 9
checkbox input "false"
click at [205, 189] on label "Partial" at bounding box center [220, 184] width 140 height 16
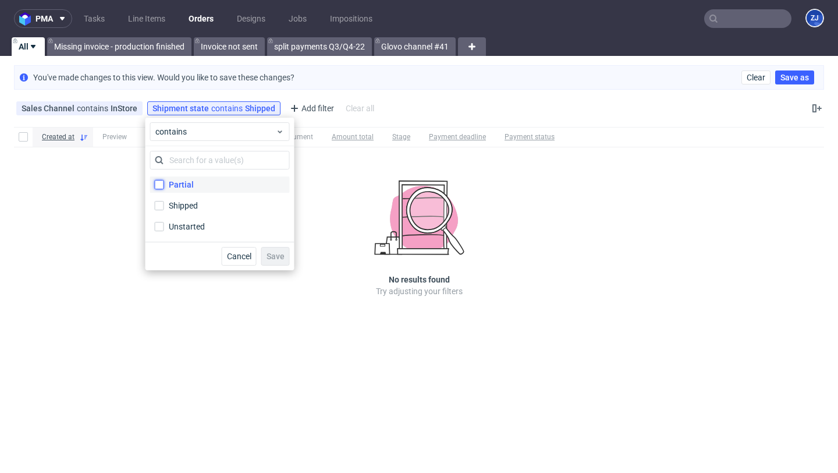
click at [164, 189] on input "Partial" at bounding box center [159, 184] width 9 height 9
checkbox input "true"
click at [271, 252] on span "Save" at bounding box center [276, 256] width 18 height 8
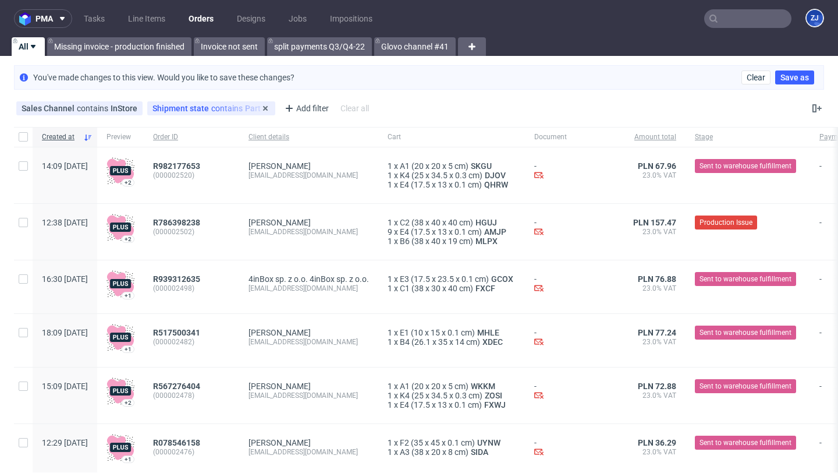
click at [218, 112] on div "Shipment state contains Partial" at bounding box center [212, 108] width 118 height 9
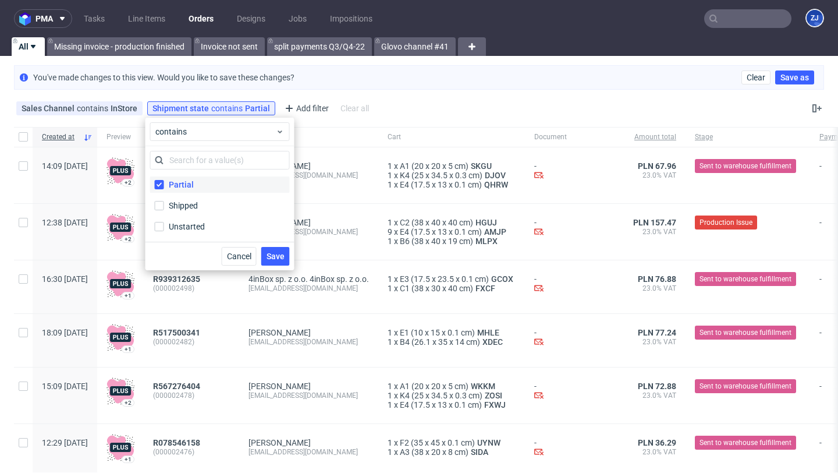
click at [185, 182] on div "Partial" at bounding box center [181, 185] width 25 height 12
click at [164, 182] on input "Partial" at bounding box center [159, 184] width 9 height 9
checkbox input "false"
click at [265, 105] on icon at bounding box center [265, 108] width 9 height 9
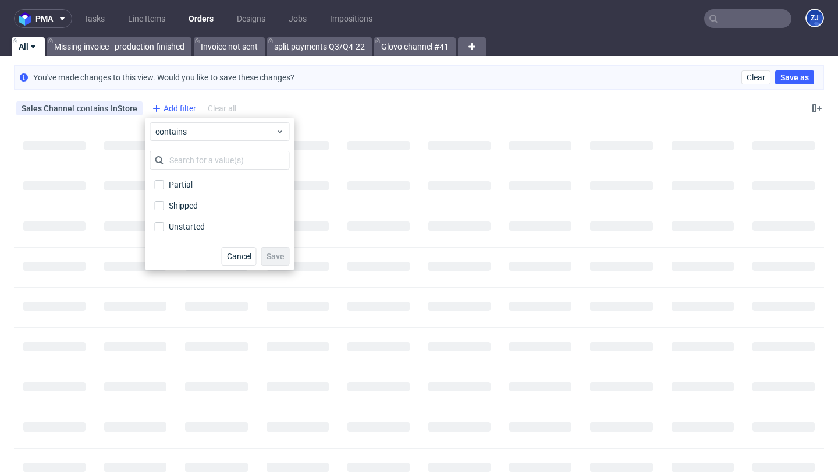
click at [173, 111] on div "Add filter" at bounding box center [172, 108] width 51 height 19
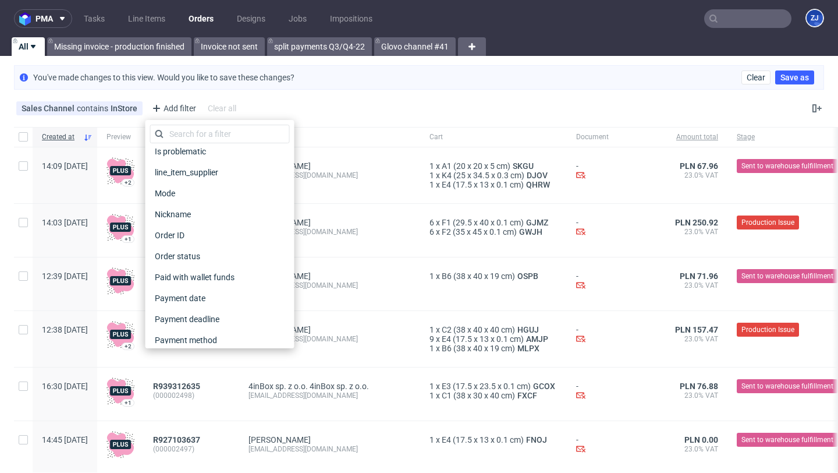
scroll to position [338, 0]
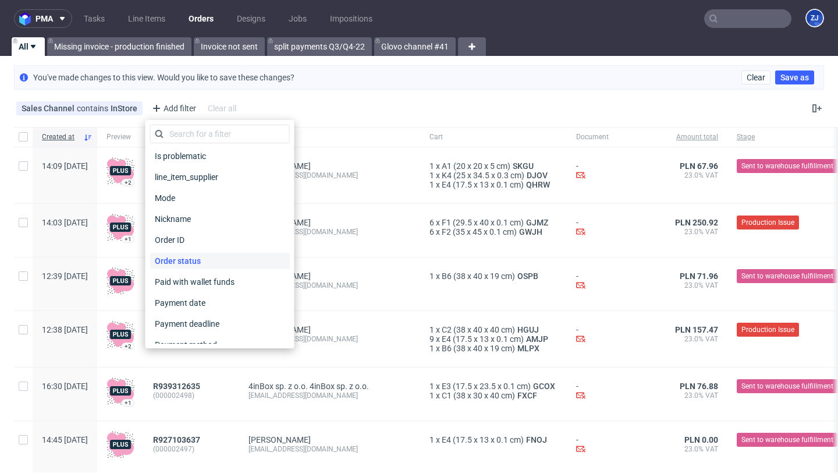
click at [239, 260] on div "Order status" at bounding box center [220, 261] width 140 height 16
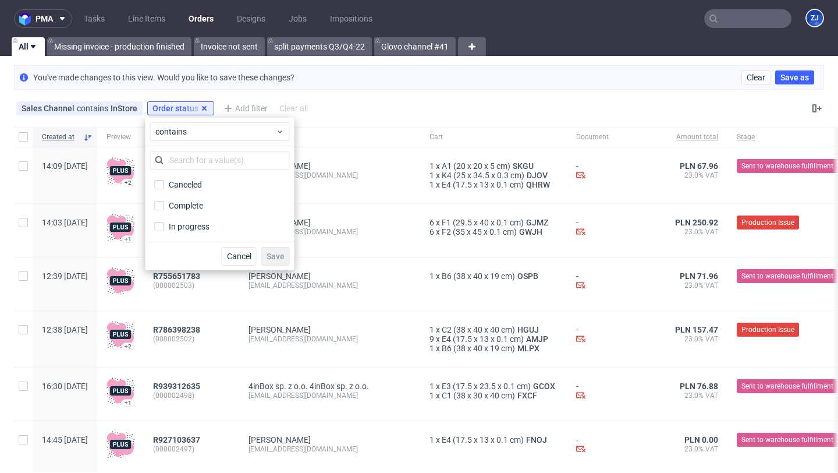
click at [200, 108] on icon at bounding box center [204, 108] width 9 height 9
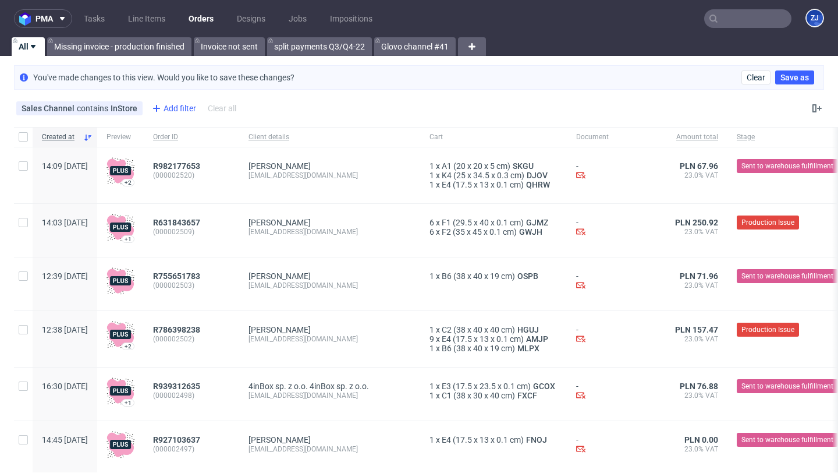
click at [182, 107] on div "Add filter" at bounding box center [172, 108] width 51 height 19
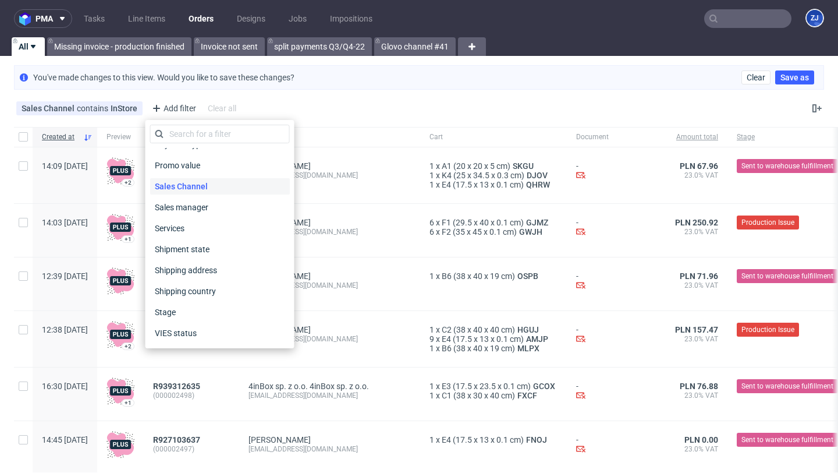
scroll to position [577, 0]
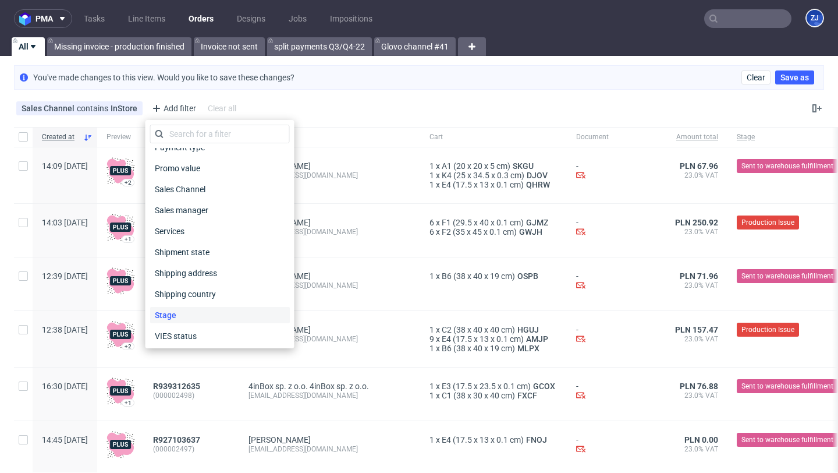
click at [192, 313] on div "Stage" at bounding box center [220, 315] width 140 height 16
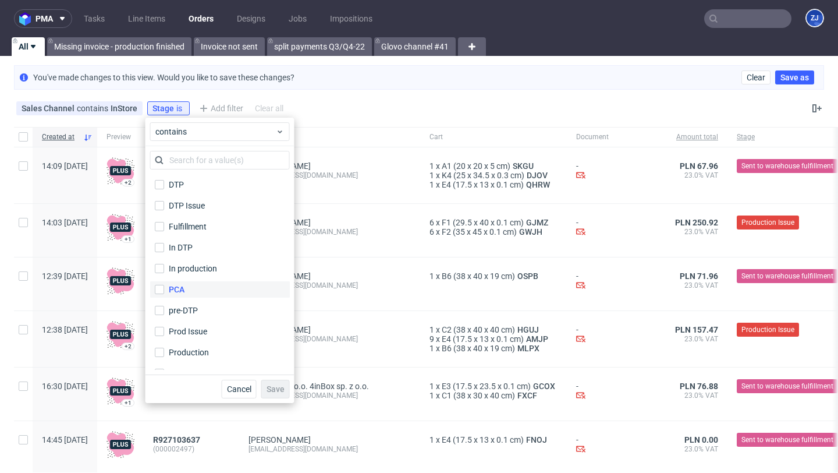
scroll to position [56, 0]
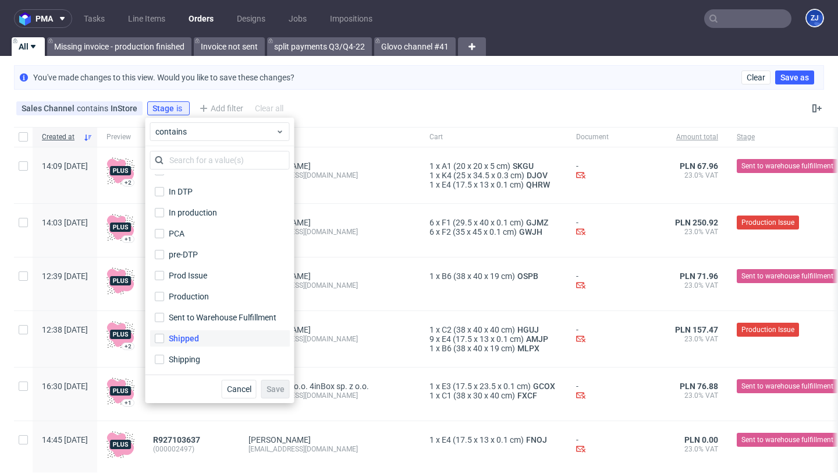
click at [199, 339] on label "Shipped" at bounding box center [220, 338] width 140 height 16
click at [164, 339] on input "Shipped" at bounding box center [159, 338] width 9 height 9
checkbox input "true"
click at [269, 386] on span "Save" at bounding box center [276, 389] width 18 height 8
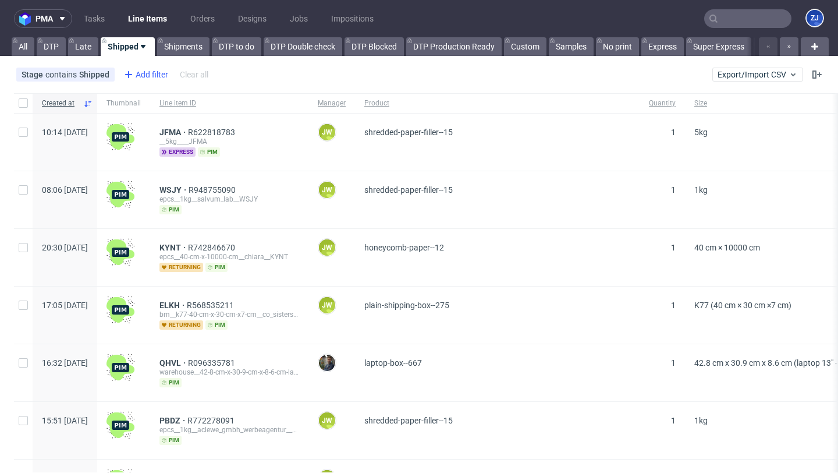
click at [142, 69] on div "Add filter" at bounding box center [144, 74] width 51 height 19
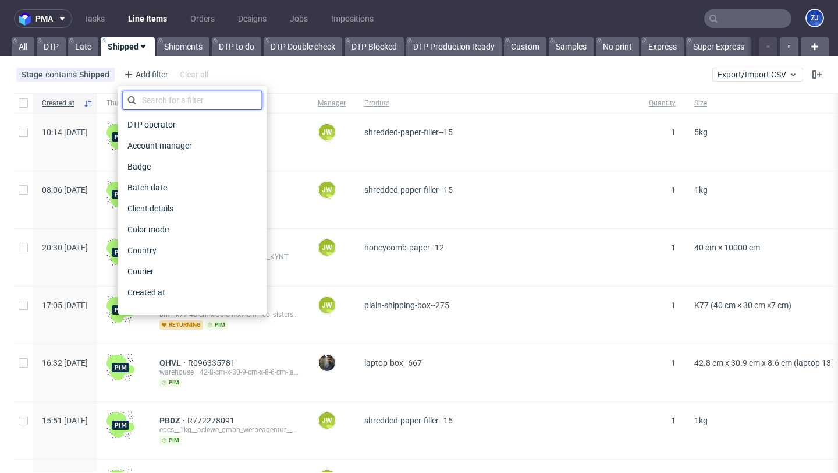
click at [150, 96] on input "text" at bounding box center [193, 100] width 140 height 19
click at [104, 74] on use at bounding box center [104, 74] width 5 height 5
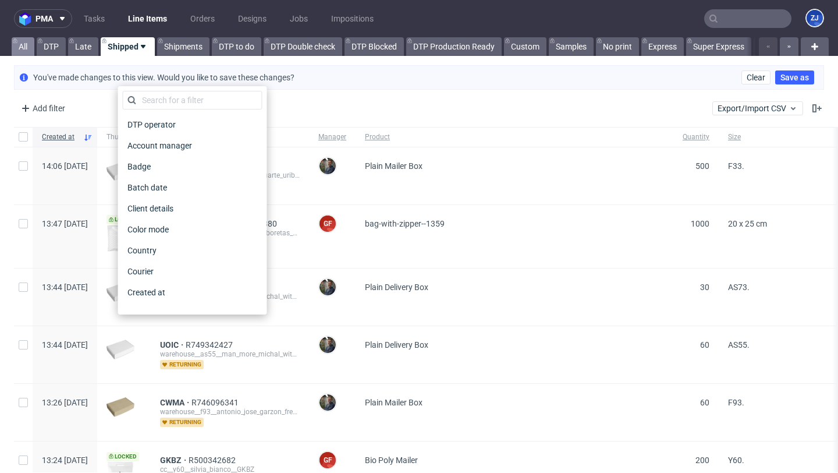
click at [19, 52] on link "All" at bounding box center [23, 46] width 23 height 19
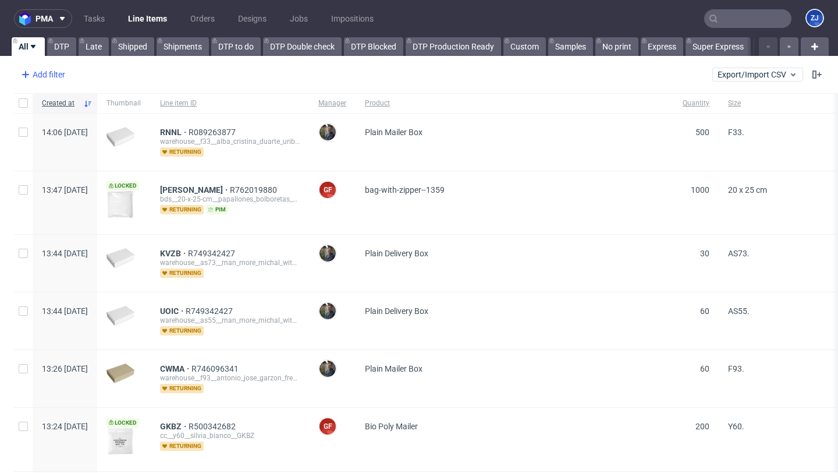
click at [57, 75] on div "Add filter" at bounding box center [41, 74] width 51 height 19
click at [58, 73] on div "Add filter" at bounding box center [41, 74] width 51 height 19
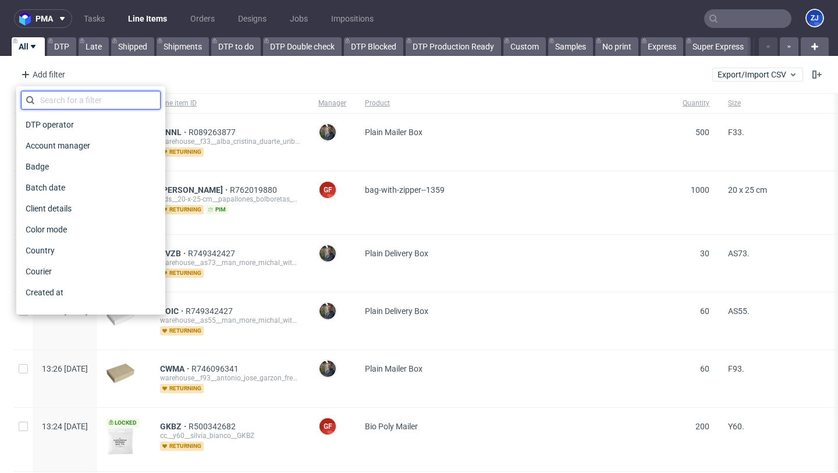
click at [73, 96] on input "text" at bounding box center [91, 100] width 140 height 19
type input "i"
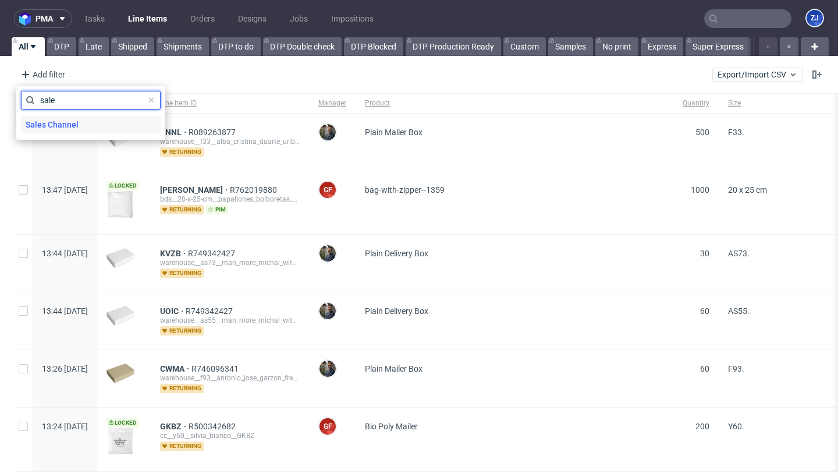
type input "sale"
click at [79, 117] on span "Sales Channel" at bounding box center [52, 124] width 62 height 16
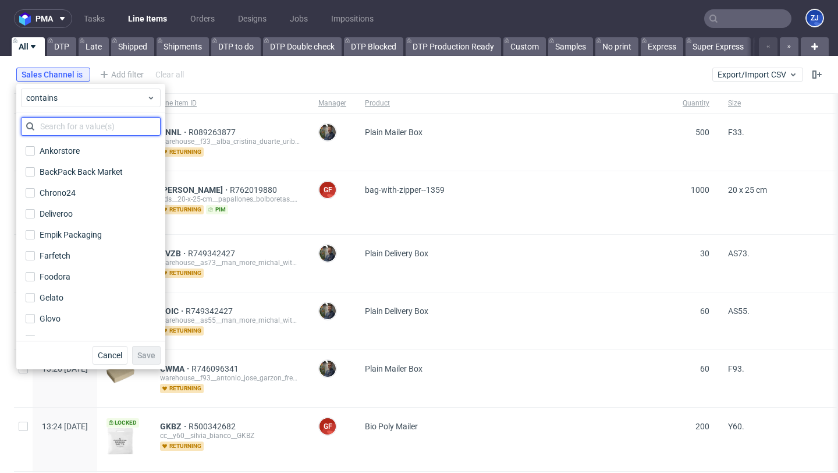
click at [83, 126] on input "text" at bounding box center [91, 126] width 140 height 19
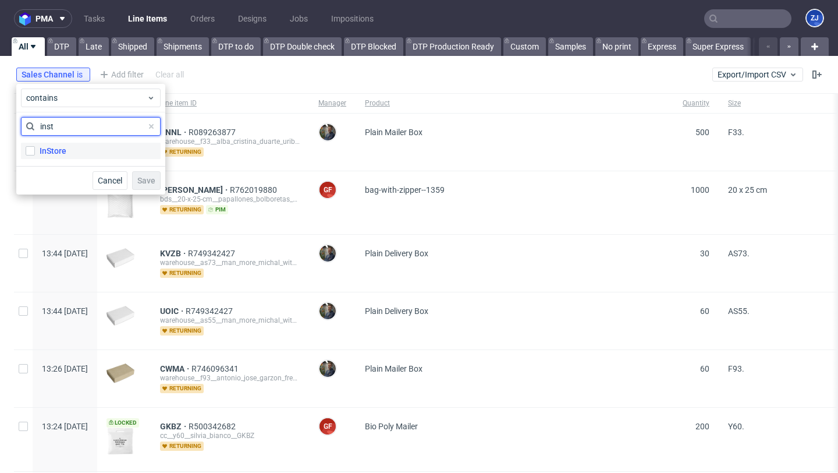
type input "inst"
click at [86, 157] on label "InStore" at bounding box center [91, 151] width 140 height 16
click at [35, 155] on input "InStore" at bounding box center [30, 150] width 9 height 9
checkbox input "true"
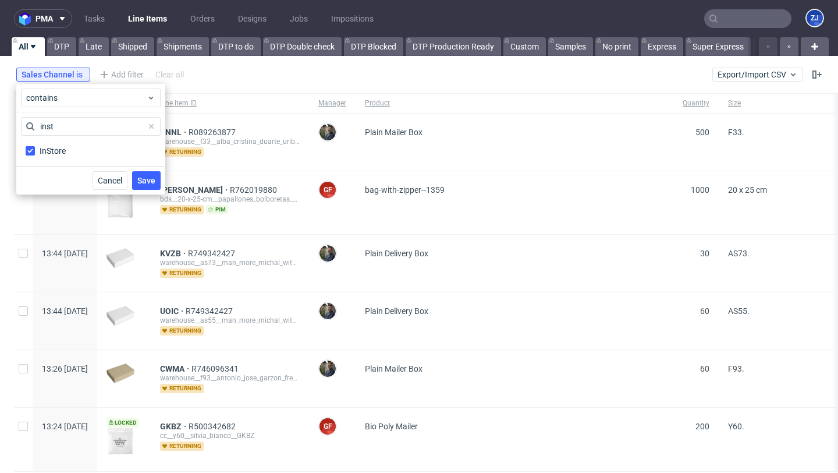
click at [132, 172] on div "Cancel Save" at bounding box center [90, 180] width 149 height 29
click at [137, 174] on button "Save" at bounding box center [146, 180] width 29 height 19
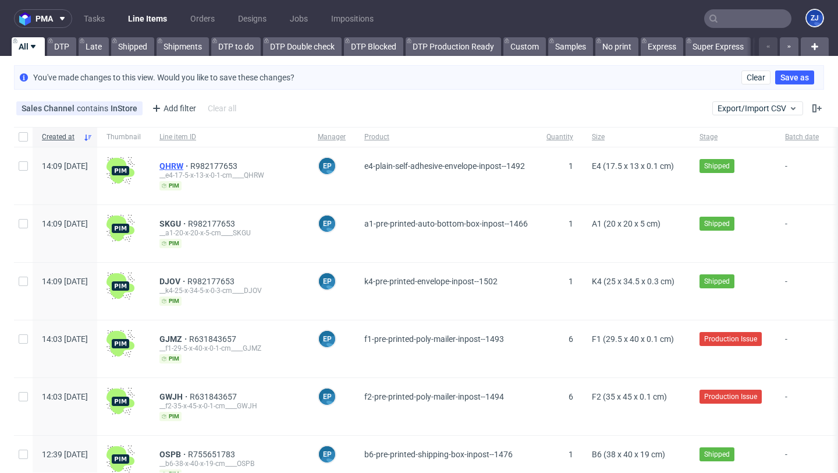
click at [190, 167] on span "QHRW" at bounding box center [174, 165] width 31 height 9
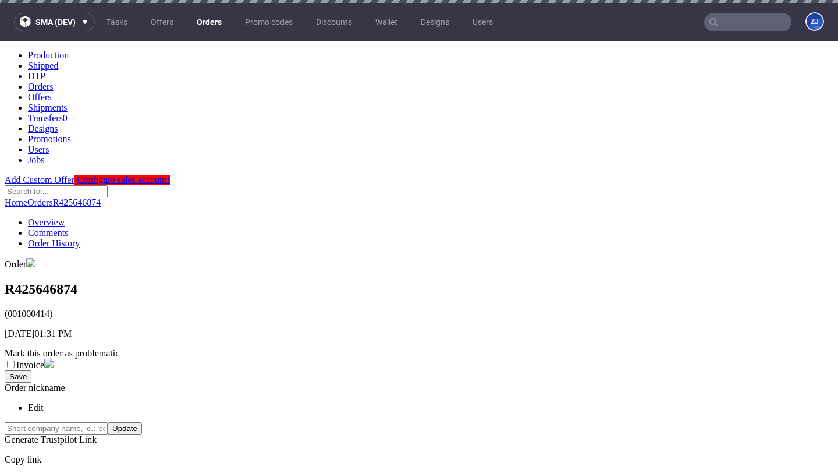
click at [214, 18] on link "Orders" at bounding box center [209, 22] width 39 height 19
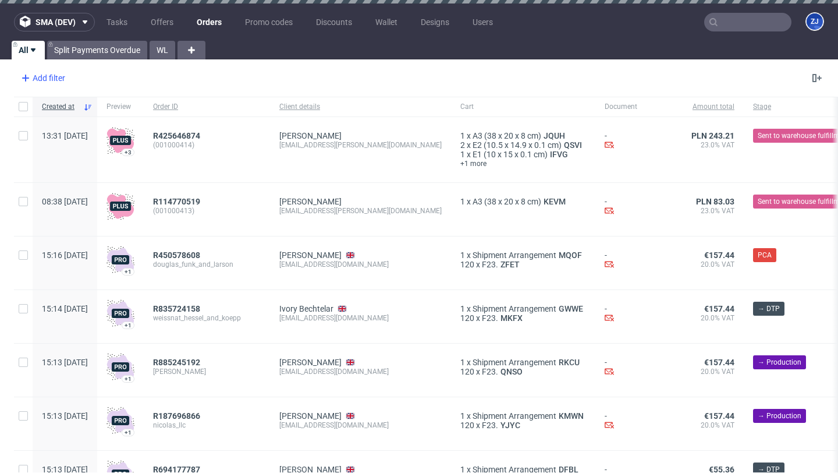
click at [59, 76] on div "Add filter" at bounding box center [41, 78] width 51 height 19
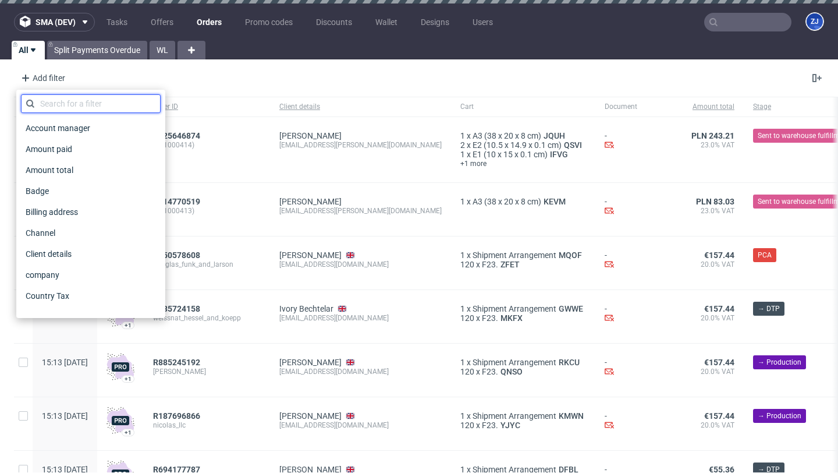
click at [69, 96] on input "text" at bounding box center [91, 103] width 140 height 19
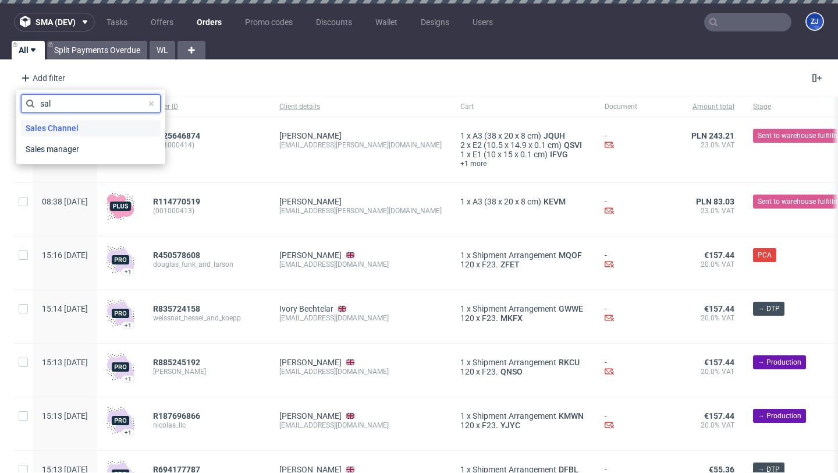
type input "sal"
click at [75, 126] on span "Sales Channel" at bounding box center [52, 128] width 62 height 16
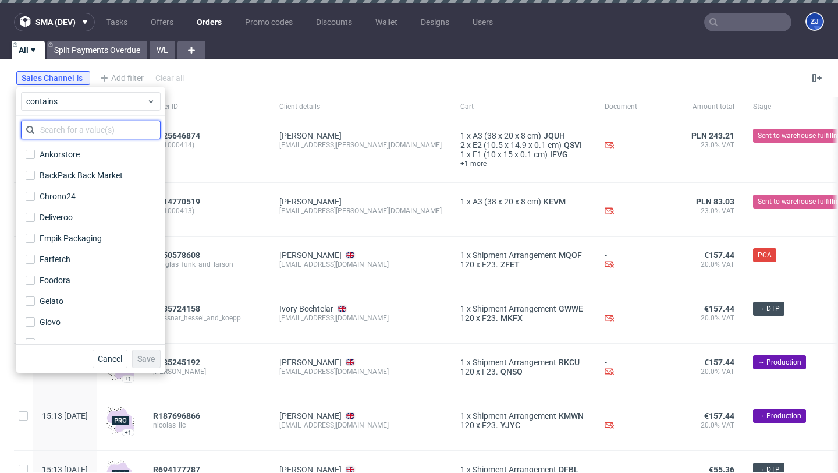
click at [77, 121] on input "text" at bounding box center [91, 129] width 140 height 19
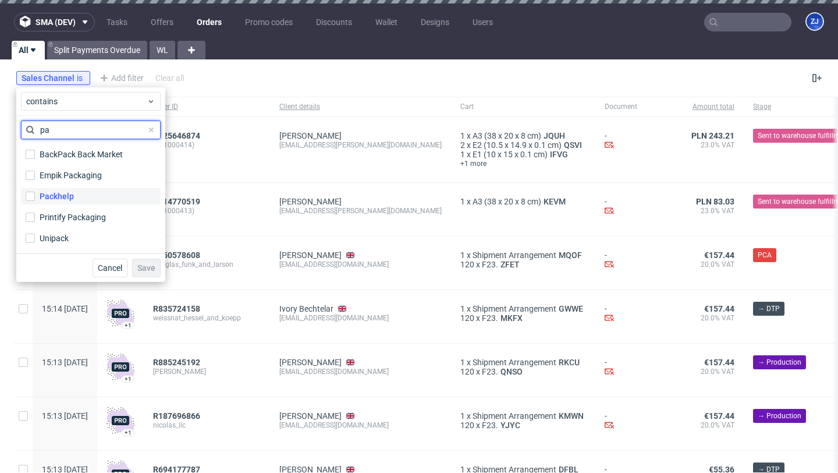
type input "pa"
click at [62, 198] on div "Packhelp" at bounding box center [57, 196] width 34 height 12
click at [35, 198] on input "Packhelp" at bounding box center [30, 195] width 9 height 9
checkbox input "true"
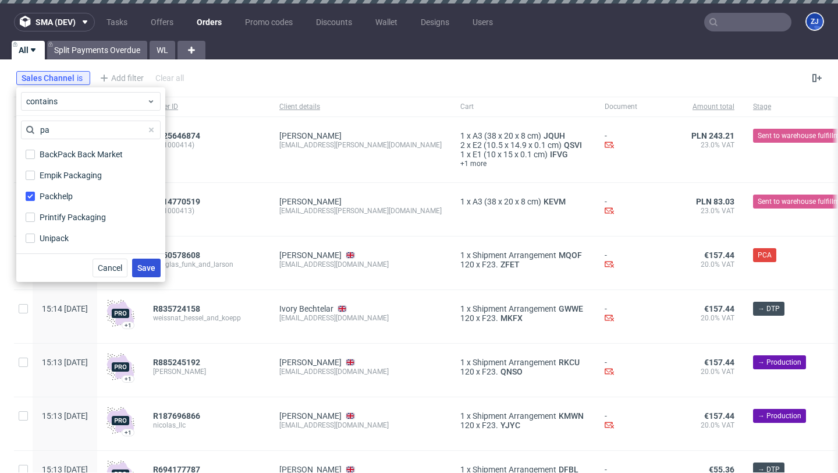
click at [144, 265] on span "Save" at bounding box center [146, 268] width 18 height 8
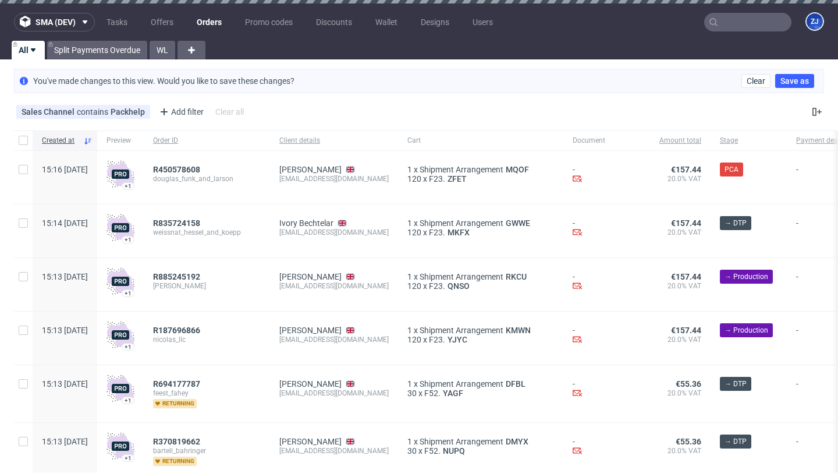
click at [228, 164] on div "R450578608 douglas_funk_and_larson" at bounding box center [207, 177] width 126 height 53
click at [200, 167] on span "R450578608" at bounding box center [176, 169] width 47 height 9
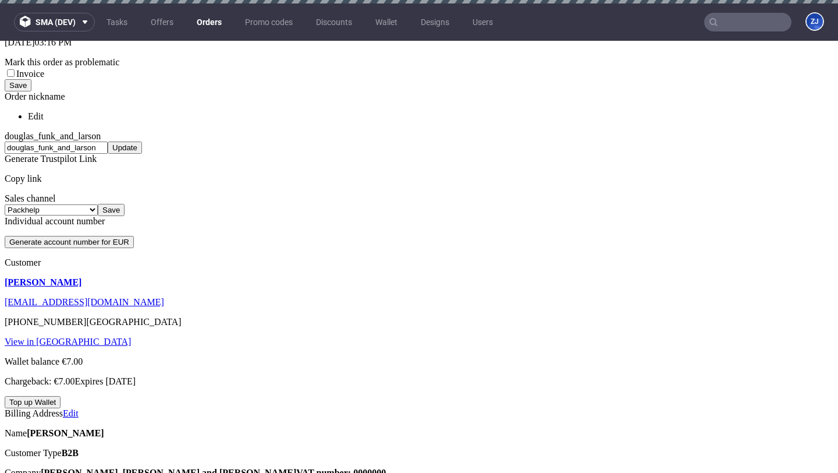
scroll to position [544, 0]
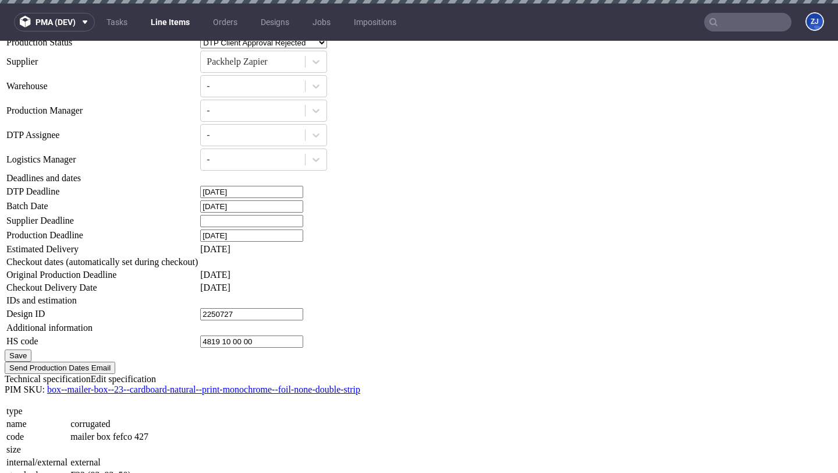
scroll to position [1361, 0]
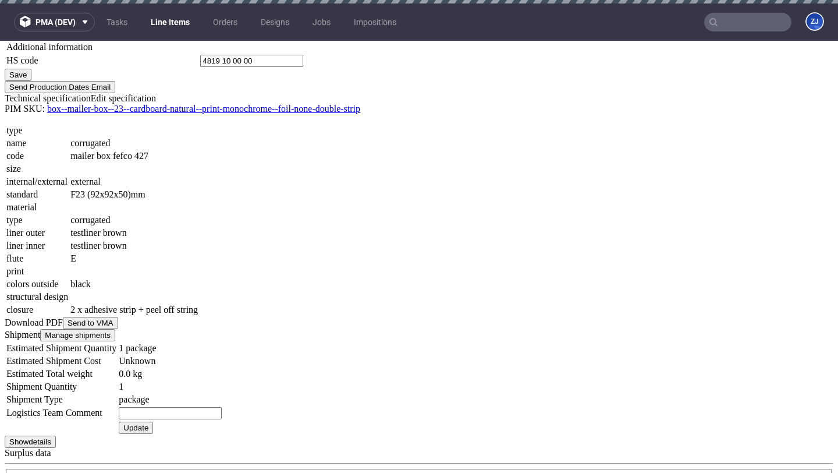
click at [56, 435] on button "Show details" at bounding box center [30, 441] width 51 height 12
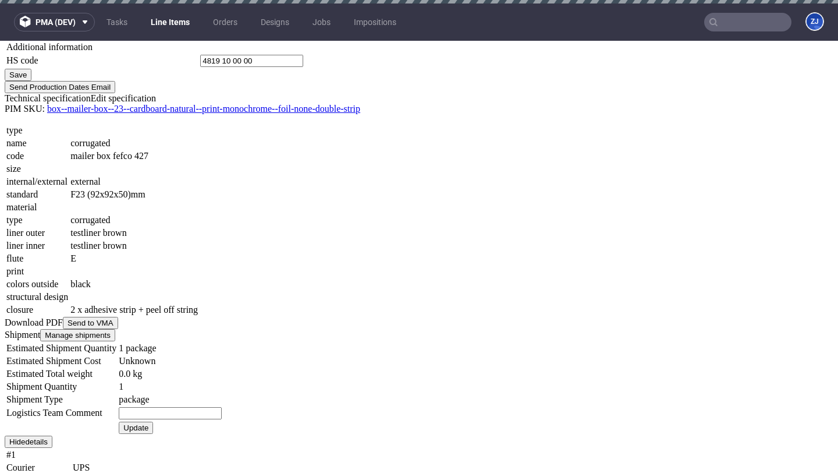
click at [384, 472] on td at bounding box center [228, 480] width 312 height 13
click at [176, 472] on input at bounding box center [124, 481] width 103 height 12
paste input "1Z5A15806895263997"
type input "1Z5A15806895263997"
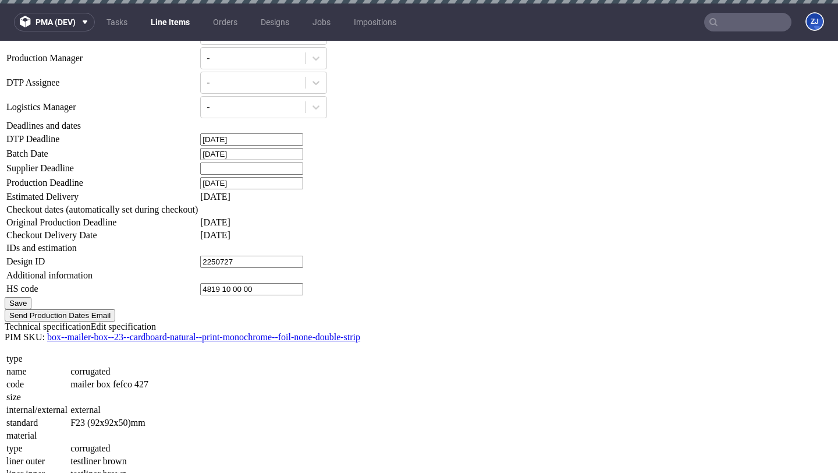
scroll to position [1257, 0]
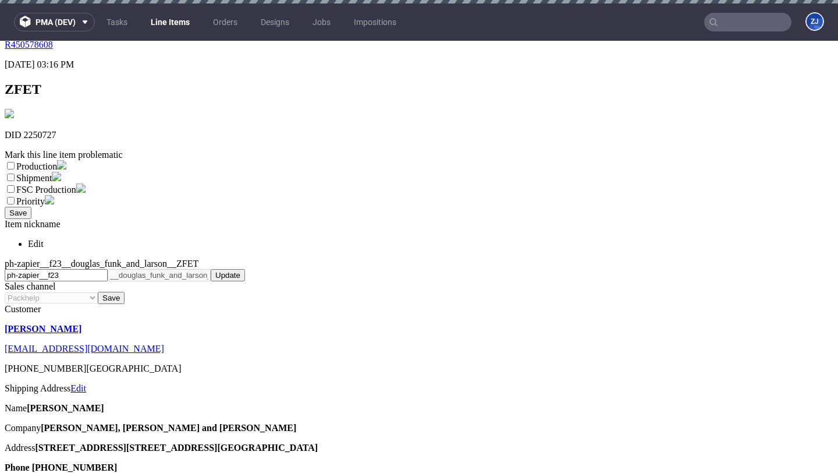
scroll to position [155, 0]
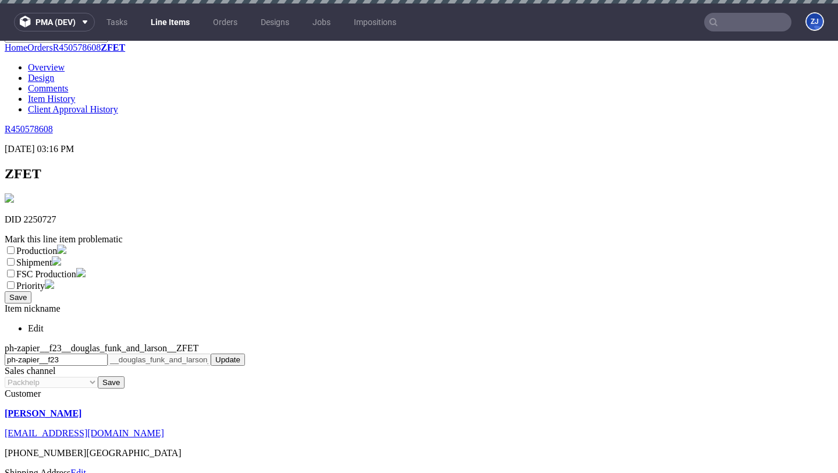
select select "back_for_dtp"
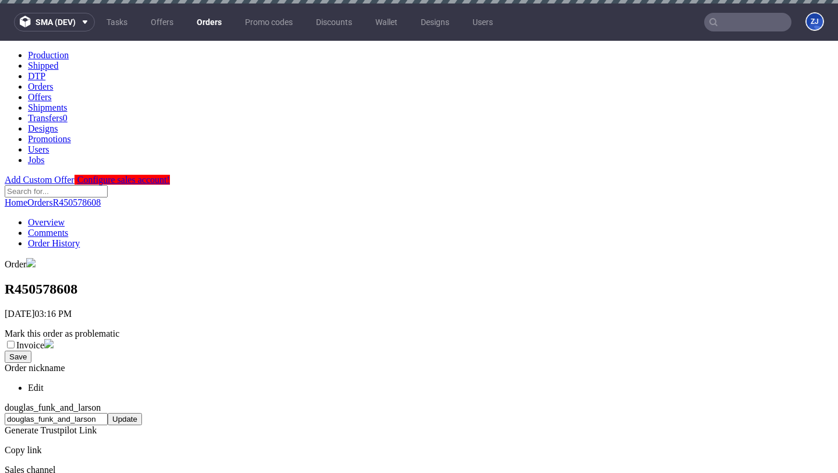
click at [201, 17] on link "Orders" at bounding box center [209, 22] width 39 height 19
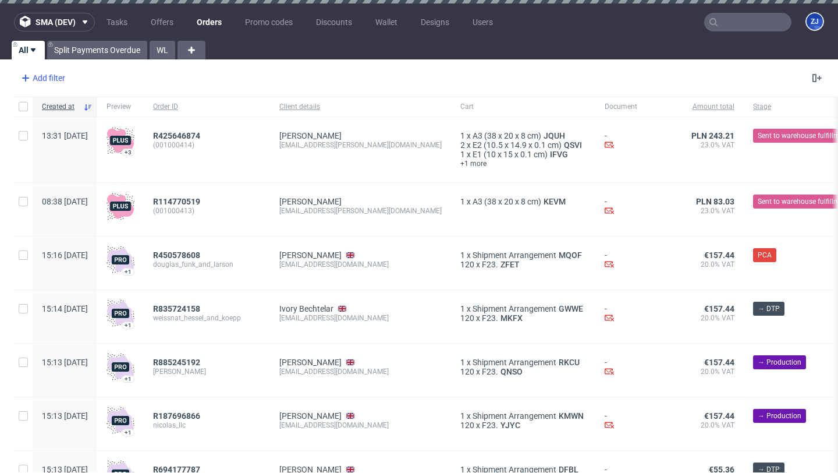
click at [59, 75] on div "Add filter" at bounding box center [41, 78] width 51 height 19
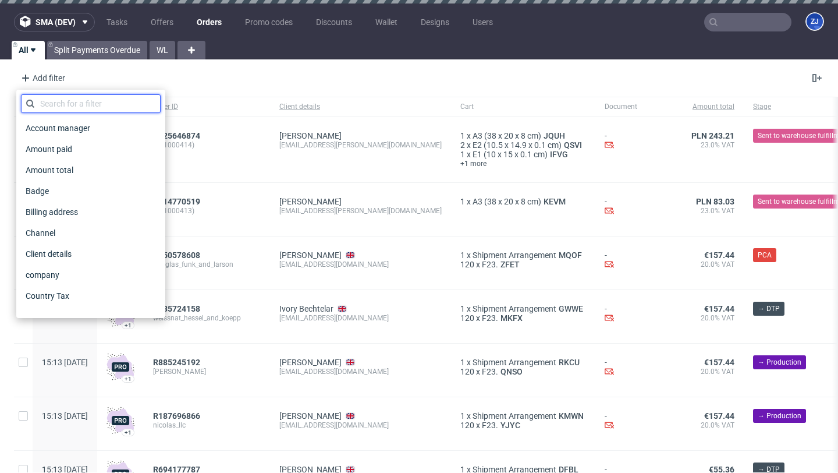
click at [70, 95] on input "text" at bounding box center [91, 103] width 140 height 19
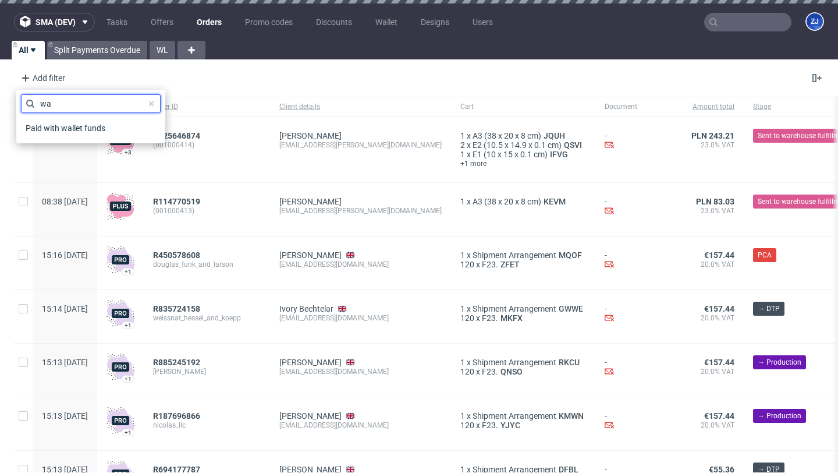
type input "w"
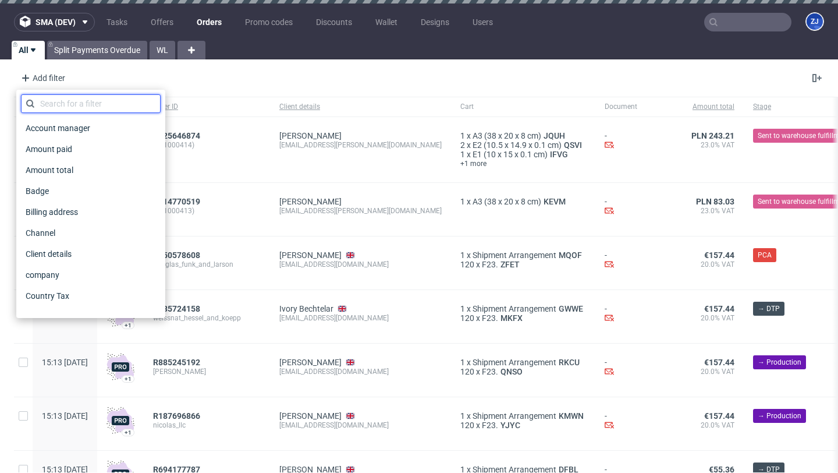
type input "w"
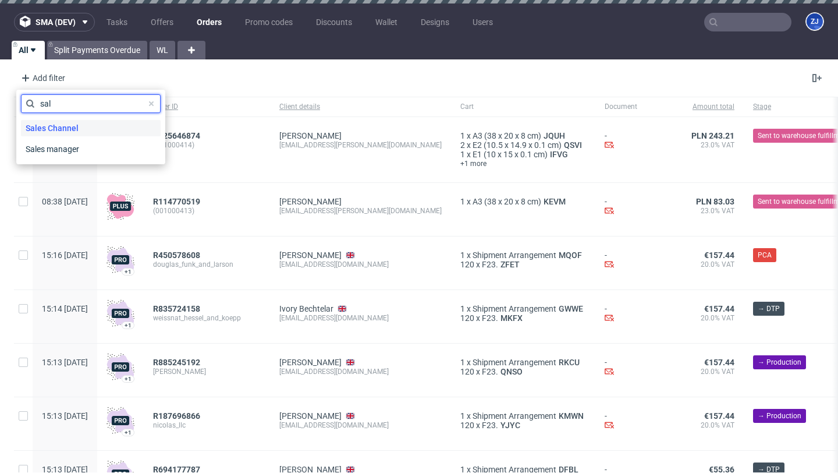
type input "sal"
click at [75, 124] on span "Sales Channel" at bounding box center [52, 128] width 62 height 16
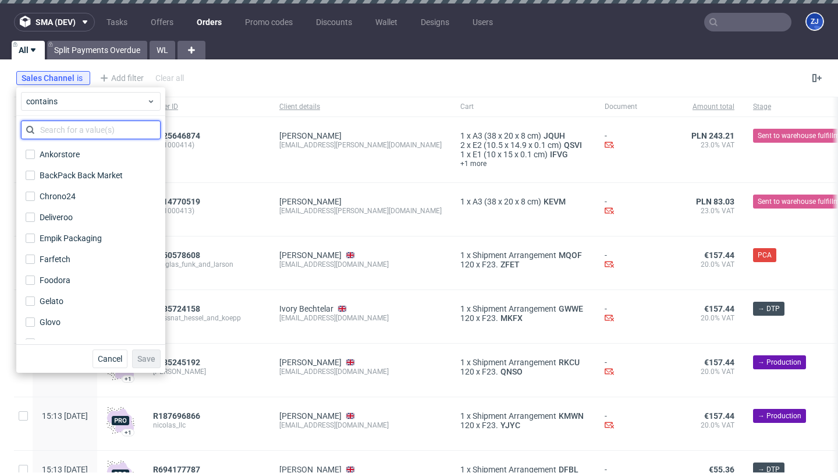
click at [100, 130] on input "text" at bounding box center [91, 129] width 140 height 19
type input "l"
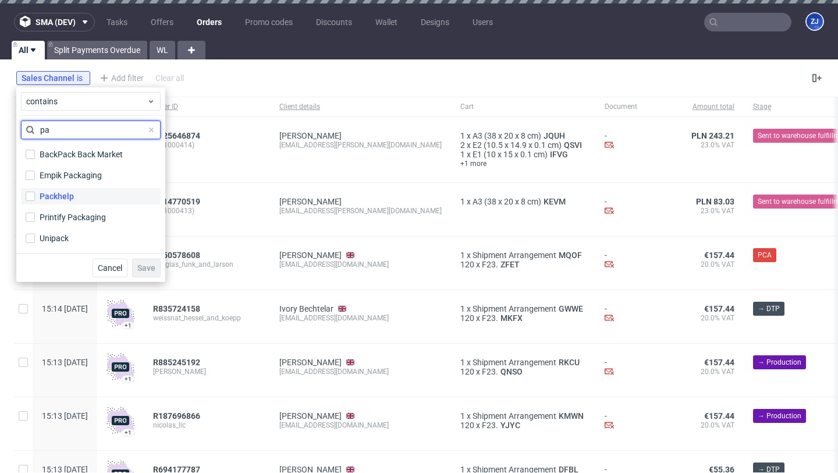
type input "pa"
click at [76, 200] on label "Packhelp" at bounding box center [91, 196] width 140 height 16
click at [35, 200] on input "Packhelp" at bounding box center [30, 195] width 9 height 9
checkbox input "true"
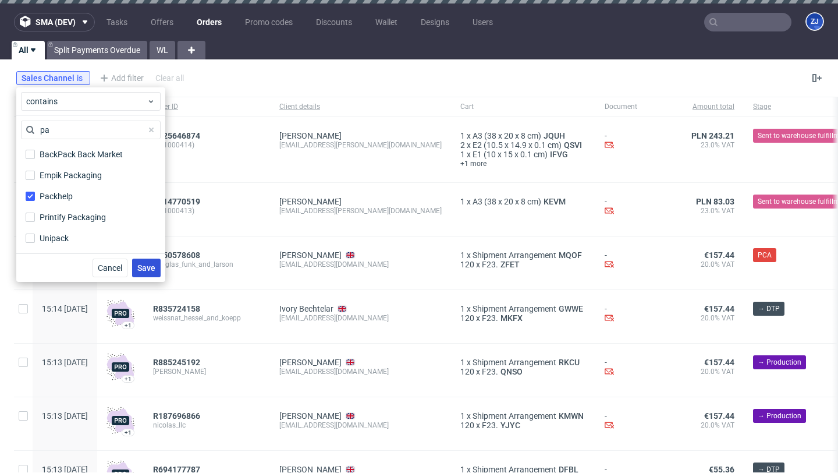
click at [144, 265] on span "Save" at bounding box center [146, 268] width 18 height 8
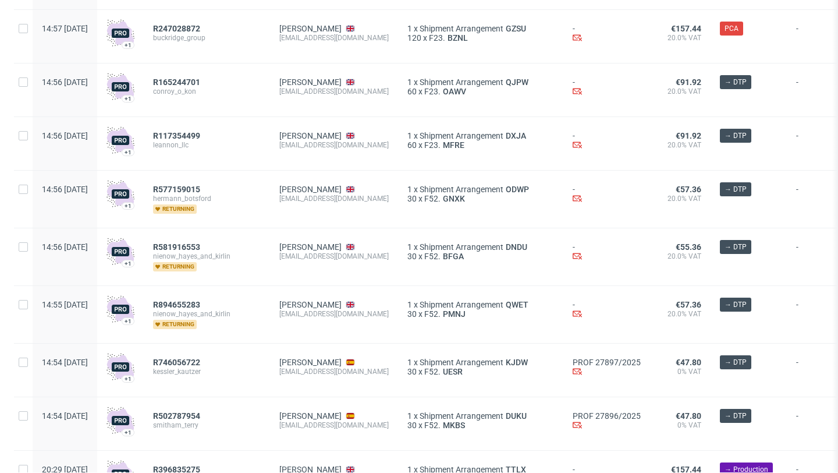
scroll to position [1363, 0]
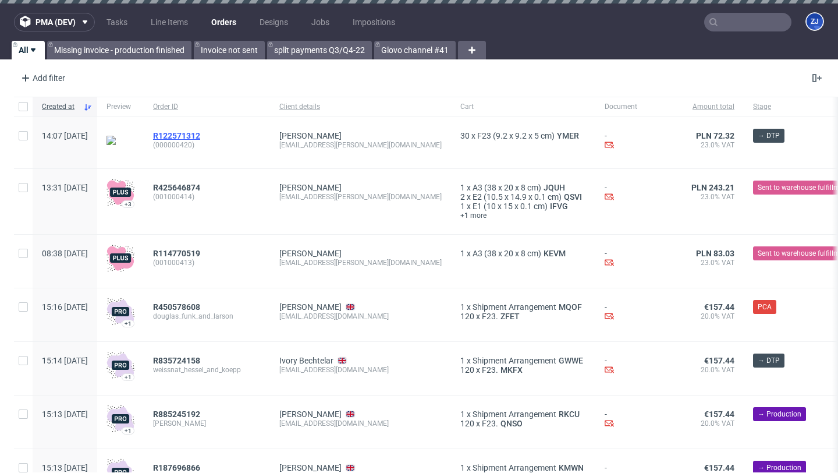
click at [200, 136] on span "R122571312" at bounding box center [176, 135] width 47 height 9
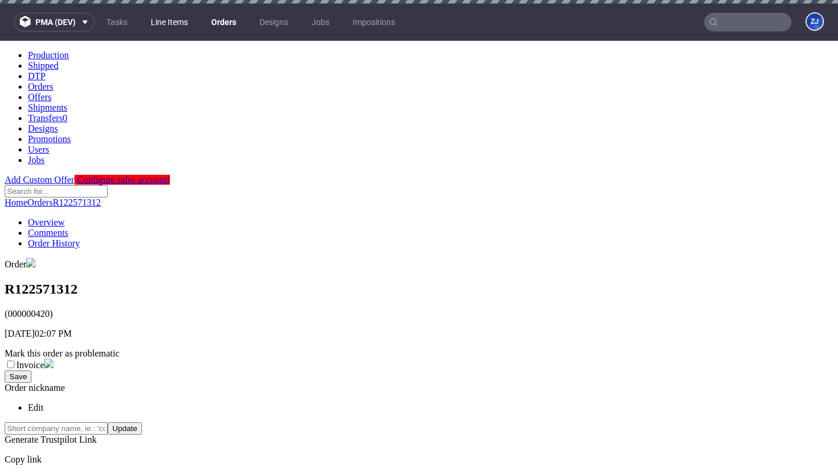
click at [176, 13] on link "Line Items" at bounding box center [169, 22] width 51 height 19
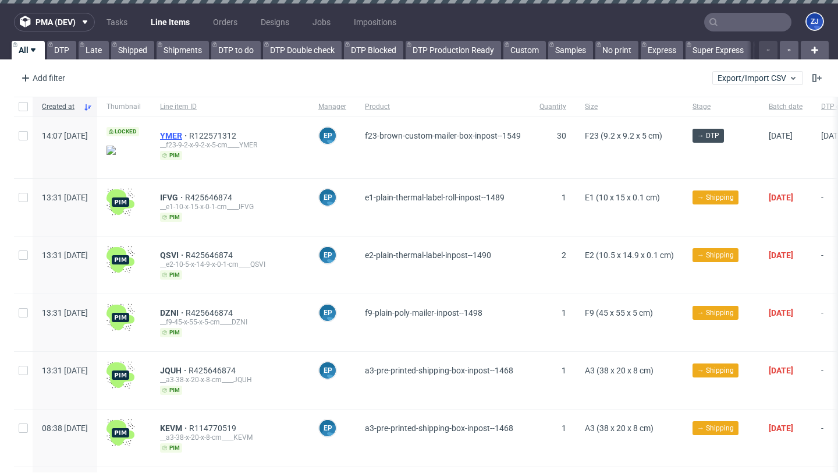
click at [189, 132] on span "YMER" at bounding box center [174, 135] width 29 height 9
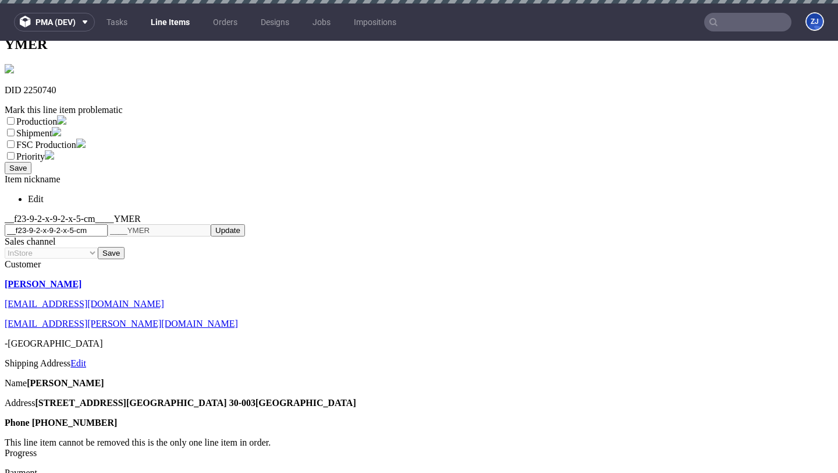
scroll to position [70, 0]
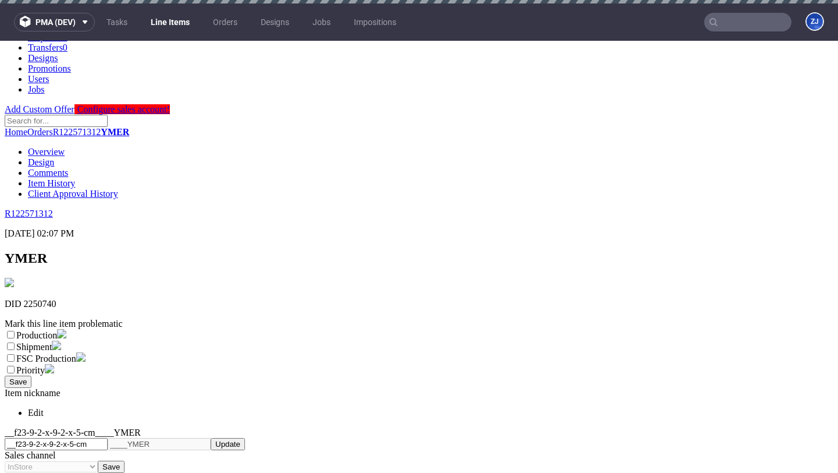
select select "dtp_in_process"
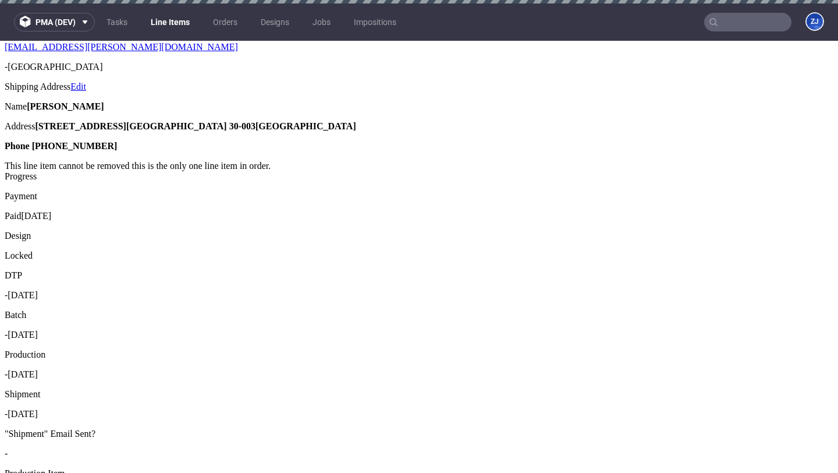
scroll to position [601, 0]
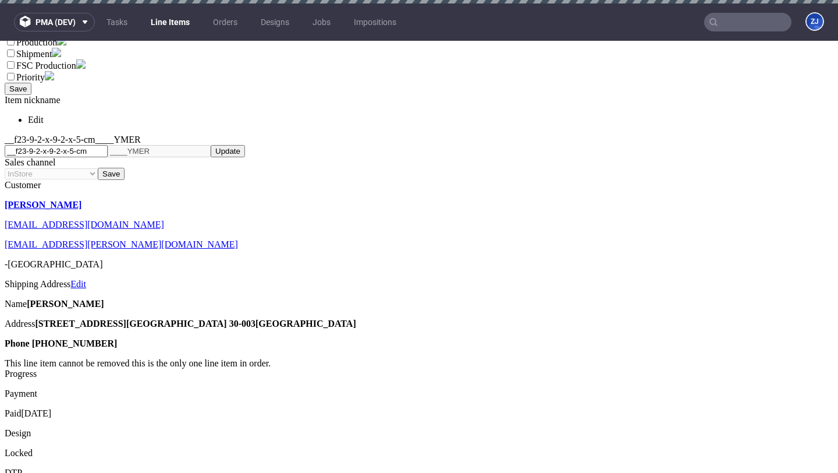
scroll to position [0, 0]
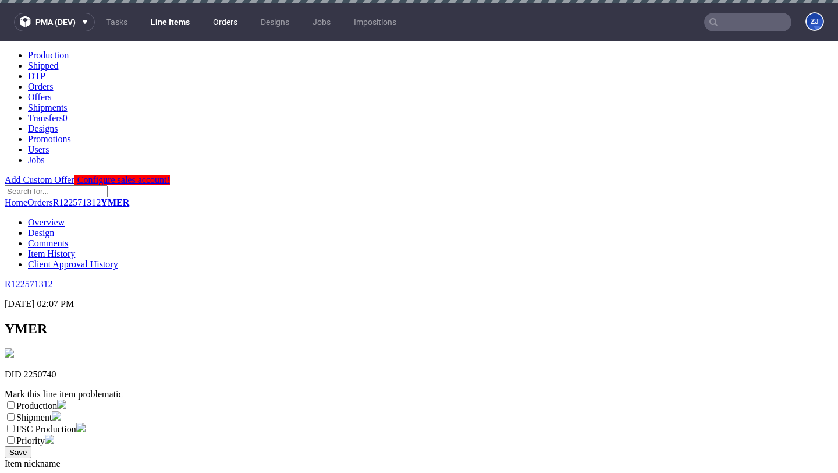
click at [224, 28] on link "Orders" at bounding box center [225, 22] width 38 height 19
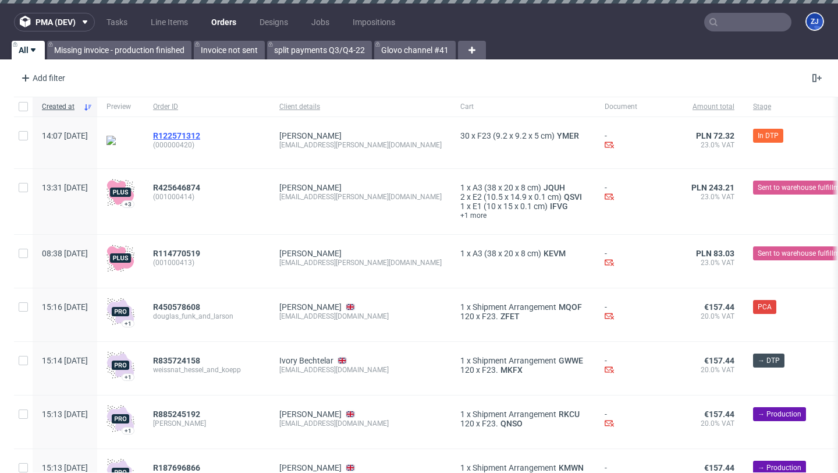
click at [194, 133] on span "R122571312" at bounding box center [176, 135] width 47 height 9
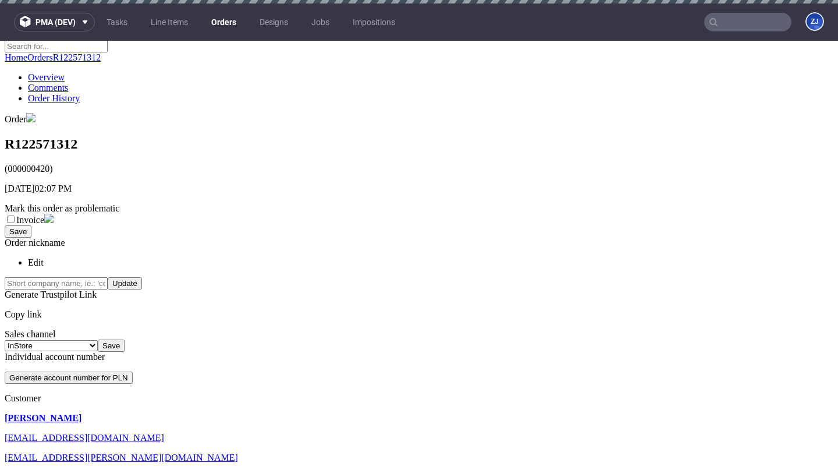
scroll to position [45, 0]
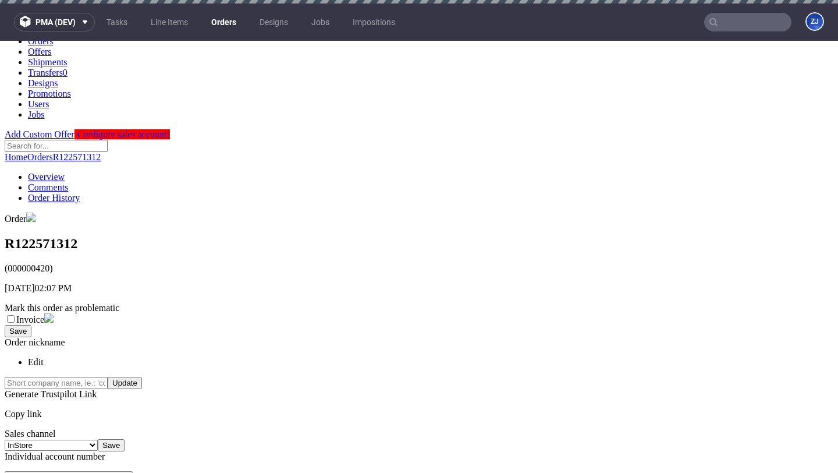
click at [77, 451] on div "Individual account number" at bounding box center [419, 456] width 829 height 10
click at [79, 471] on button "Generate account number for PLN" at bounding box center [69, 477] width 128 height 12
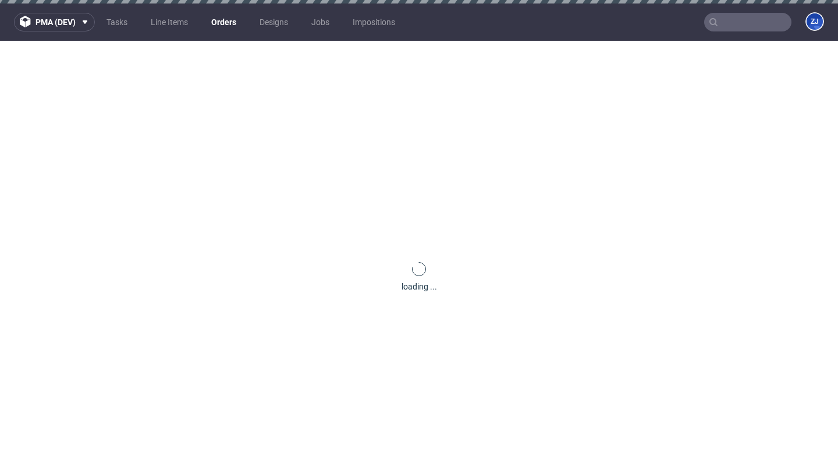
scroll to position [37, 0]
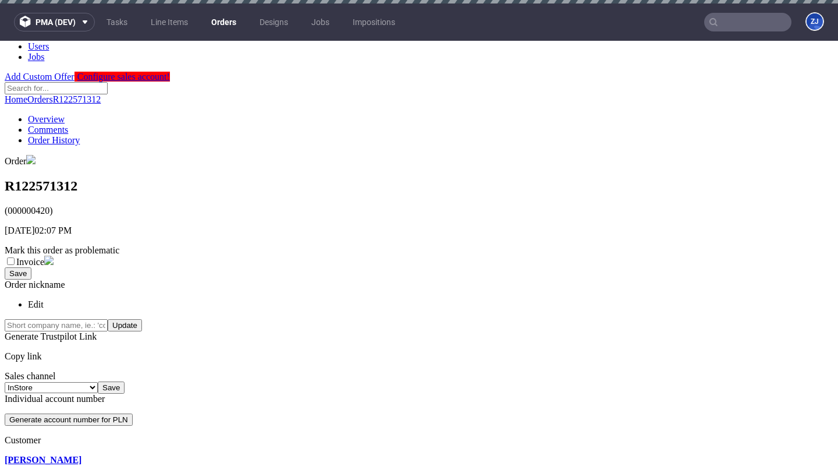
scroll to position [90, 0]
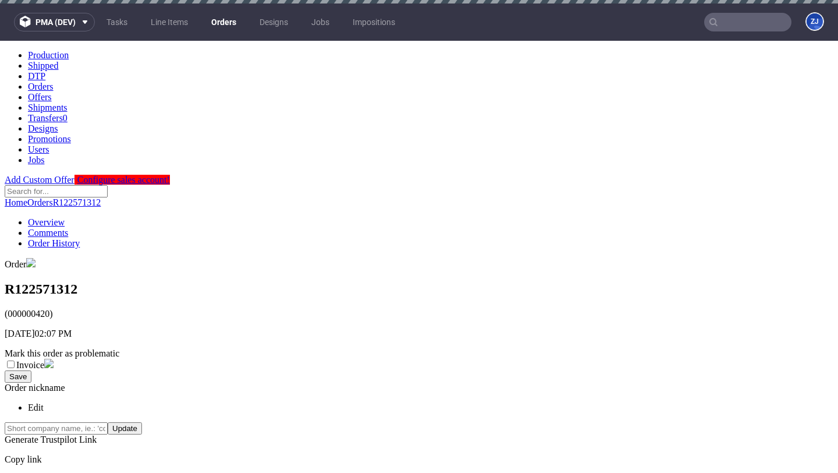
click at [66, 281] on h1 "R122571312" at bounding box center [419, 289] width 829 height 16
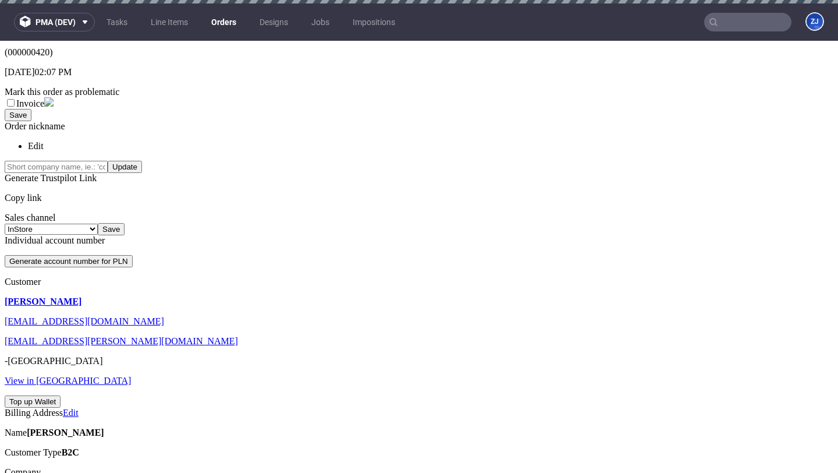
scroll to position [263, 0]
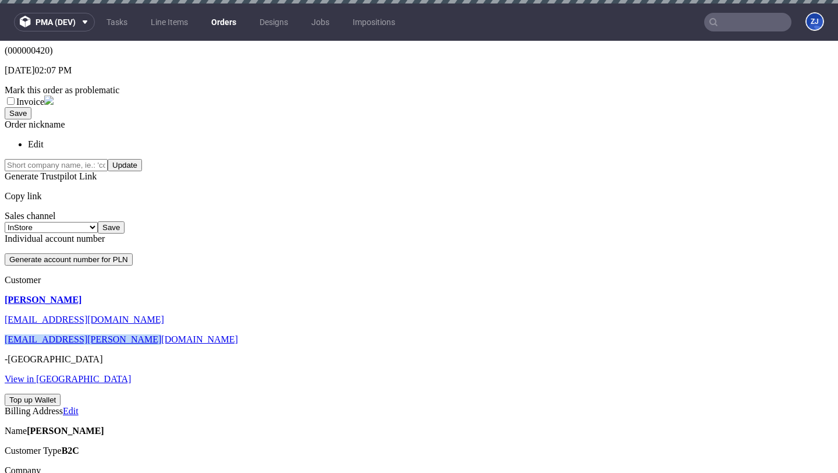
drag, startPoint x: 154, startPoint y: 240, endPoint x: 23, endPoint y: 239, distance: 130.4
click at [24, 334] on p "[EMAIL_ADDRESS][PERSON_NAME][DOMAIN_NAME]" at bounding box center [419, 339] width 829 height 10
copy link "[EMAIL_ADDRESS][PERSON_NAME][DOMAIN_NAME]"
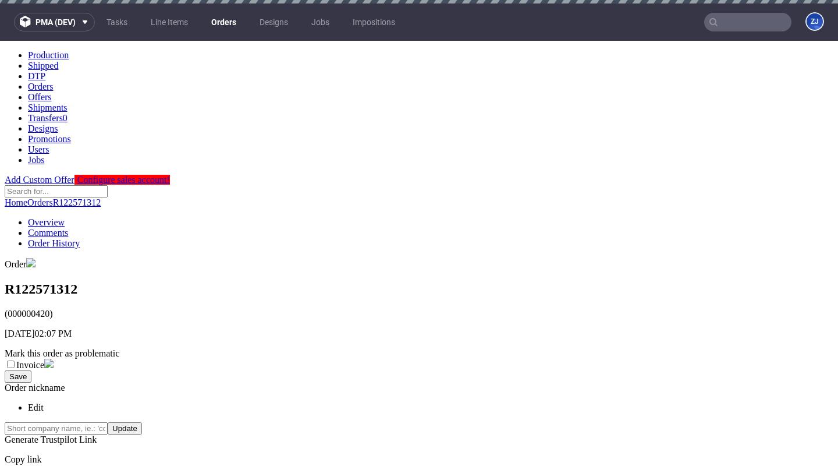
click at [70, 281] on h1 "R122571312" at bounding box center [419, 289] width 829 height 16
copy h1 "R122571312"
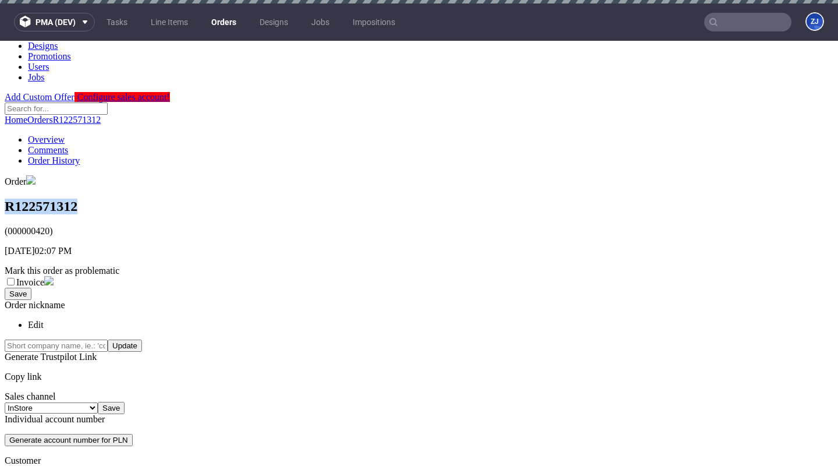
scroll to position [85, 0]
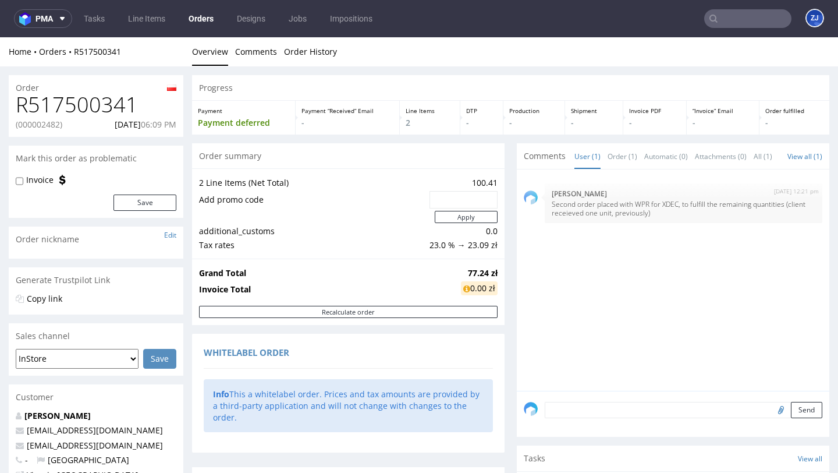
click at [205, 29] on nav "pma Tasks Line Items Orders Designs Jobs Impositions ZJ" at bounding box center [419, 18] width 838 height 37
click at [202, 20] on link "Orders" at bounding box center [201, 18] width 39 height 19
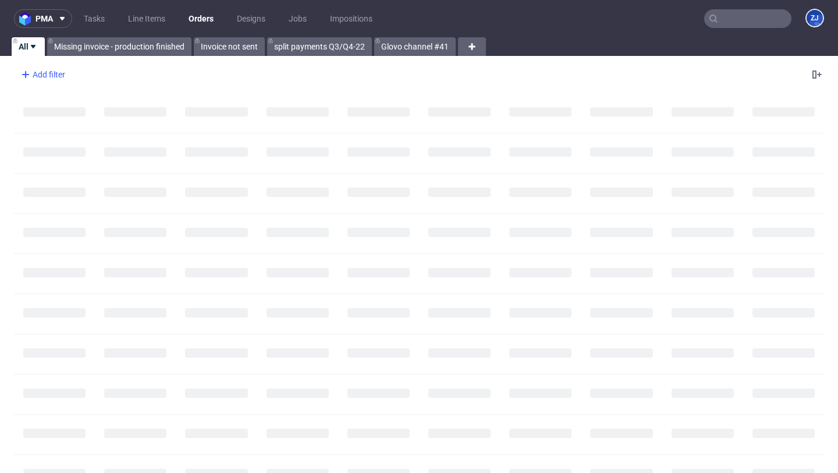
click at [49, 77] on div "Add filter" at bounding box center [41, 74] width 51 height 19
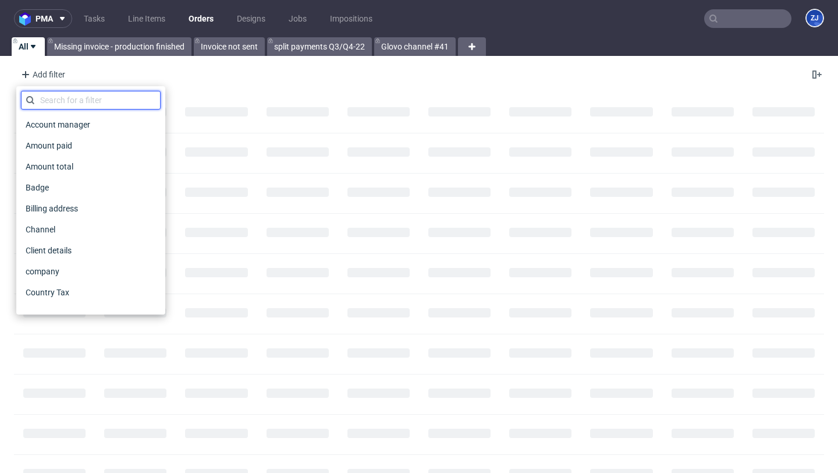
click at [71, 94] on input "text" at bounding box center [91, 100] width 140 height 19
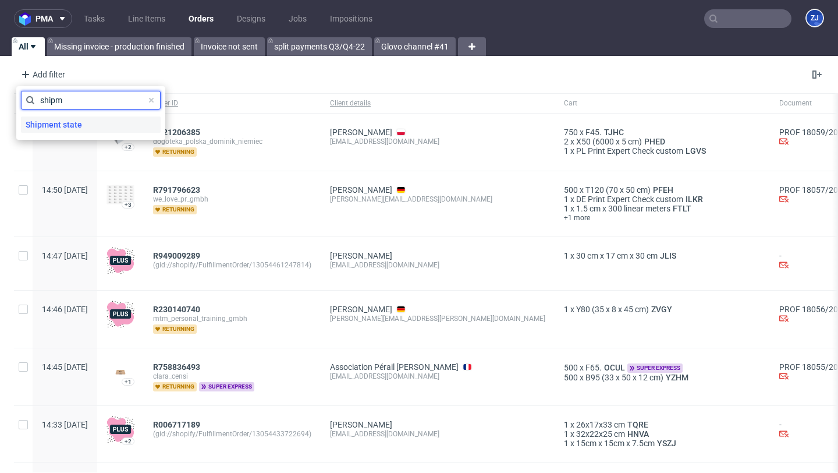
type input "shipm"
click at [73, 119] on span "Shipment state" at bounding box center [54, 124] width 66 height 16
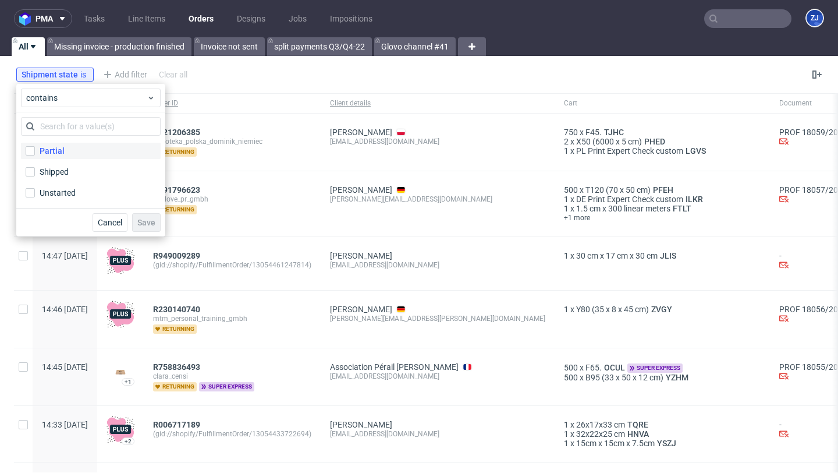
click at [65, 153] on label "Partial" at bounding box center [91, 151] width 140 height 16
click at [35, 153] on input "Partial" at bounding box center [30, 150] width 9 height 9
checkbox input "true"
click at [146, 215] on button "Save" at bounding box center [146, 222] width 29 height 19
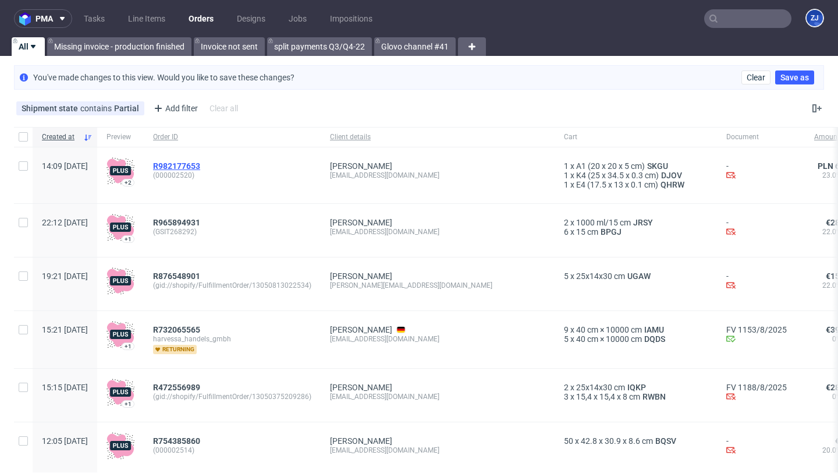
click at [200, 162] on span "R982177653" at bounding box center [176, 165] width 47 height 9
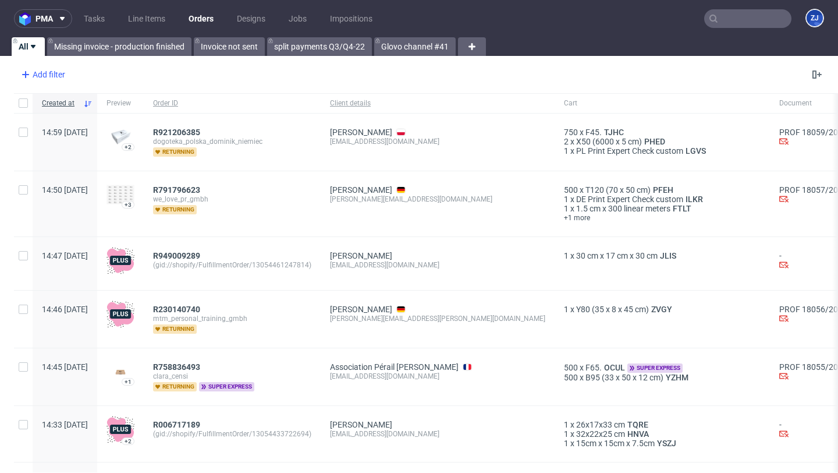
click at [43, 65] on div "Add filter" at bounding box center [41, 74] width 51 height 19
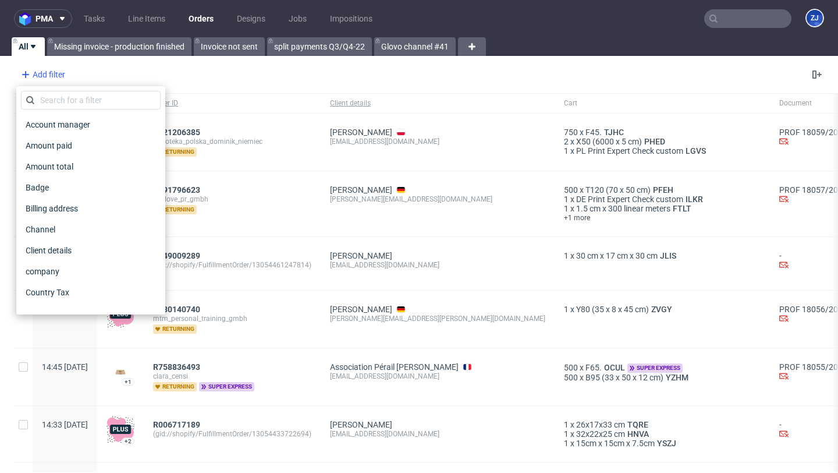
click at [43, 65] on div "Add filter" at bounding box center [41, 74] width 51 height 19
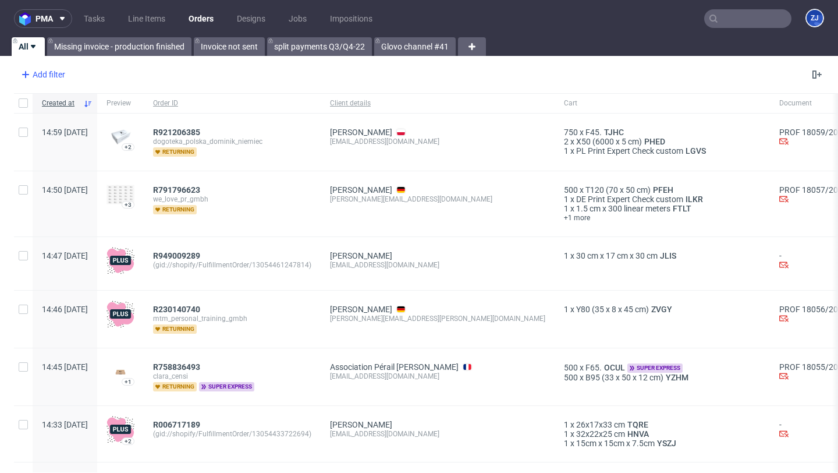
click at [63, 79] on div "Add filter" at bounding box center [41, 74] width 51 height 19
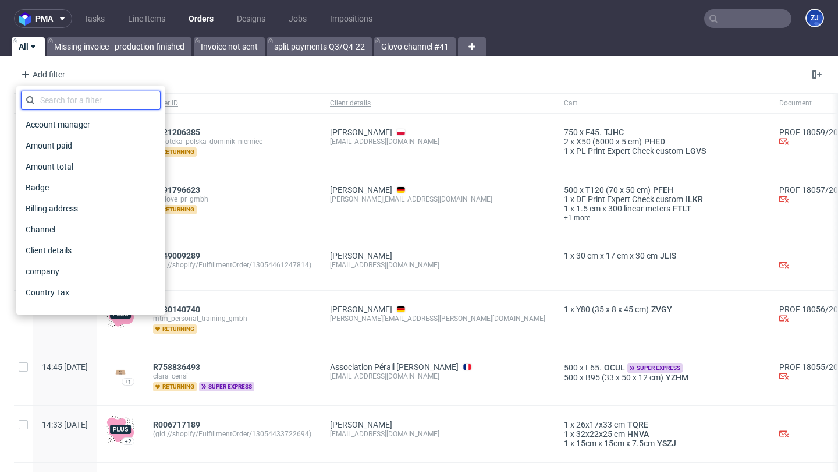
click at [72, 95] on input "text" at bounding box center [91, 100] width 140 height 19
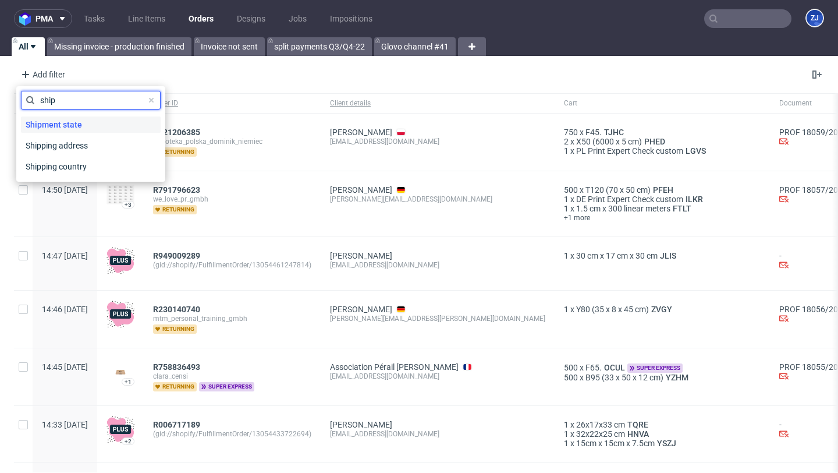
type input "ship"
click at [75, 124] on span "Shipment state" at bounding box center [54, 124] width 66 height 16
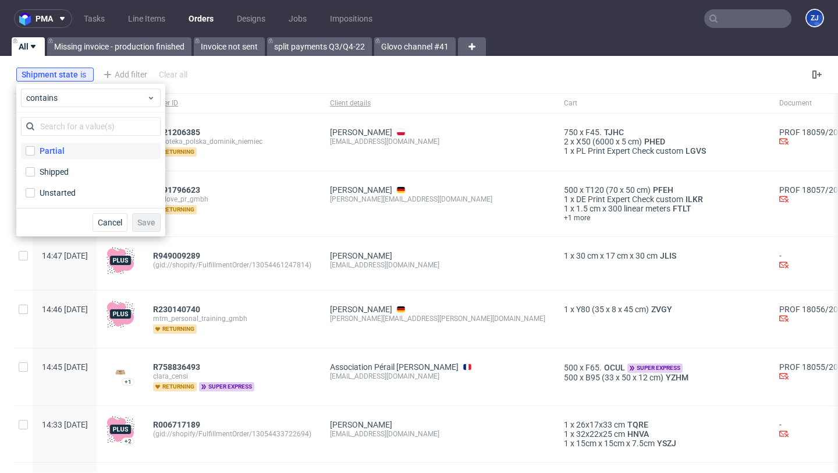
click at [63, 152] on label "Partial" at bounding box center [91, 151] width 140 height 16
click at [35, 152] on input "Partial" at bounding box center [30, 150] width 9 height 9
checkbox input "true"
click at [153, 223] on span "Save" at bounding box center [146, 222] width 18 height 8
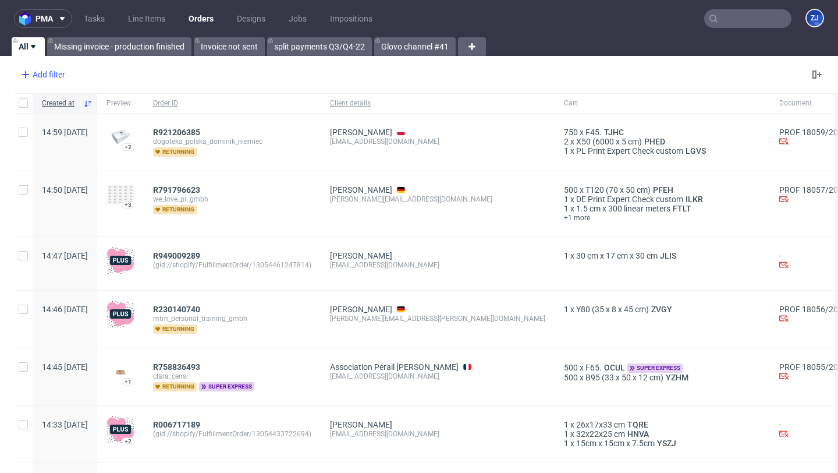
click at [52, 75] on div "Add filter" at bounding box center [41, 74] width 51 height 19
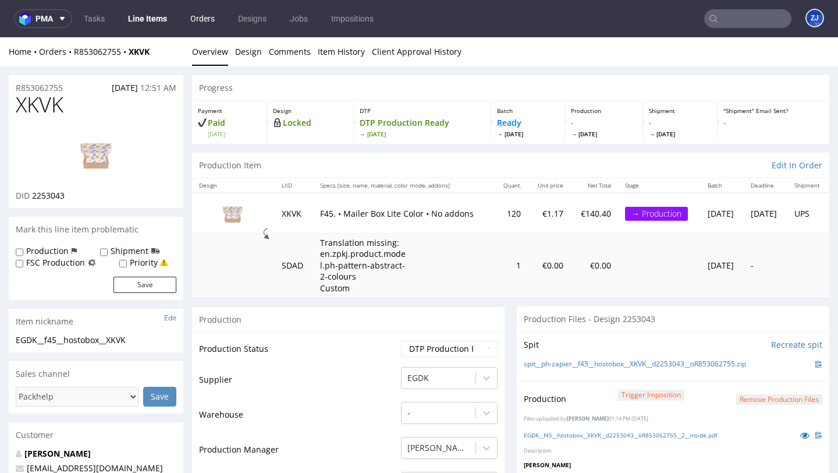
click at [190, 22] on link "Orders" at bounding box center [202, 18] width 38 height 19
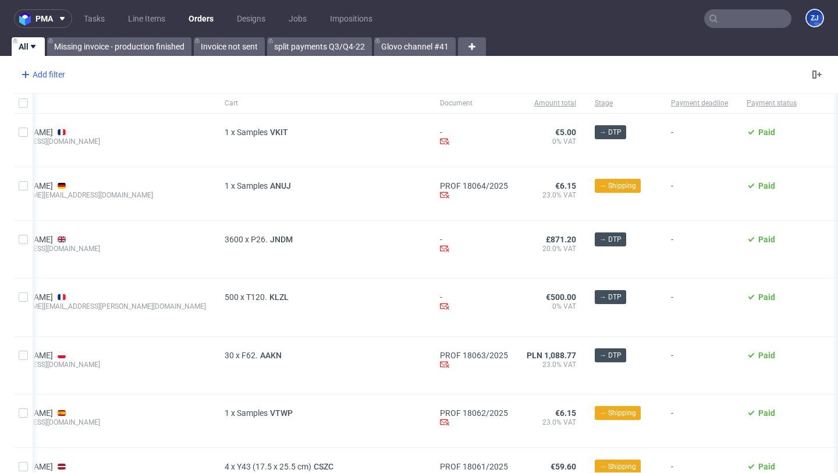
click at [55, 74] on div "Add filter" at bounding box center [41, 74] width 51 height 19
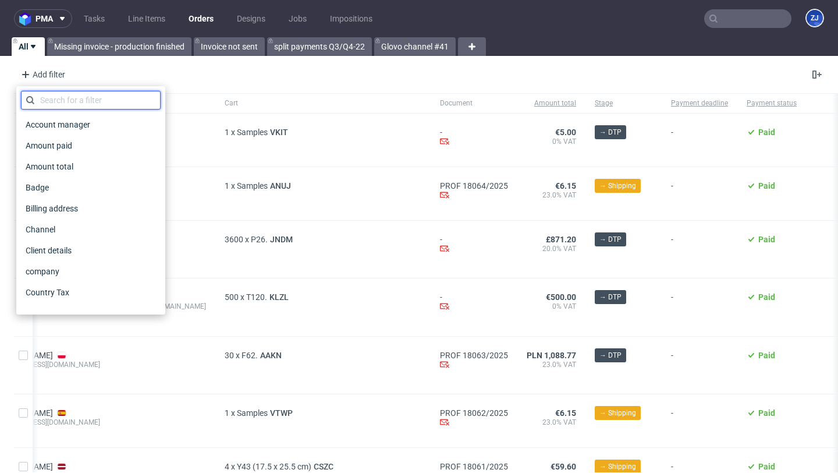
click at [71, 98] on input "text" at bounding box center [91, 100] width 140 height 19
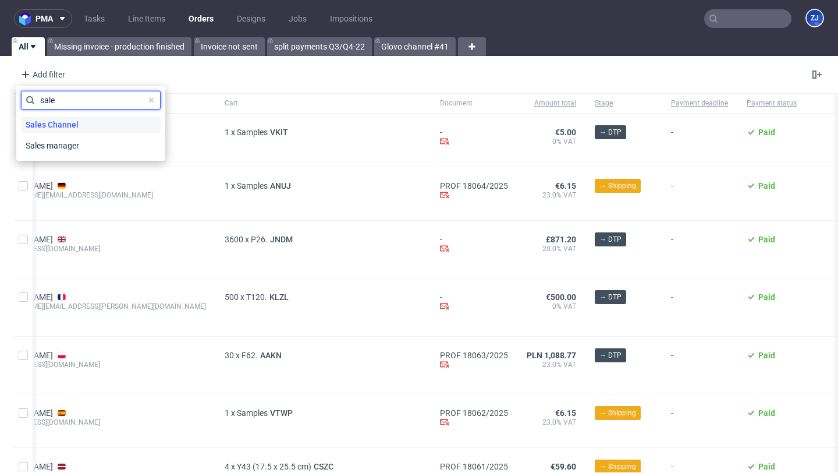
type input "sale"
click at [76, 123] on span "Sales Channel" at bounding box center [52, 124] width 62 height 16
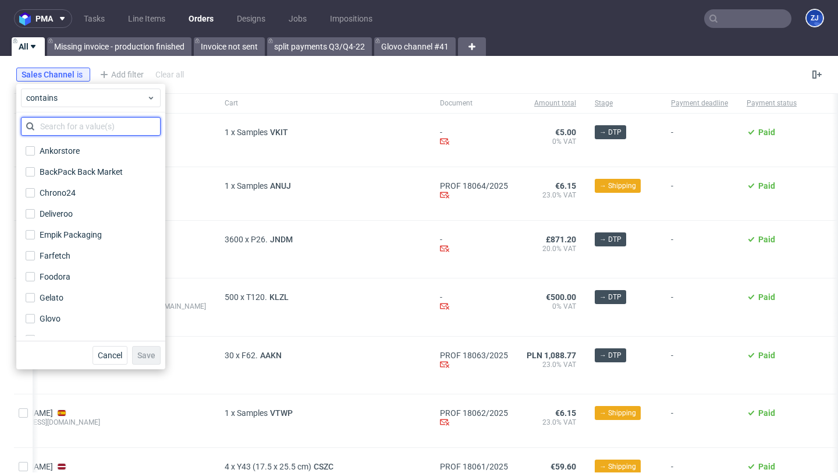
click at [77, 127] on input "text" at bounding box center [91, 126] width 140 height 19
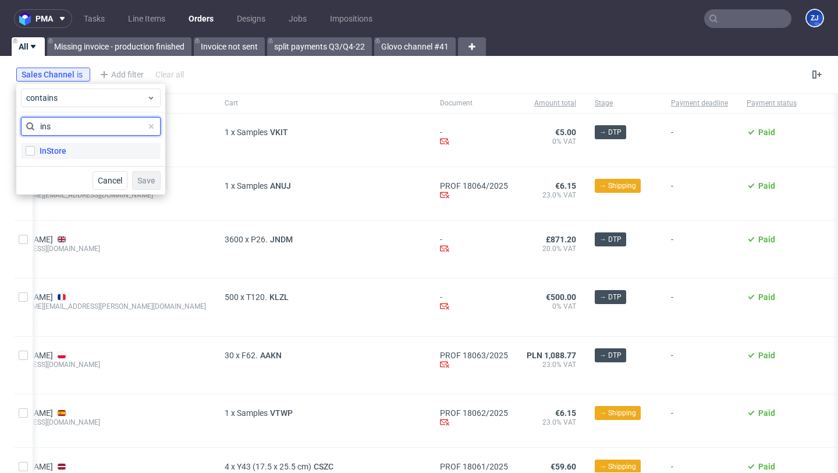
type input "ins"
click at [85, 150] on label "InStore" at bounding box center [91, 151] width 140 height 16
click at [35, 150] on input "InStore" at bounding box center [30, 150] width 9 height 9
checkbox input "true"
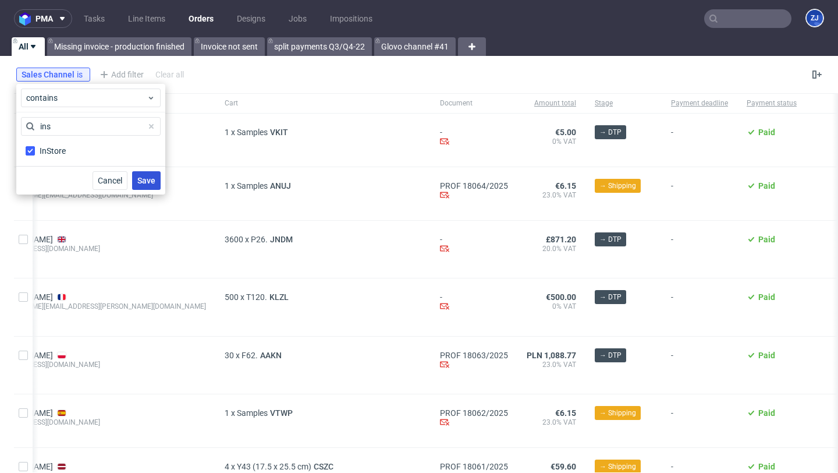
click at [142, 178] on span "Save" at bounding box center [146, 180] width 18 height 8
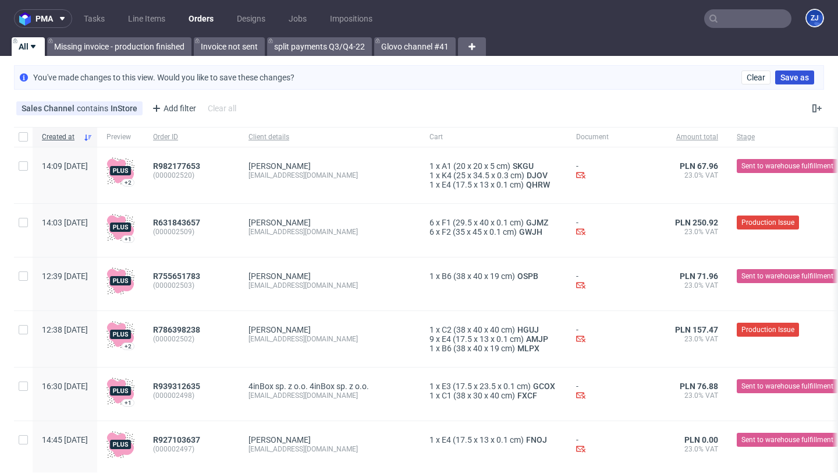
click at [786, 76] on span "Save as" at bounding box center [795, 77] width 29 height 8
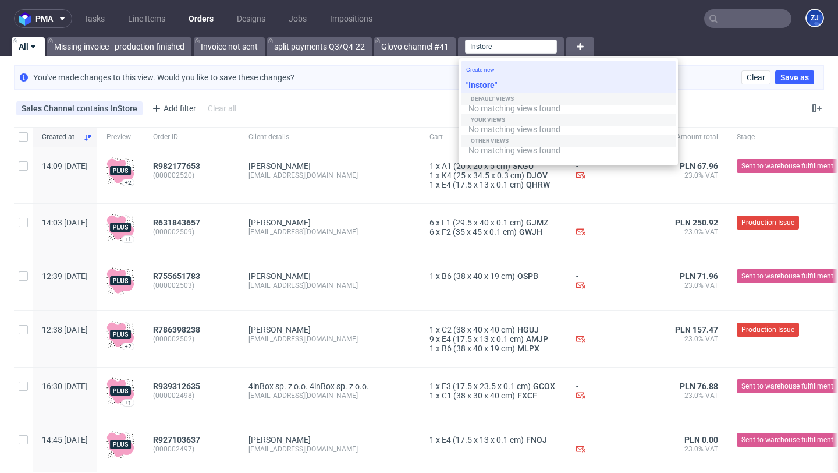
type input "Instore"
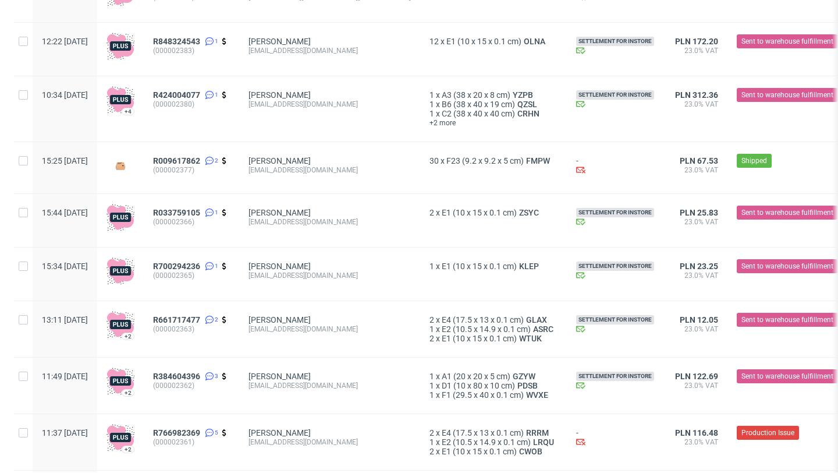
scroll to position [996, 0]
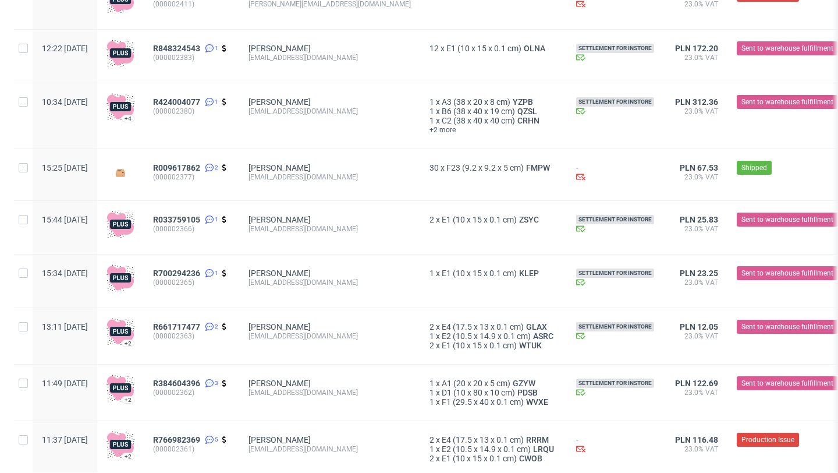
scroll to position [996, 0]
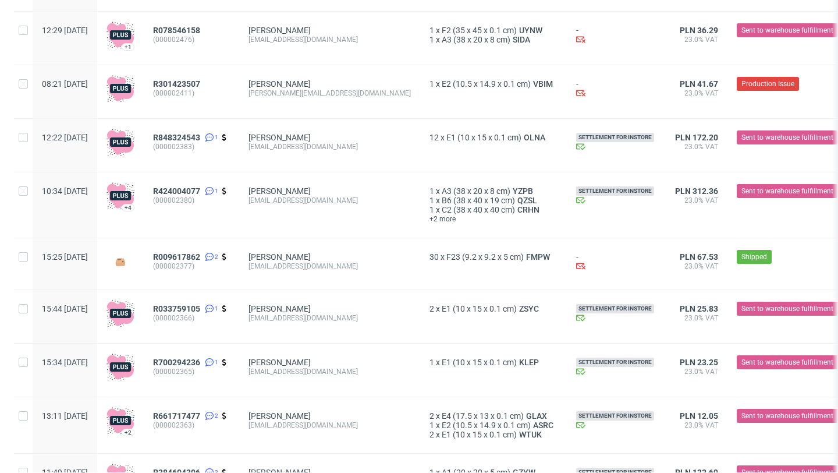
scroll to position [996, 0]
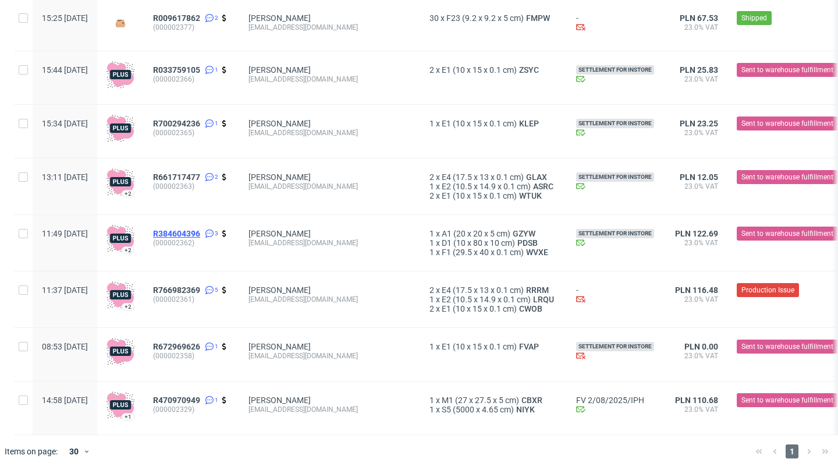
click at [196, 230] on span "R384604396" at bounding box center [176, 233] width 47 height 9
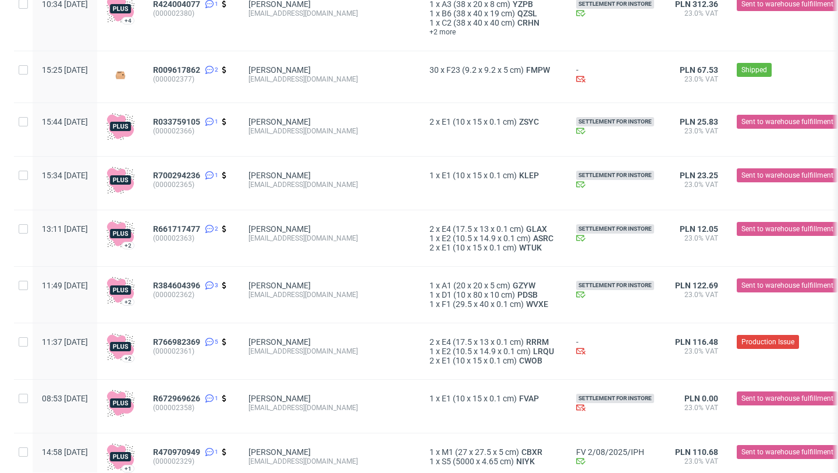
scroll to position [996, 0]
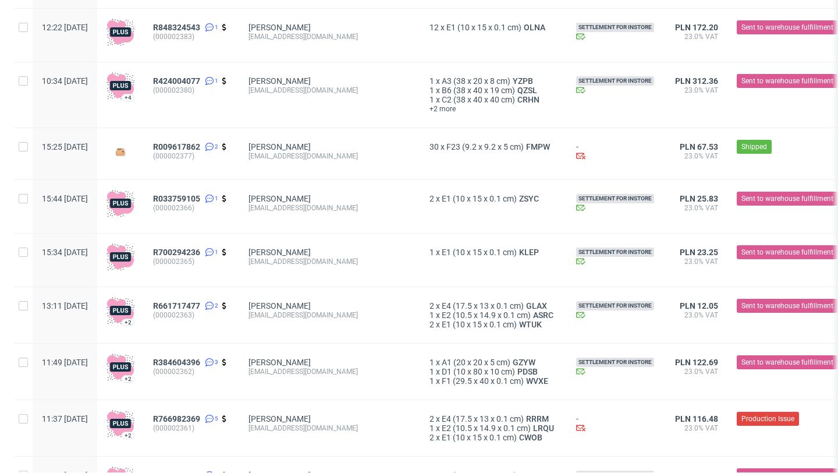
scroll to position [996, 0]
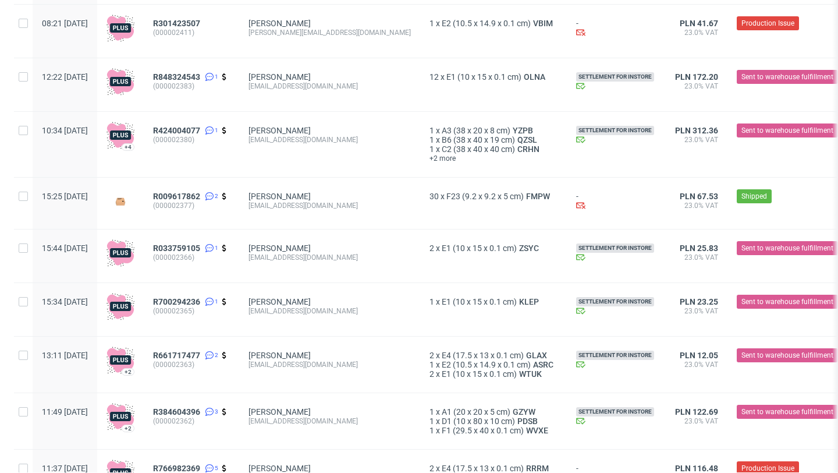
scroll to position [996, 0]
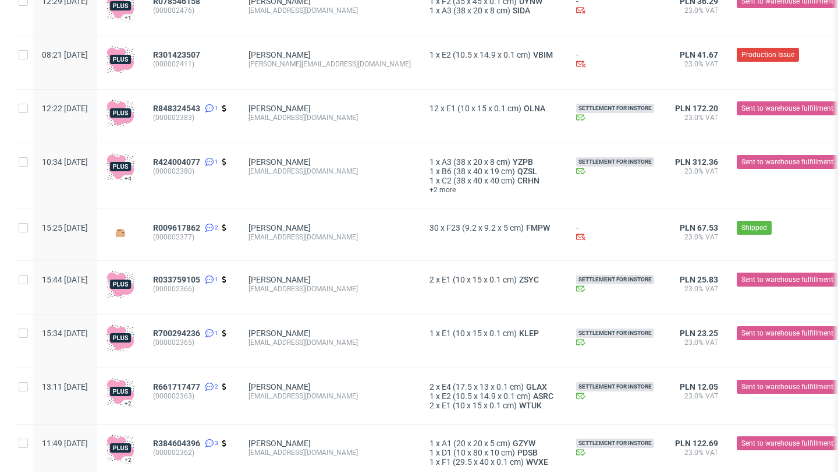
scroll to position [996, 0]
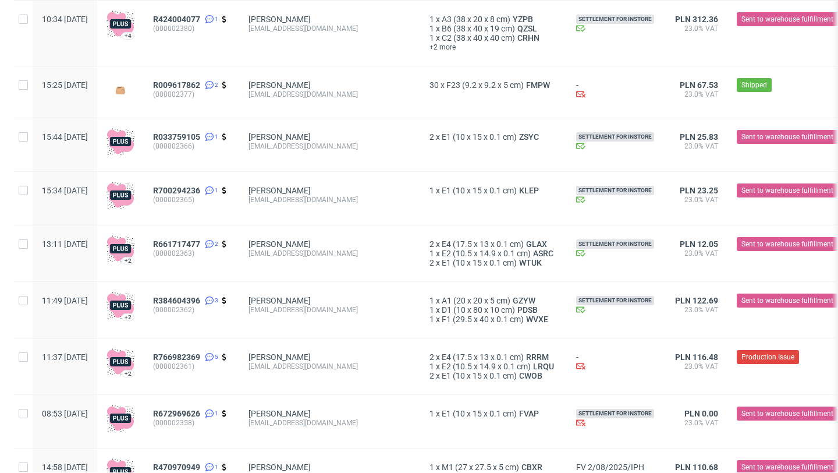
scroll to position [996, 0]
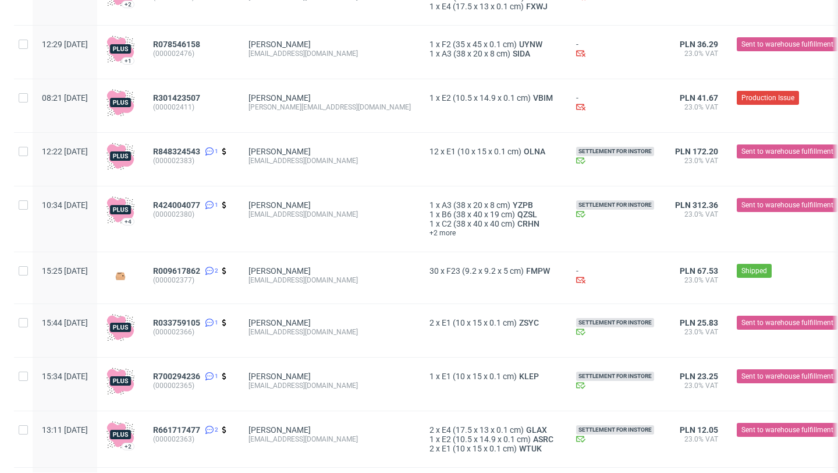
scroll to position [996, 0]
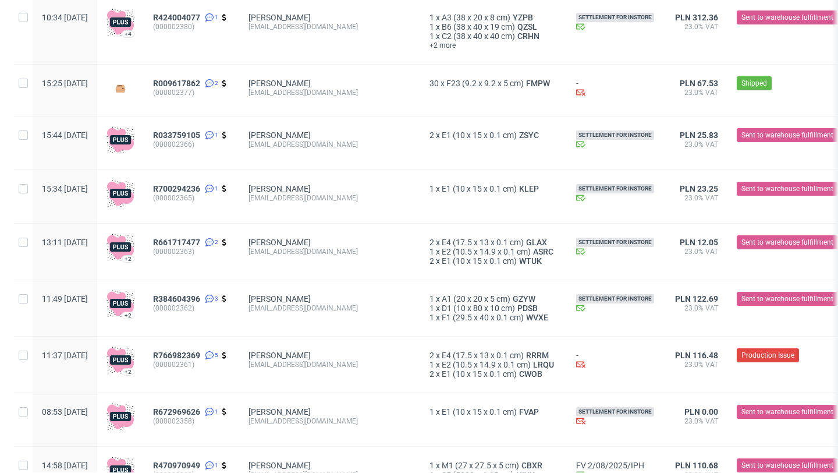
scroll to position [996, 0]
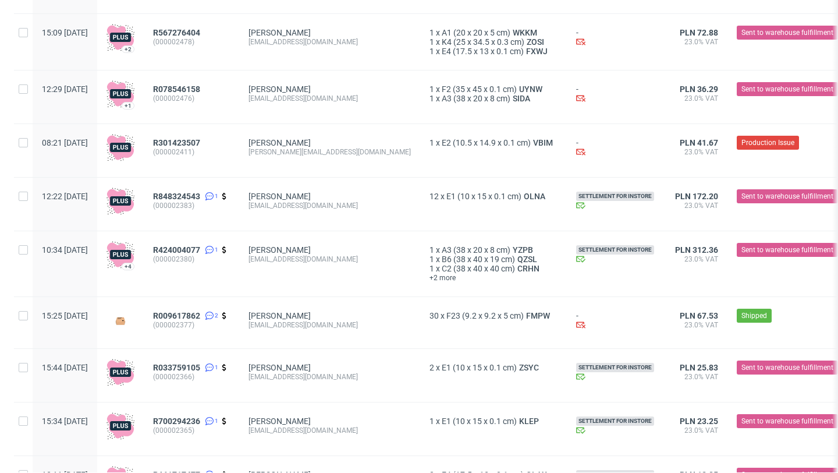
scroll to position [996, 0]
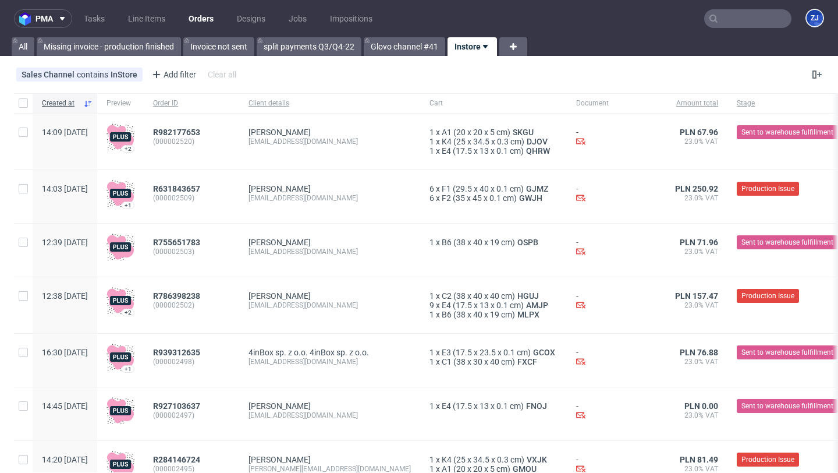
scroll to position [0, 219]
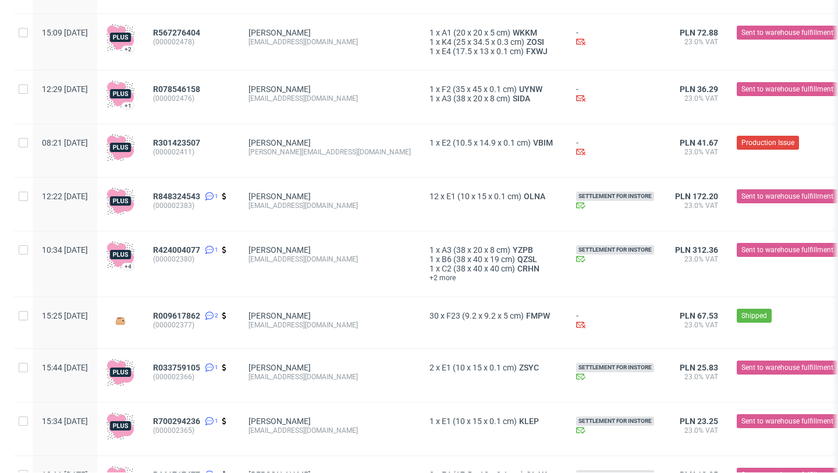
scroll to position [996, 0]
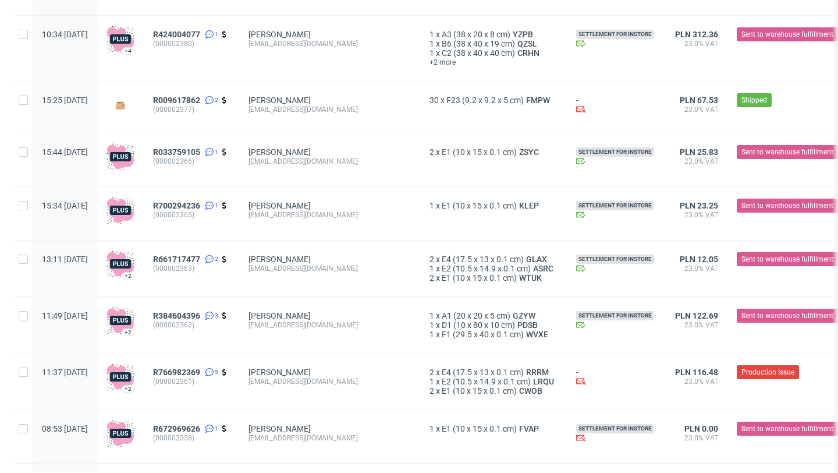
scroll to position [996, 0]
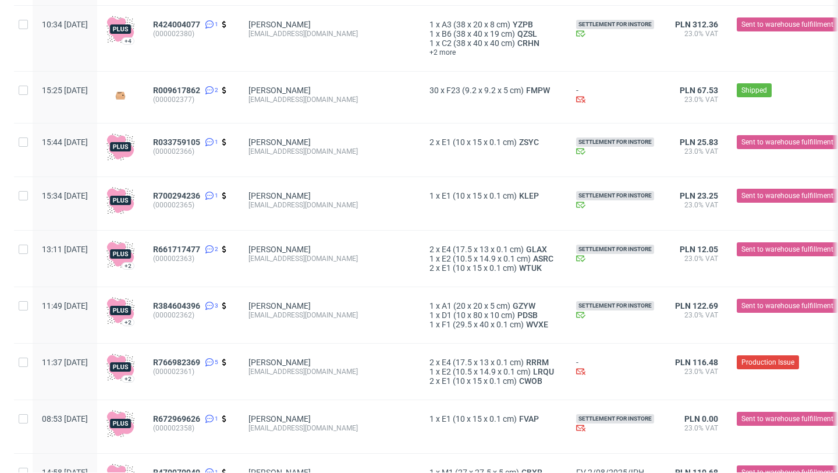
scroll to position [996, 0]
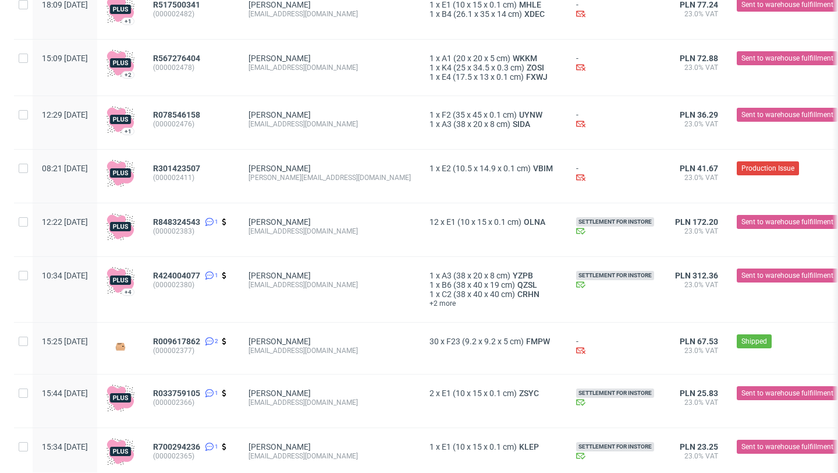
scroll to position [996, 0]
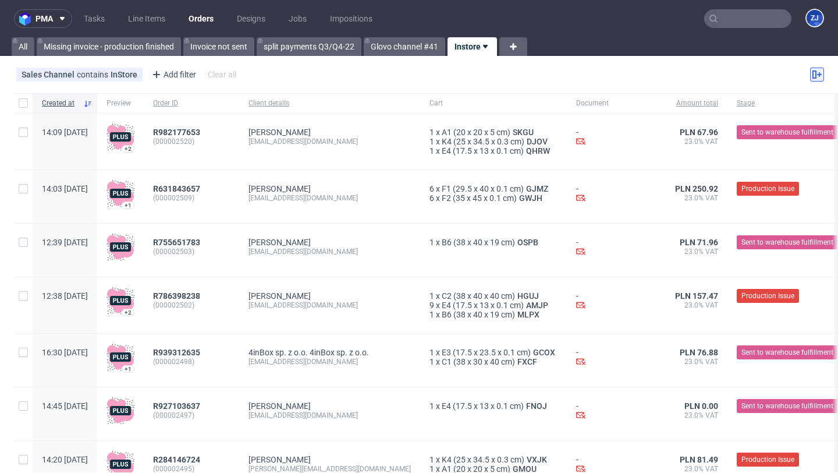
click at [813, 73] on icon at bounding box center [817, 74] width 9 height 9
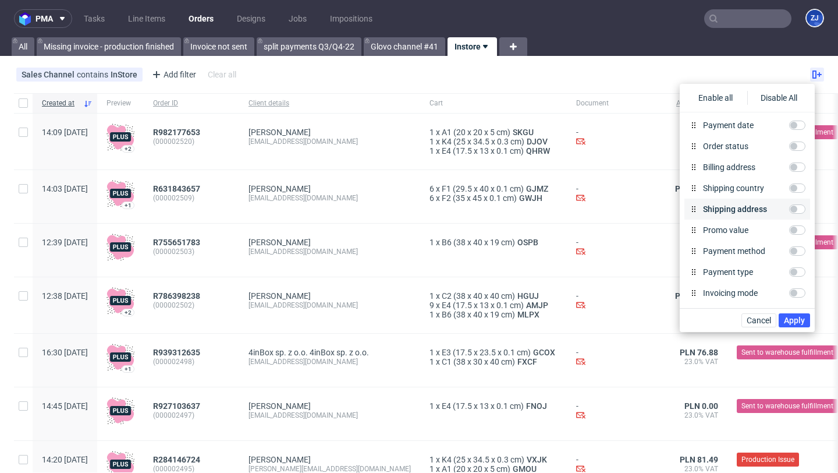
scroll to position [292, 0]
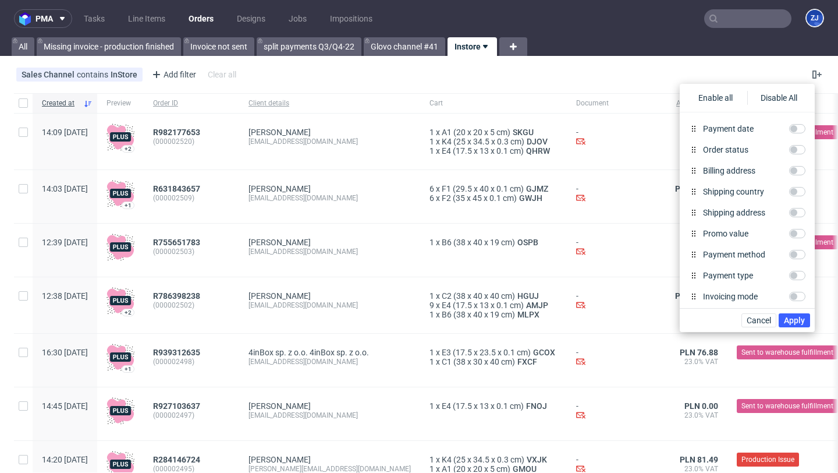
click at [607, 78] on div "Sales Channel contains InStore Add filter Hide filters Clear all" at bounding box center [419, 75] width 838 height 28
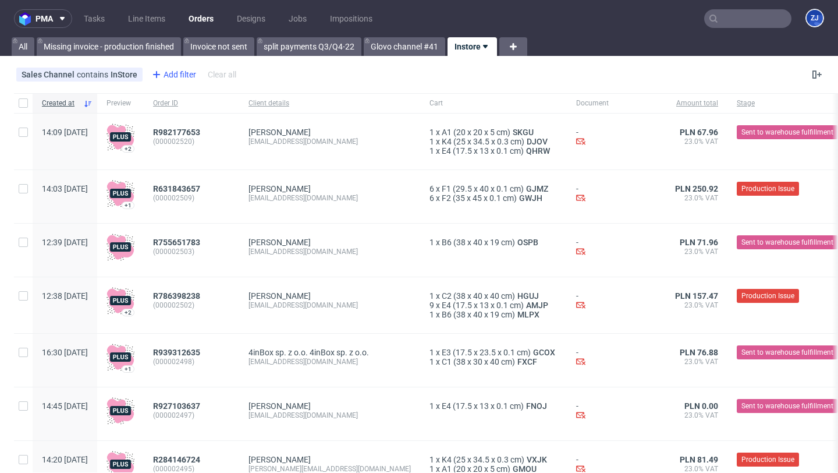
click at [152, 79] on icon at bounding box center [157, 75] width 14 height 14
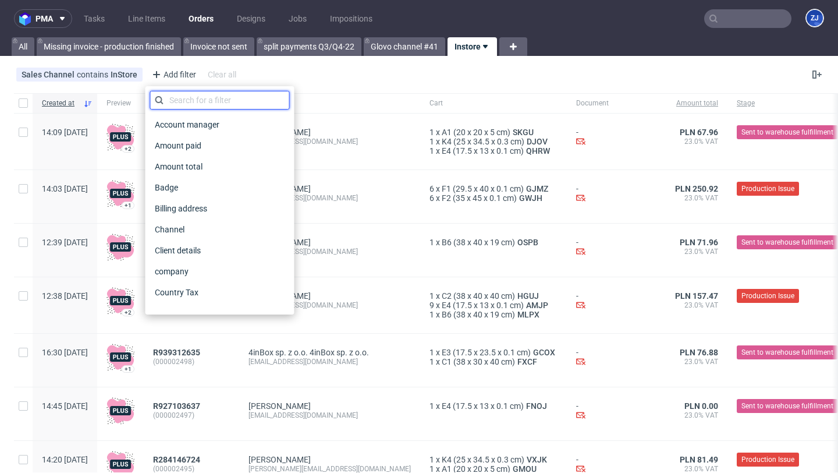
click at [179, 98] on input "text" at bounding box center [220, 100] width 140 height 19
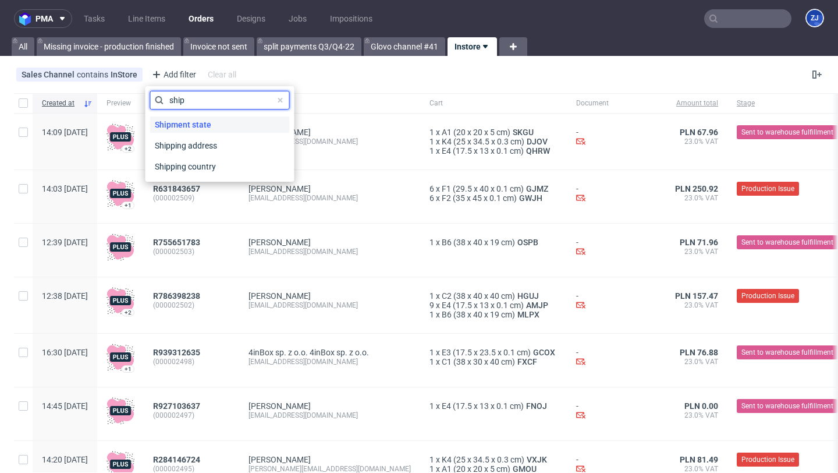
type input "ship"
click at [179, 129] on span "Shipment state" at bounding box center [183, 124] width 66 height 16
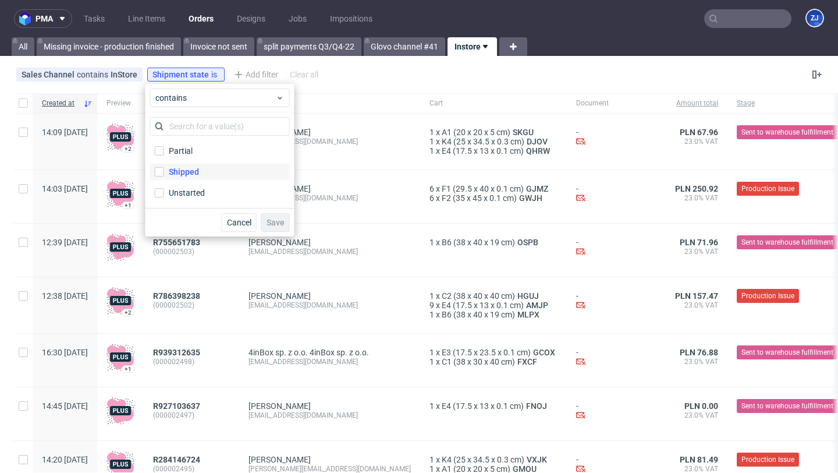
click at [175, 165] on label "Shipped" at bounding box center [220, 172] width 140 height 16
click at [164, 167] on input "Shipped" at bounding box center [159, 171] width 9 height 9
checkbox input "true"
click at [280, 216] on button "Save" at bounding box center [275, 222] width 29 height 19
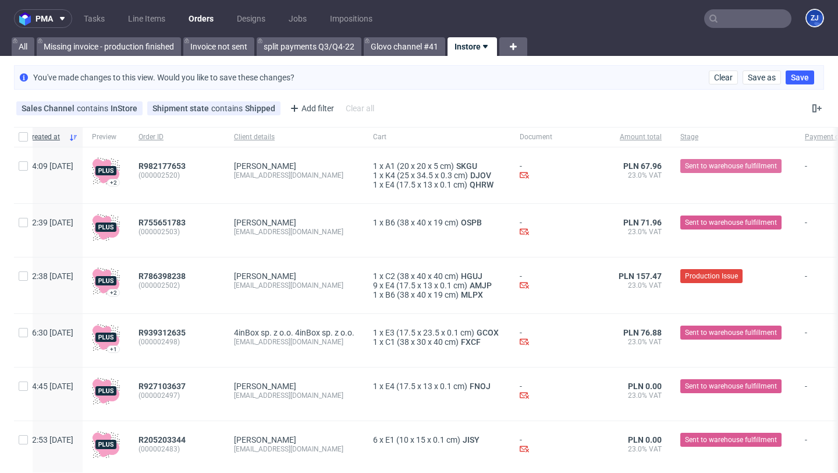
scroll to position [0, 0]
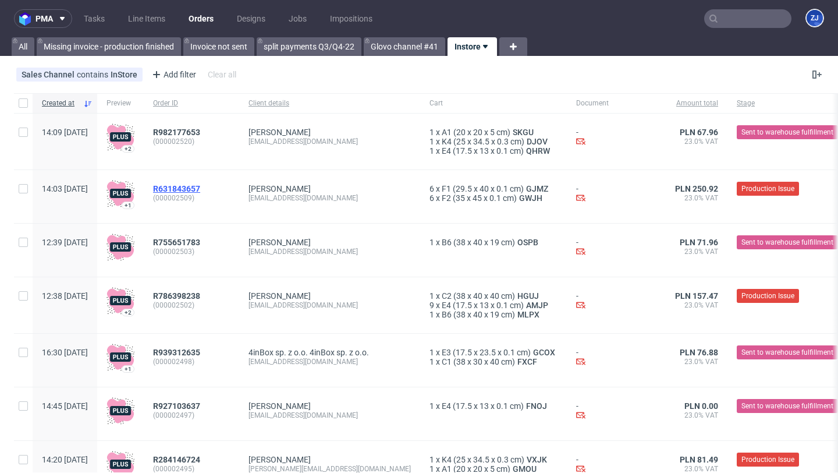
click at [200, 189] on span "R631843657" at bounding box center [176, 188] width 47 height 9
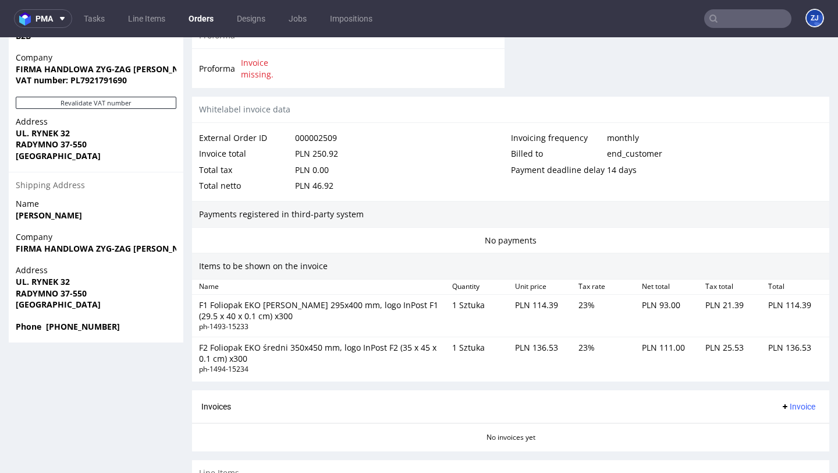
scroll to position [675, 0]
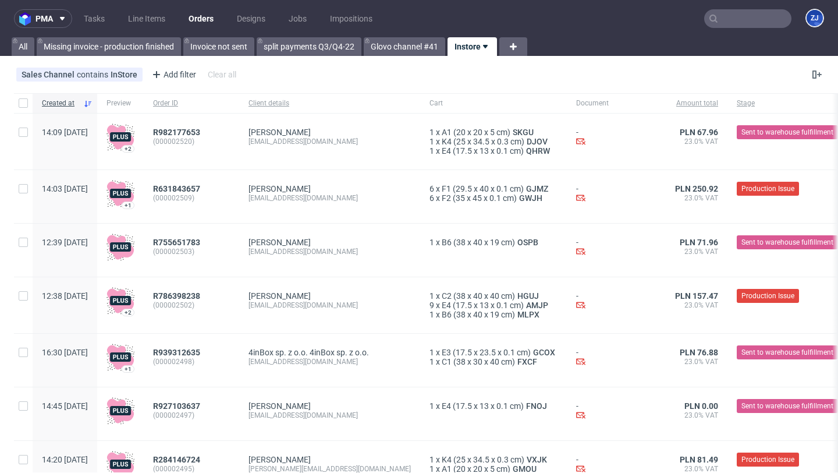
scroll to position [215, 0]
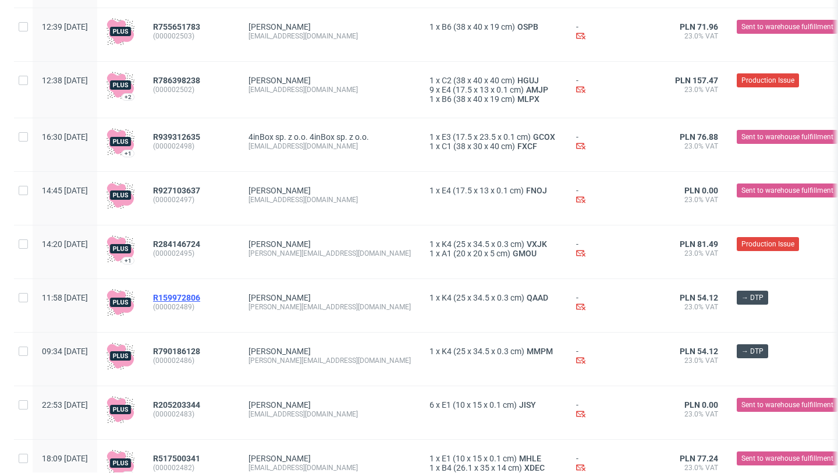
click at [200, 295] on span "R159972806" at bounding box center [176, 297] width 47 height 9
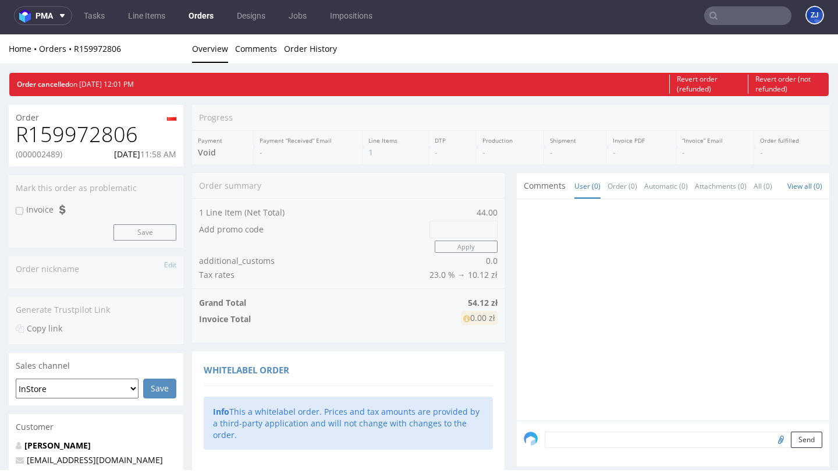
scroll to position [3, 0]
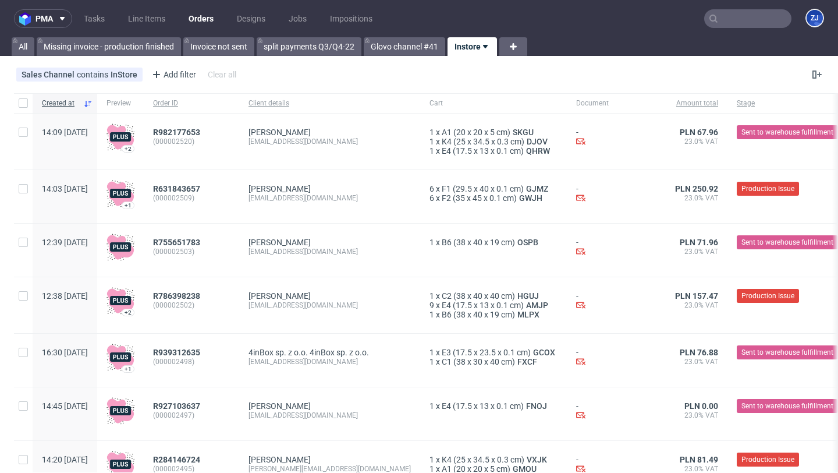
click at [221, 400] on div "R927103637 (000002497)" at bounding box center [191, 413] width 95 height 53
click at [200, 408] on span "R927103637" at bounding box center [176, 405] width 47 height 9
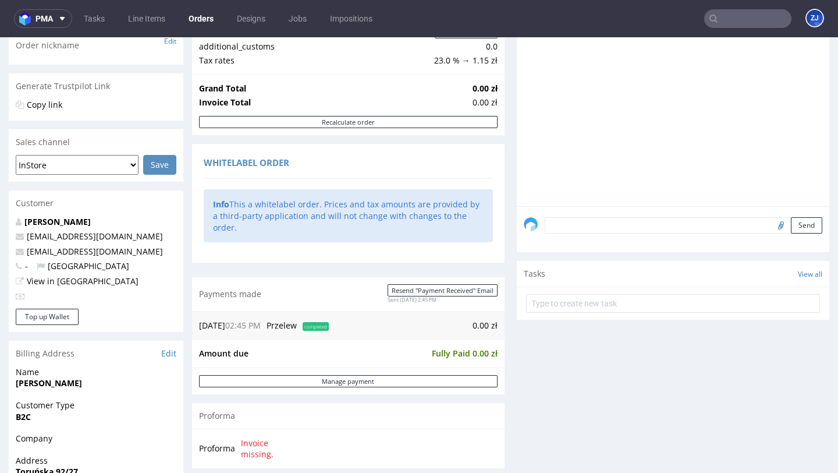
scroll to position [608, 0]
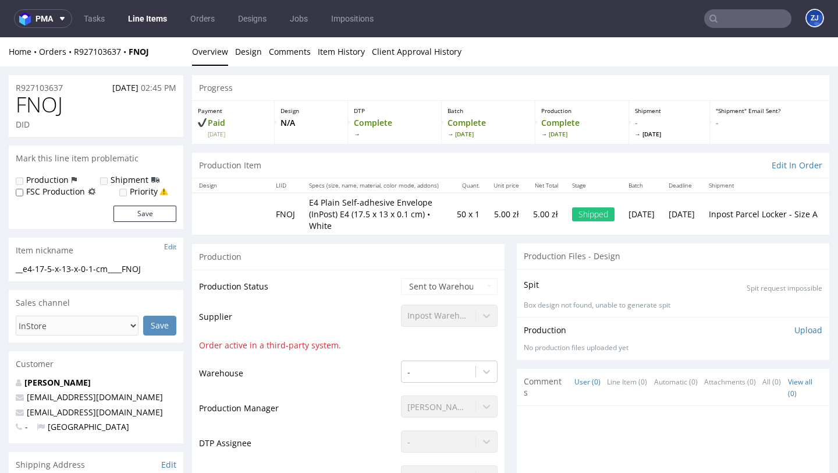
click at [100, 46] on div "Home Orders R927103637 FNOJ" at bounding box center [96, 52] width 175 height 12
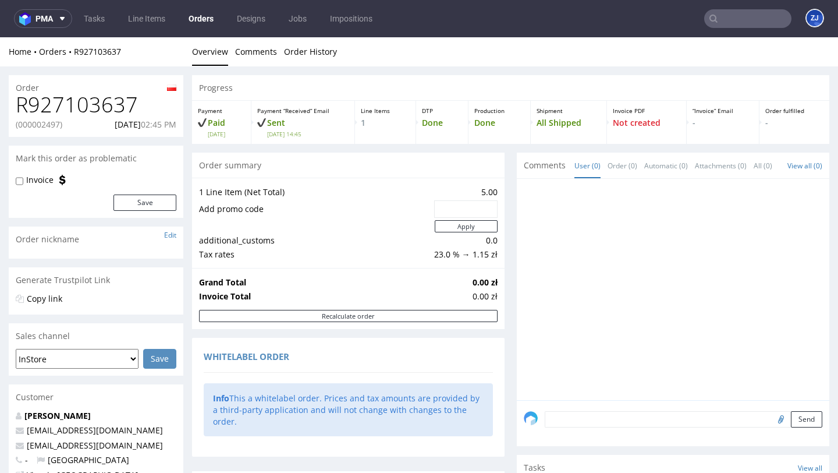
click at [196, 23] on link "Orders" at bounding box center [201, 18] width 39 height 19
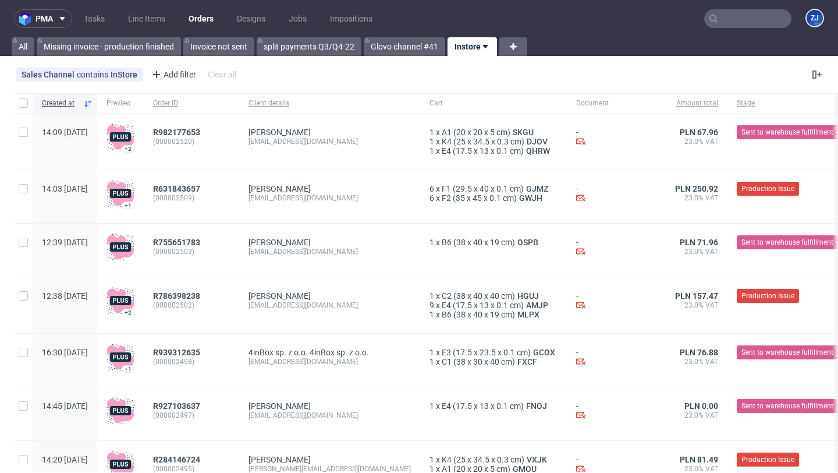
scroll to position [2, 0]
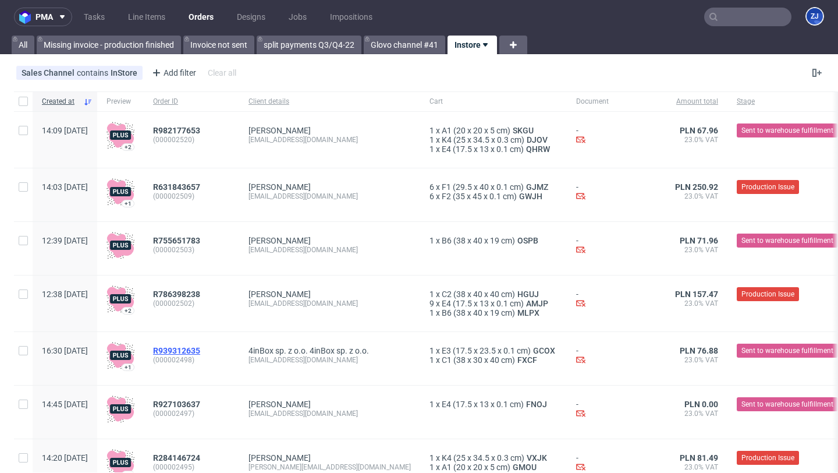
click at [200, 350] on span "R939312635" at bounding box center [176, 350] width 47 height 9
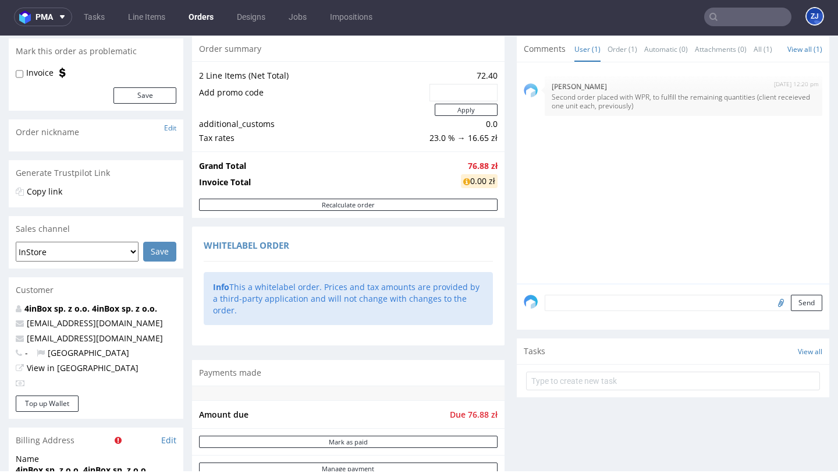
scroll to position [143, 0]
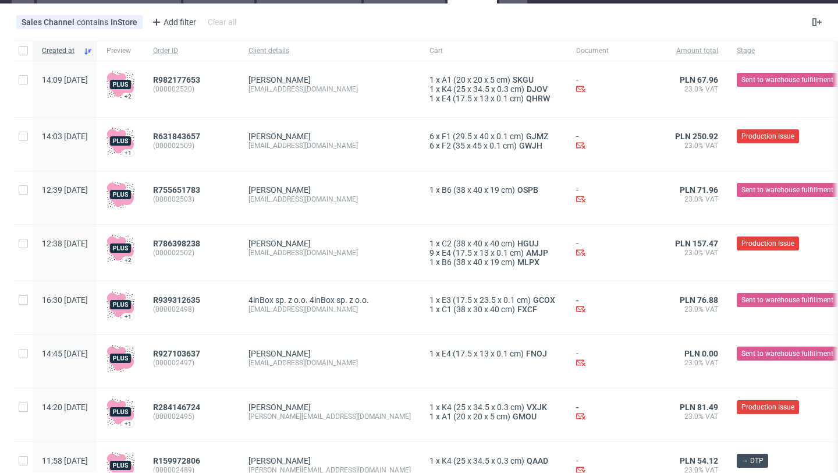
scroll to position [327, 0]
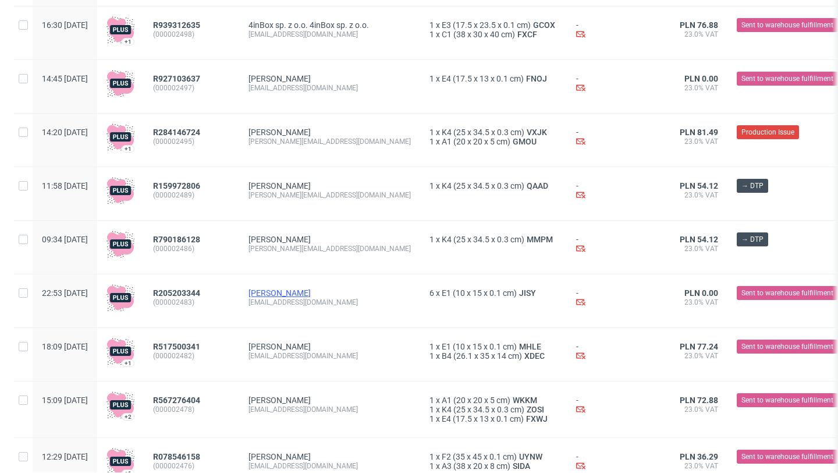
click at [307, 297] on link "[PERSON_NAME]" at bounding box center [280, 292] width 62 height 9
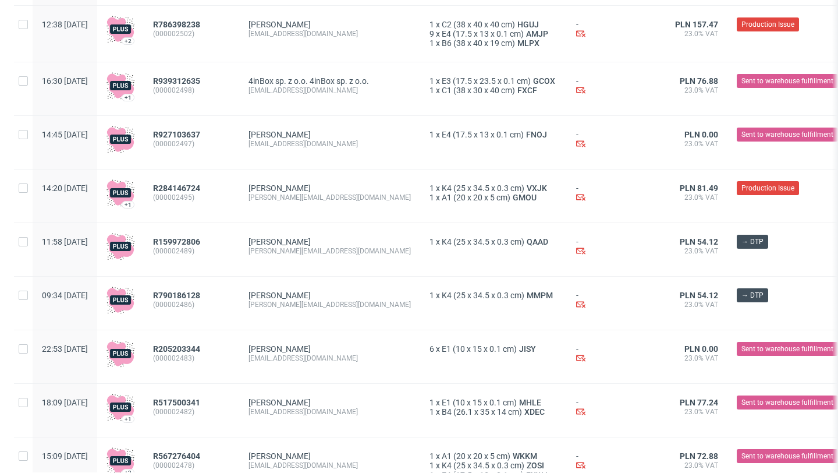
scroll to position [309, 0]
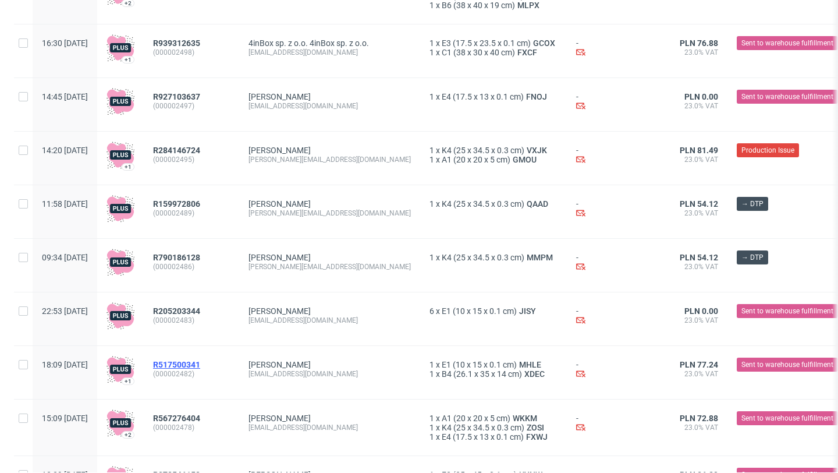
click at [200, 366] on span "R517500341" at bounding box center [176, 364] width 47 height 9
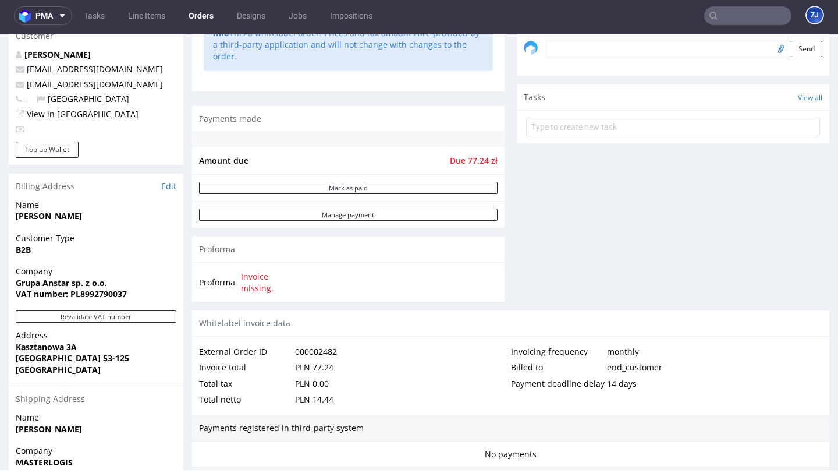
scroll to position [407, 0]
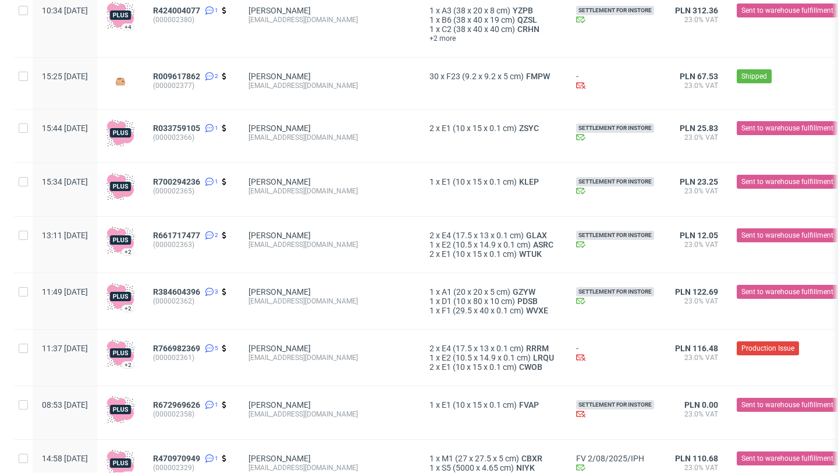
scroll to position [996, 0]
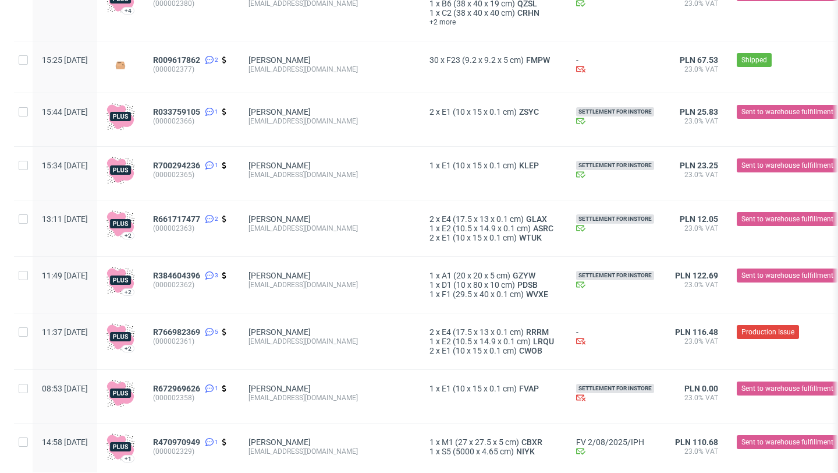
scroll to position [996, 0]
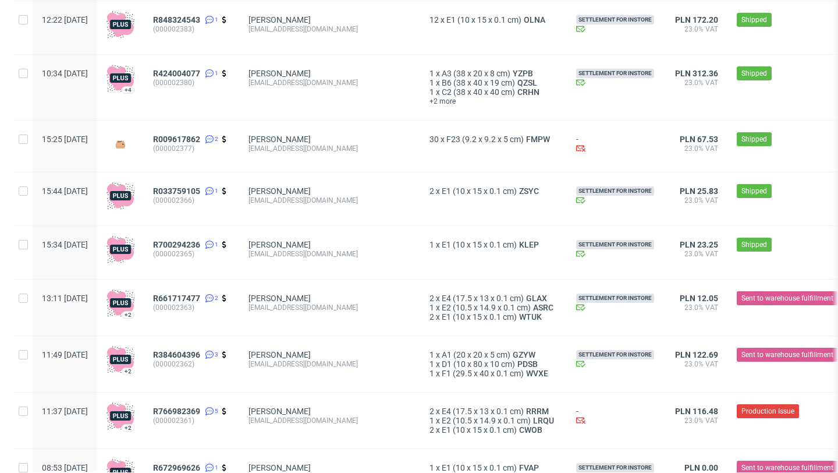
scroll to position [669, 0]
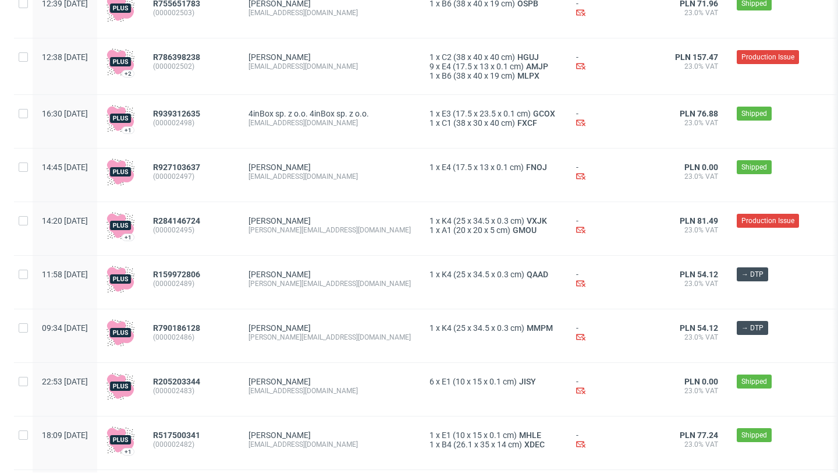
scroll to position [240, 0]
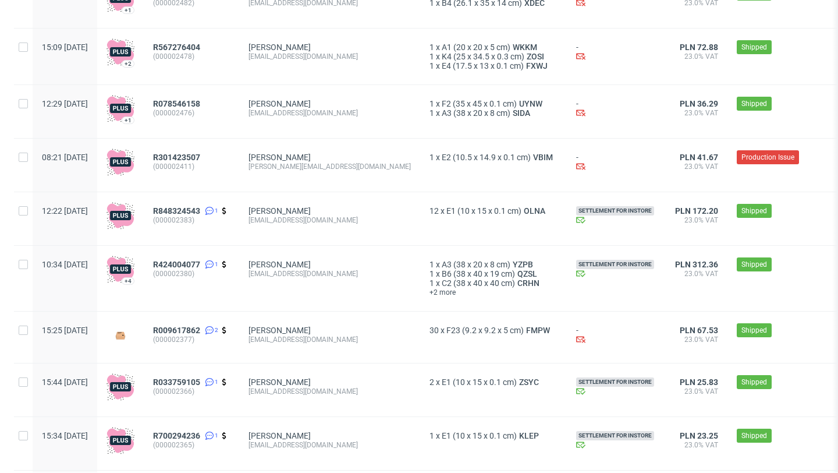
scroll to position [996, 0]
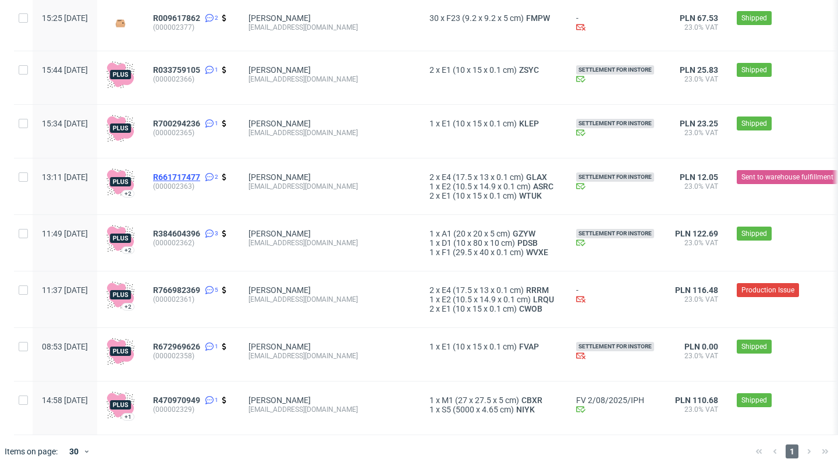
click at [200, 176] on span "R661717477" at bounding box center [176, 176] width 47 height 9
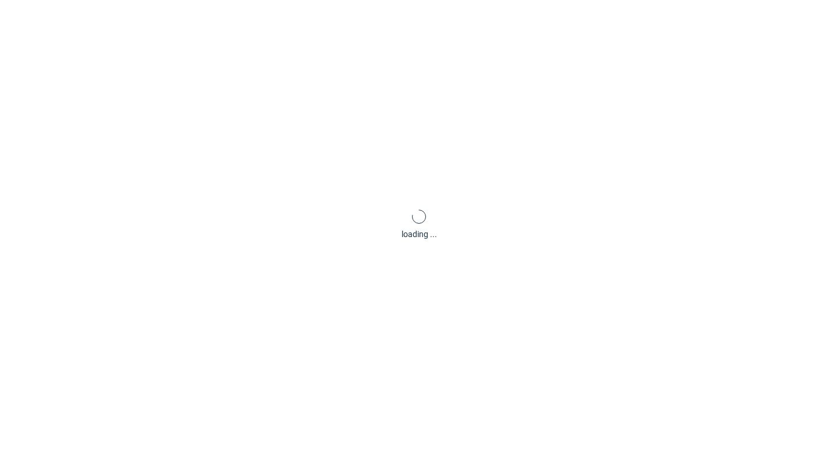
scroll to position [3, 0]
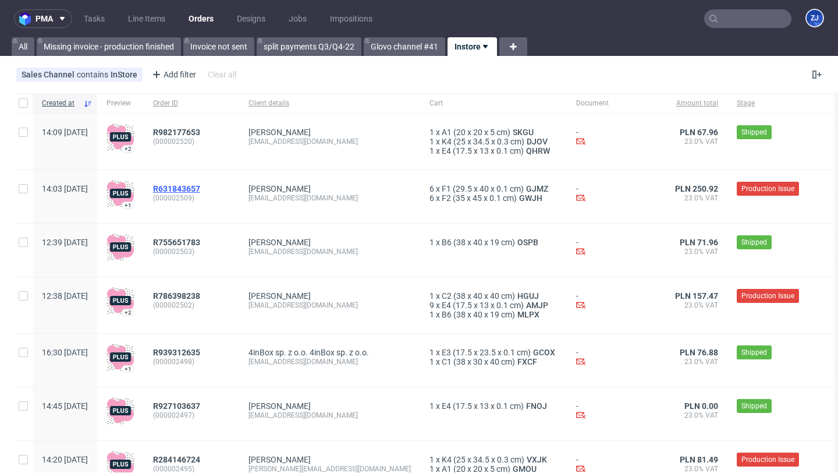
click at [200, 186] on span "R631843657" at bounding box center [176, 188] width 47 height 9
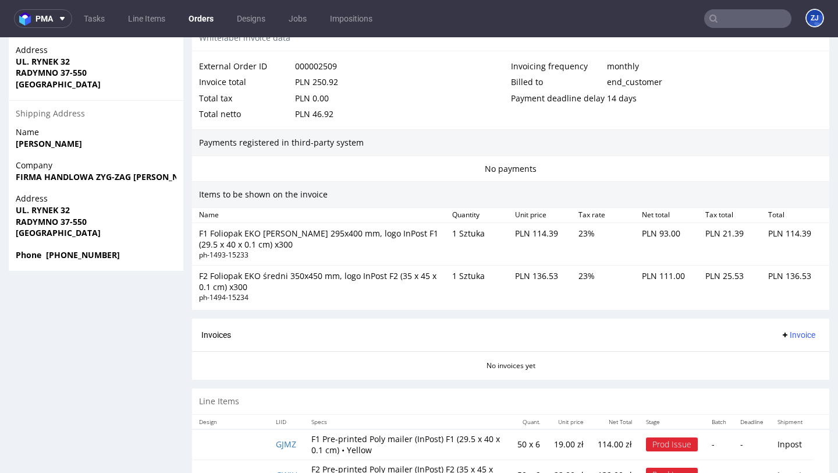
scroll to position [675, 0]
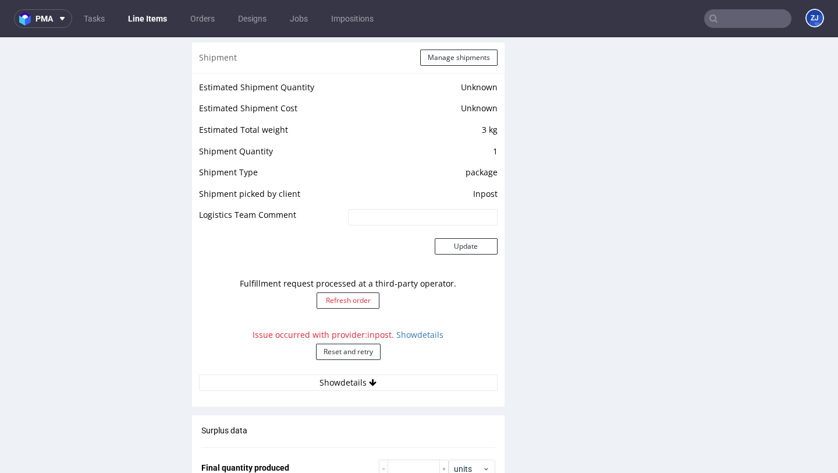
scroll to position [960, 0]
click at [417, 333] on link "Show details" at bounding box center [419, 333] width 47 height 11
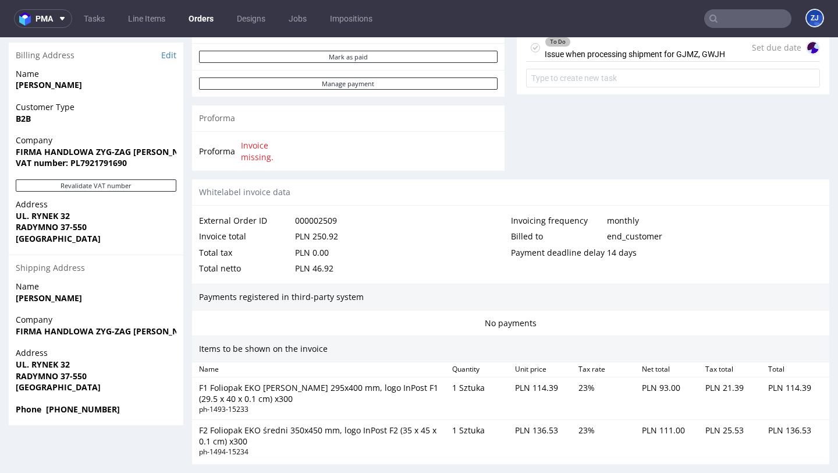
scroll to position [675, 0]
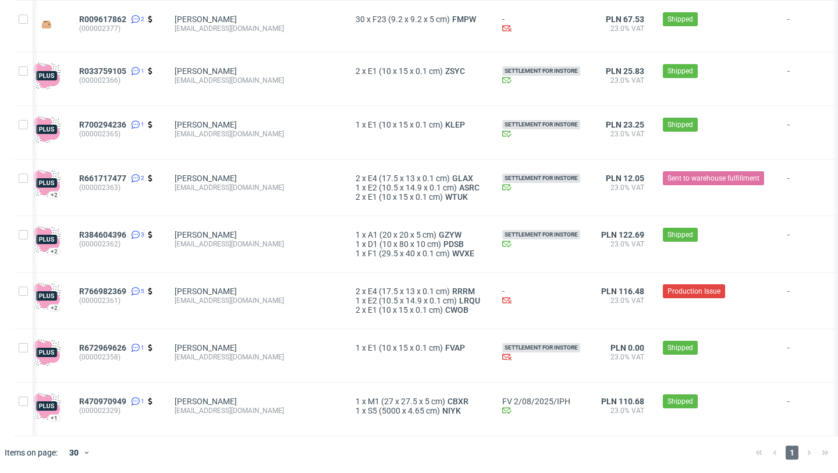
scroll to position [0, 68]
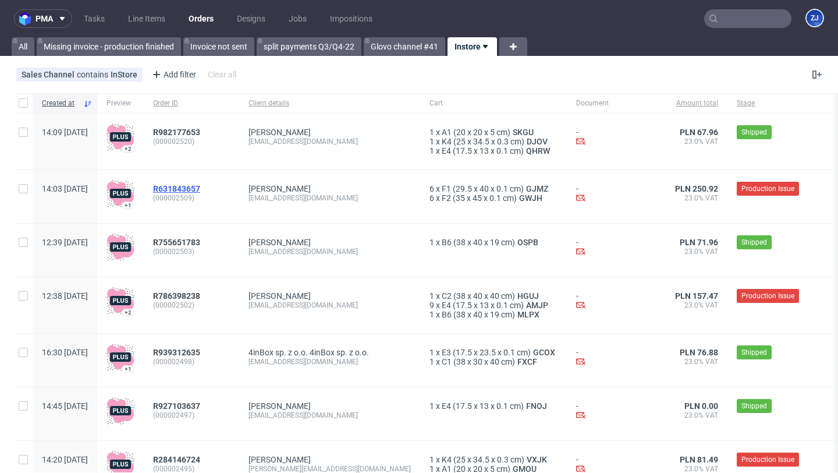
click at [198, 188] on span "R631843657" at bounding box center [176, 188] width 47 height 9
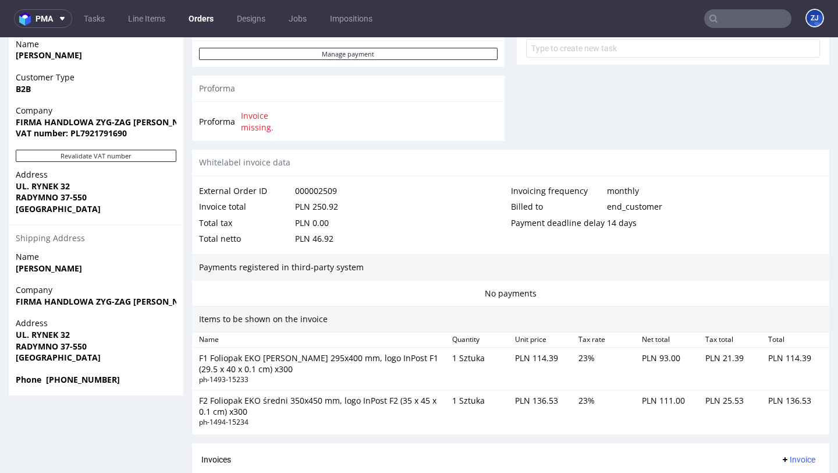
scroll to position [675, 0]
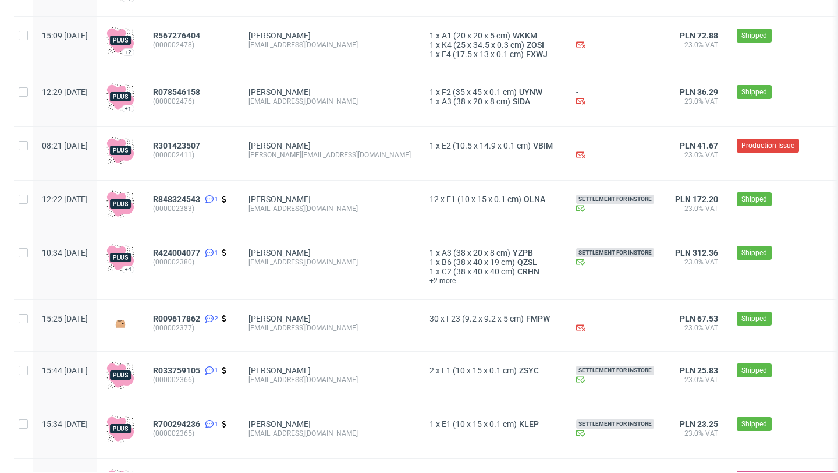
scroll to position [796, 0]
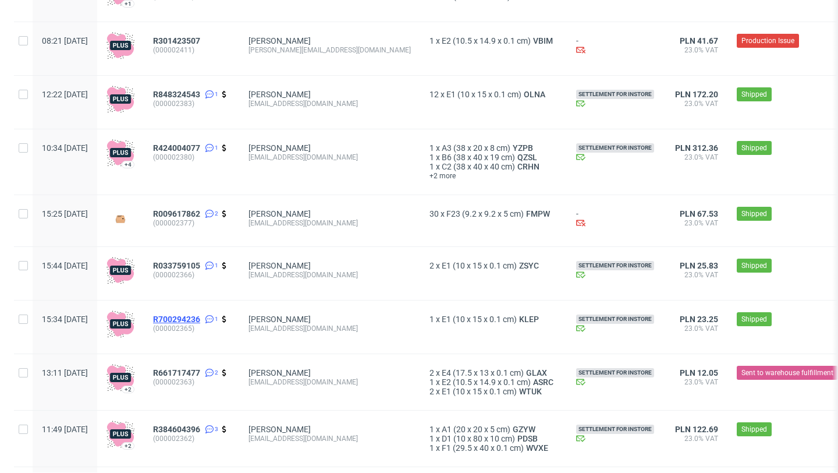
click at [200, 320] on span "R700294236" at bounding box center [176, 318] width 47 height 9
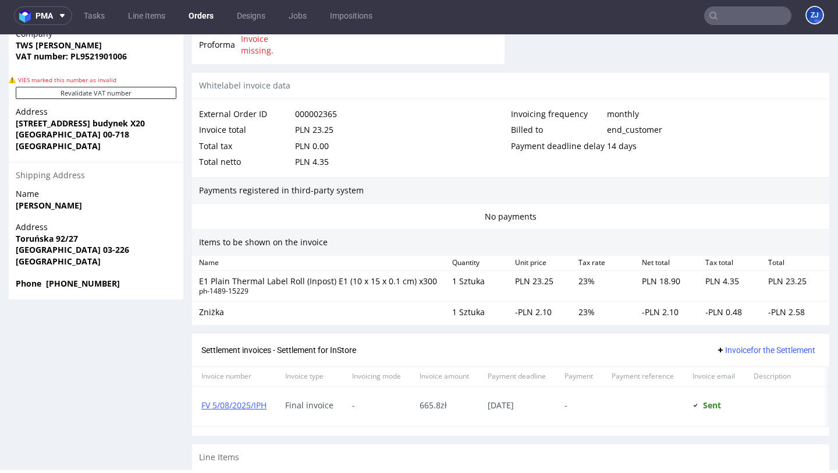
scroll to position [697, 0]
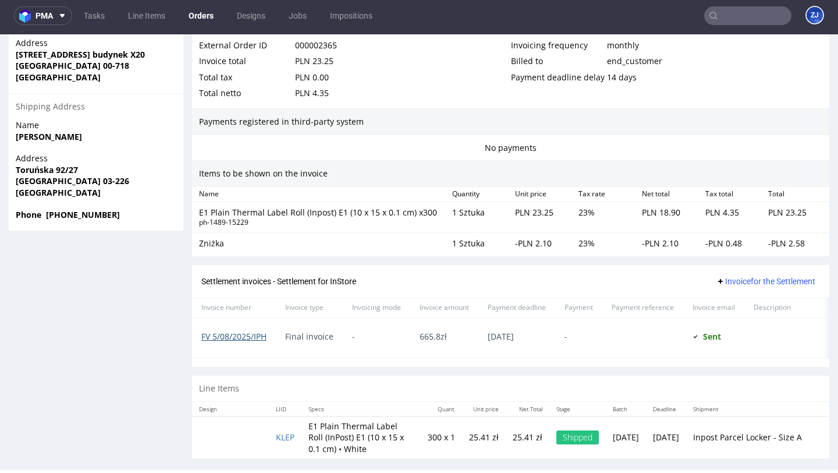
click at [230, 331] on link "FV 5/08/2025/IPH" at bounding box center [233, 336] width 65 height 11
